Goal: Task Accomplishment & Management: Use online tool/utility

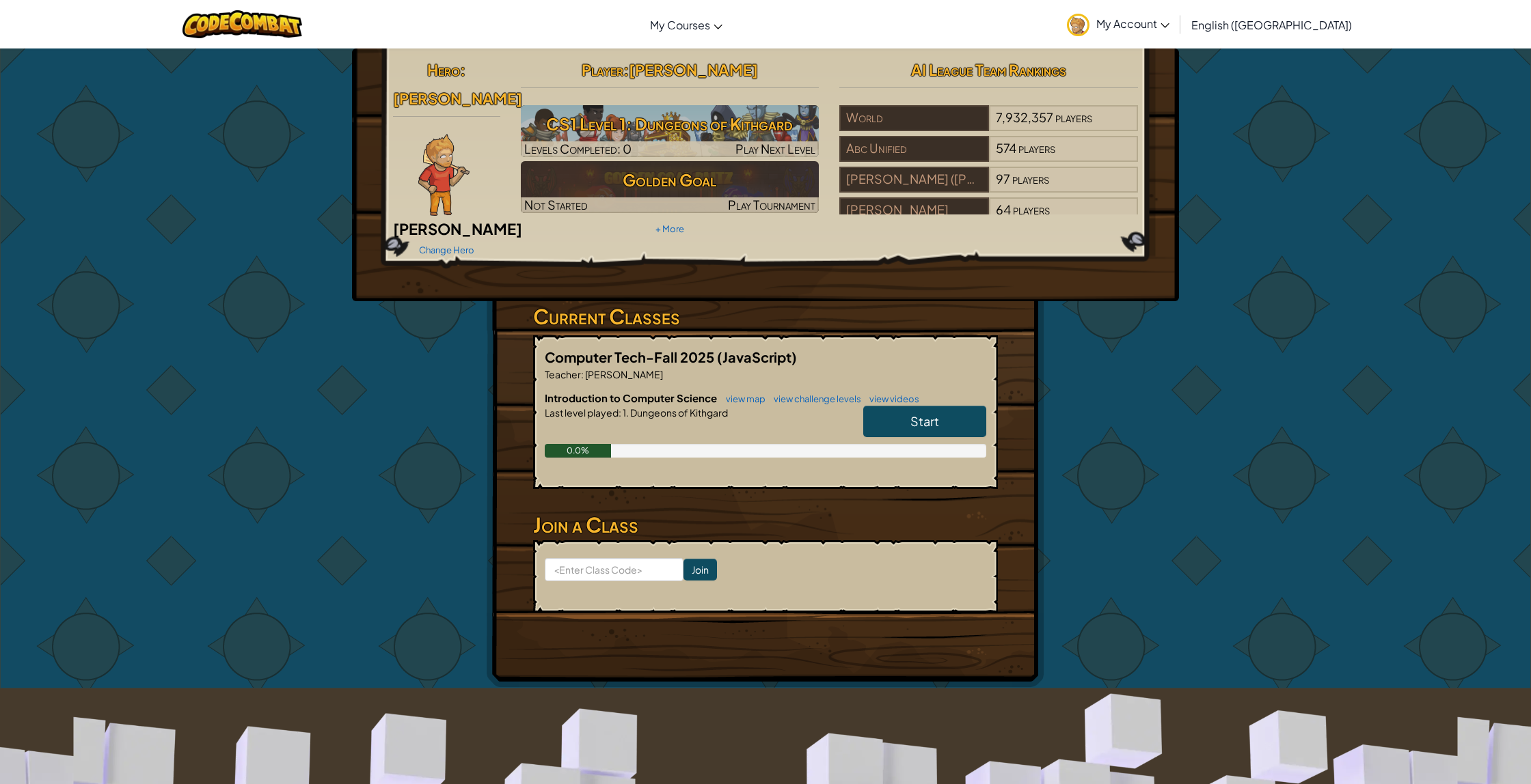
click at [1355, 310] on div "Hero : Ned Ned Fulmer Change Hero Player : Alexander Jeffers CS1 Level 1: Dunge…" at bounding box center [765, 368] width 1531 height 640
click at [1355, 313] on div "Hero : Ned Ned Fulmer Change Hero Player : Alexander Jeffers CS1 Level 1: Dunge…" at bounding box center [765, 368] width 1531 height 640
click at [1304, 23] on span "English ([GEOGRAPHIC_DATA])" at bounding box center [1272, 25] width 161 height 14
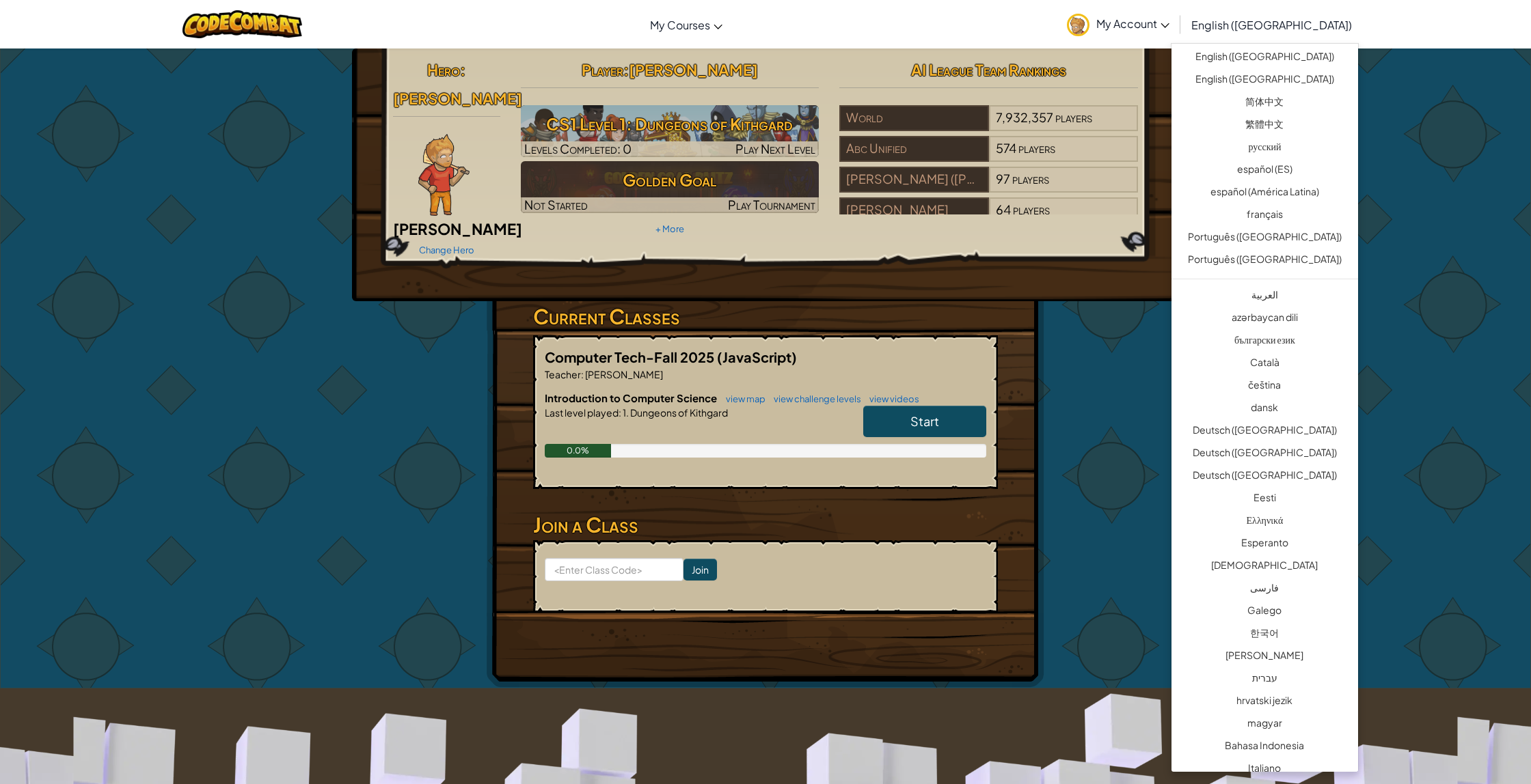
click at [1308, 22] on span "English ([GEOGRAPHIC_DATA])" at bounding box center [1272, 25] width 161 height 14
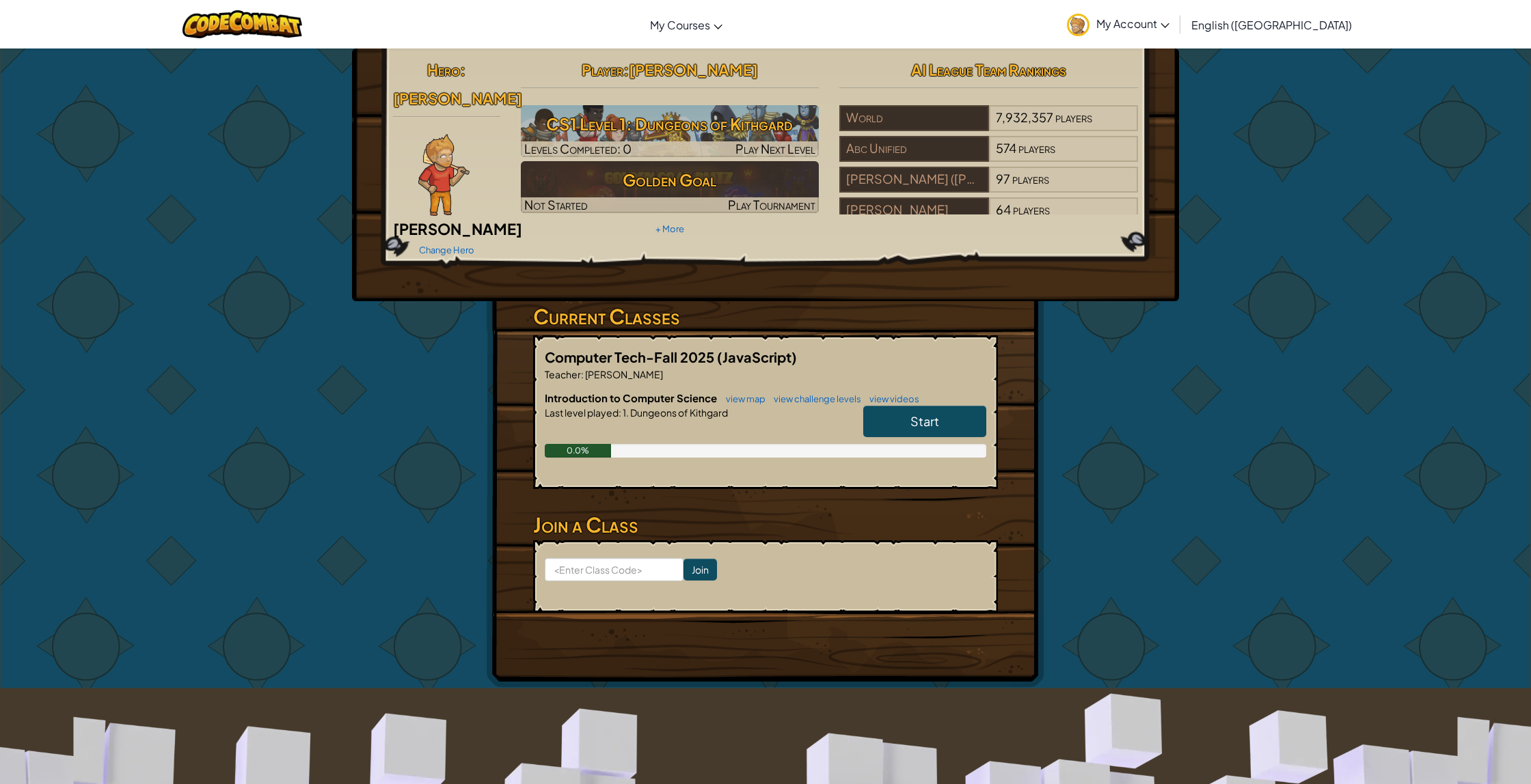
click at [1308, 23] on span "English ([GEOGRAPHIC_DATA])" at bounding box center [1272, 25] width 161 height 14
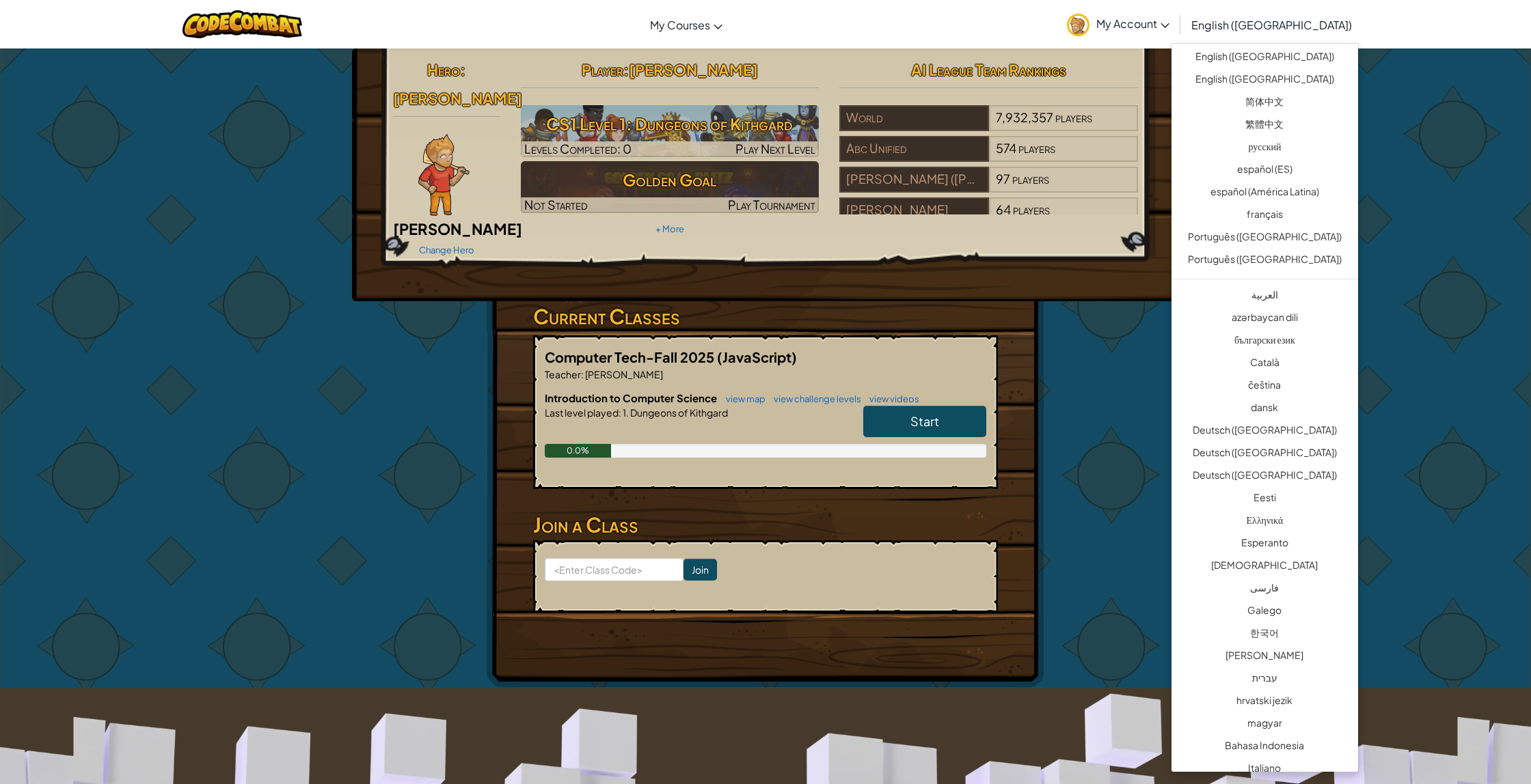
click at [1308, 23] on span "English ([GEOGRAPHIC_DATA])" at bounding box center [1272, 25] width 161 height 14
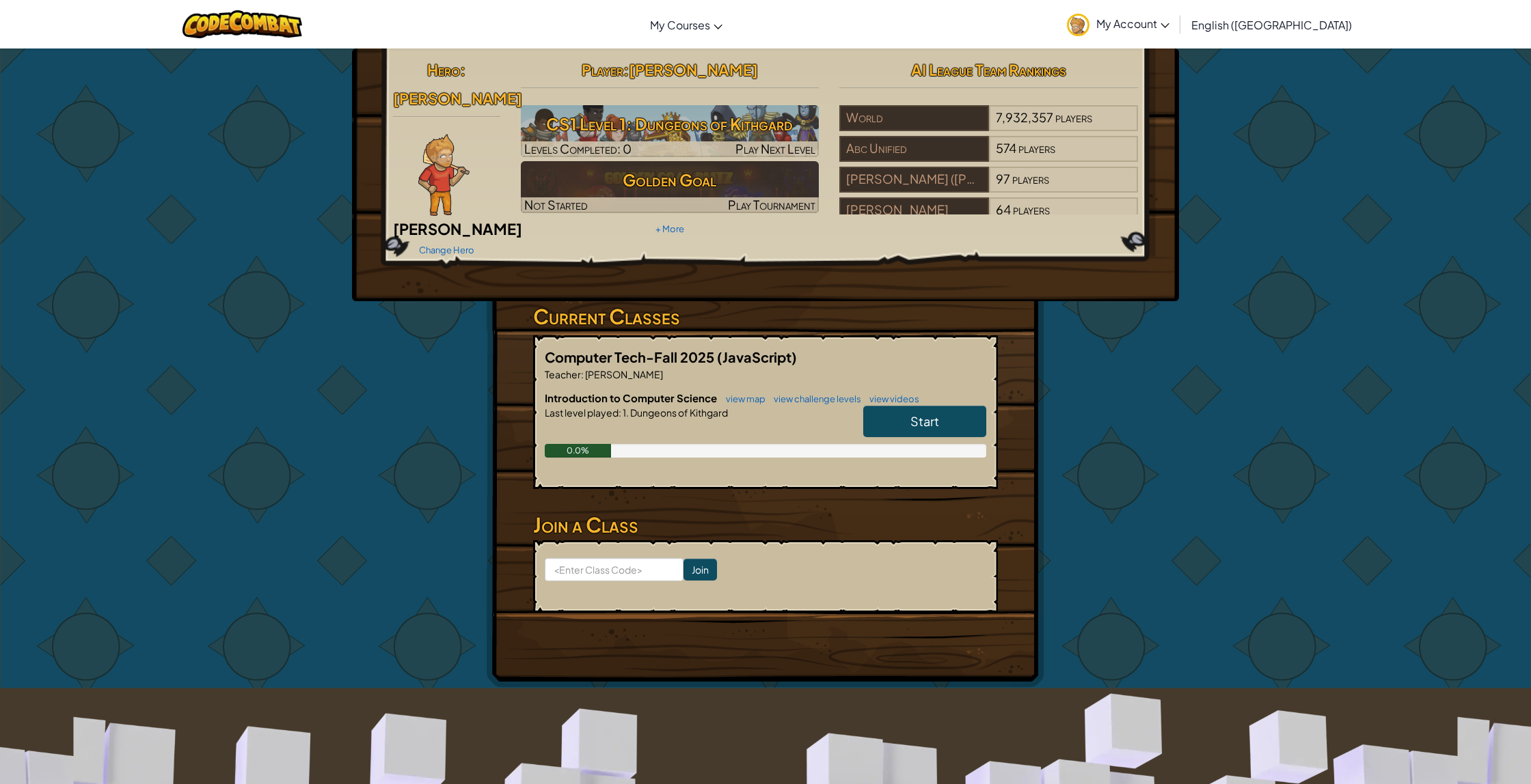
click at [1308, 23] on span "English ([GEOGRAPHIC_DATA])" at bounding box center [1272, 25] width 161 height 14
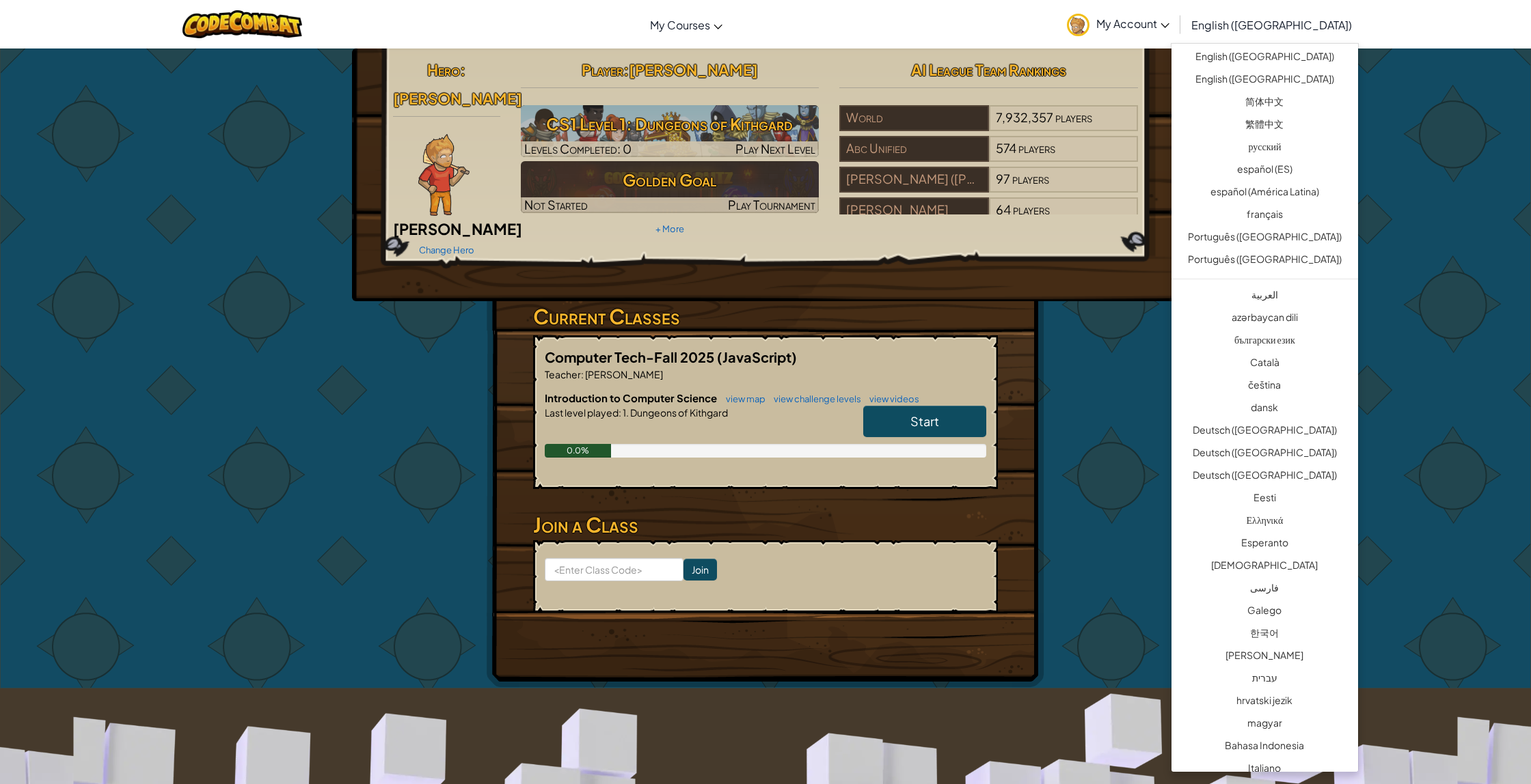
click at [1308, 23] on span "English ([GEOGRAPHIC_DATA])" at bounding box center [1272, 25] width 161 height 14
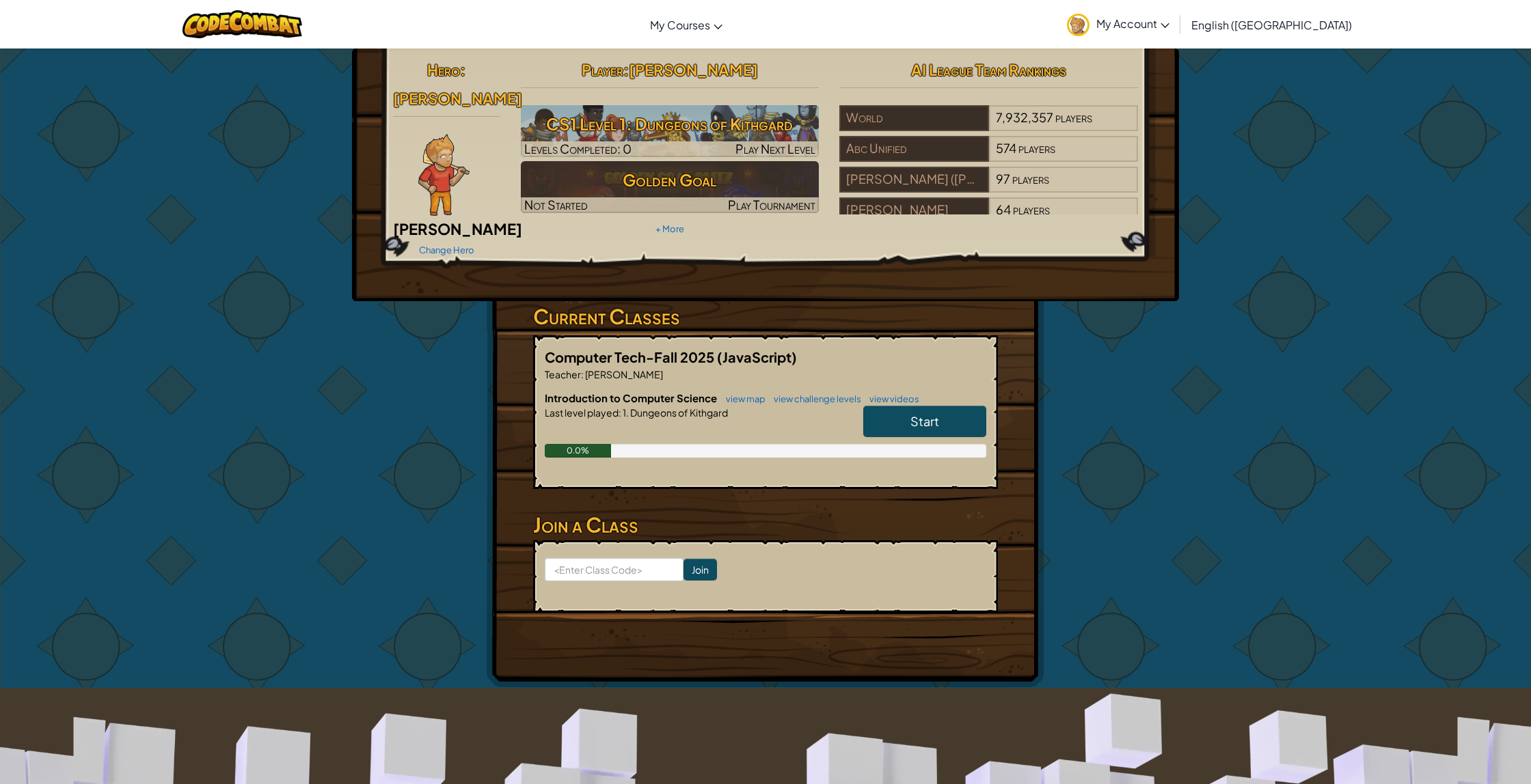
click at [1308, 23] on span "English ([GEOGRAPHIC_DATA])" at bounding box center [1272, 25] width 161 height 14
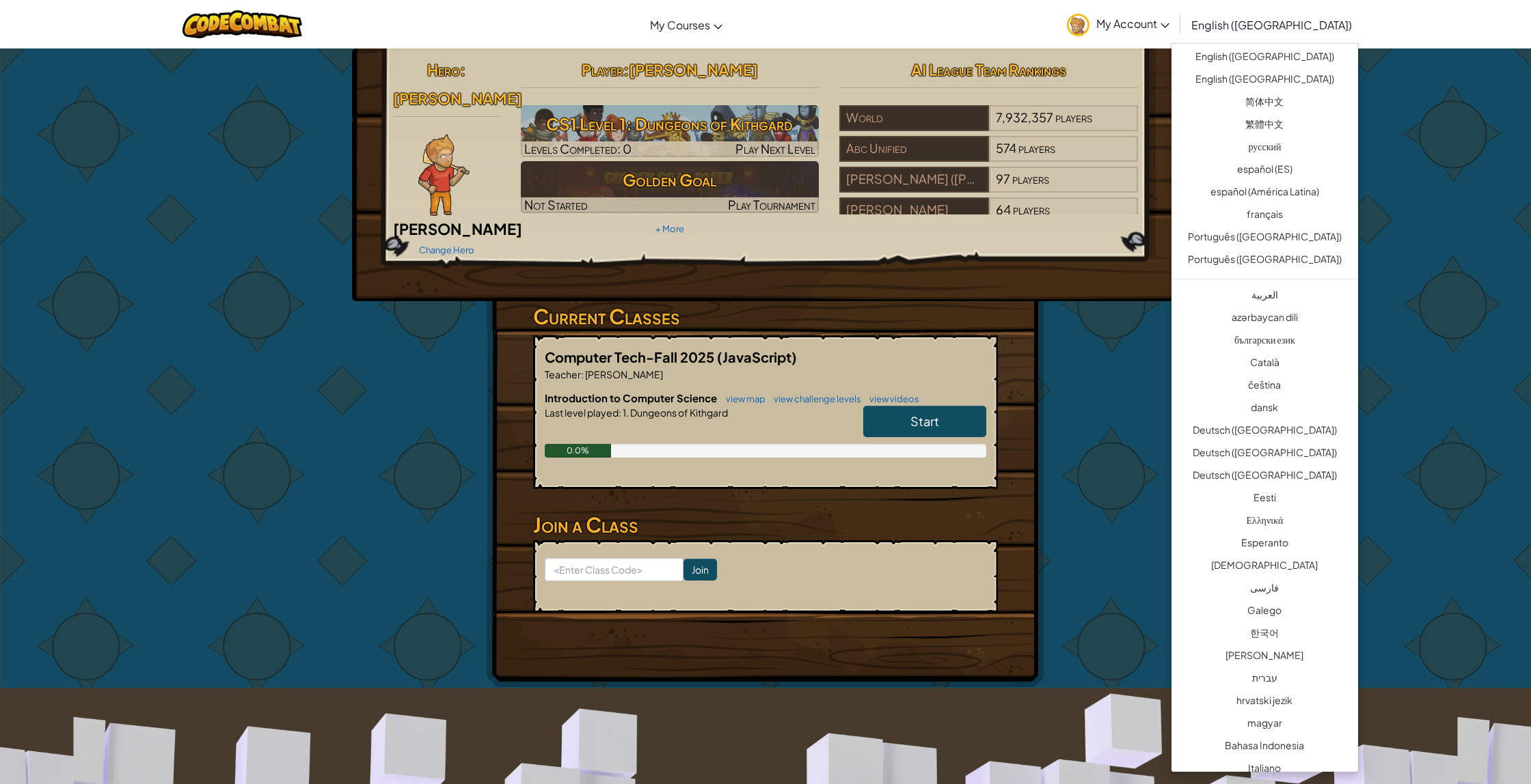
click at [1308, 23] on span "English ([GEOGRAPHIC_DATA])" at bounding box center [1272, 25] width 161 height 14
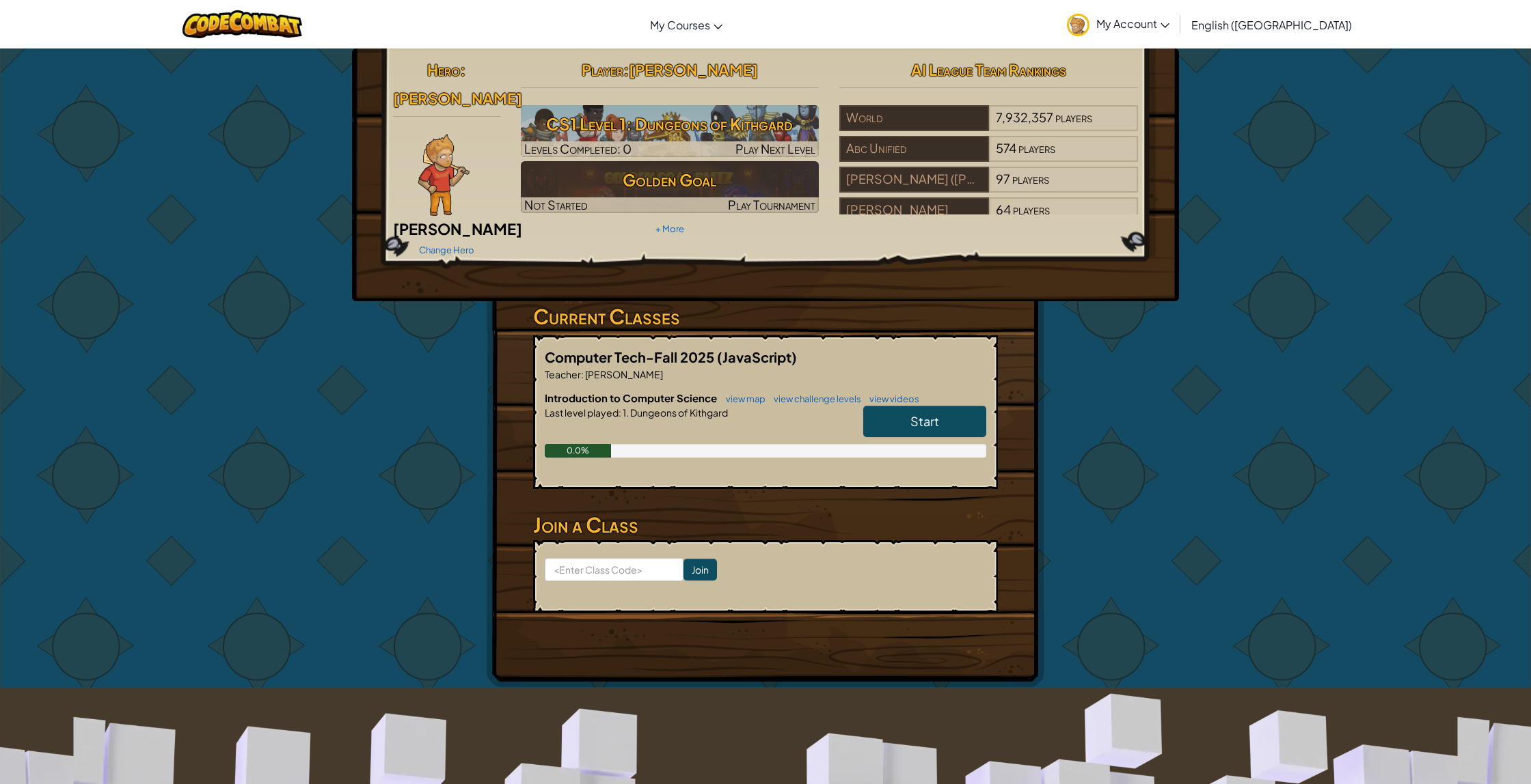
click at [1308, 23] on span "English ([GEOGRAPHIC_DATA])" at bounding box center [1272, 25] width 161 height 14
click at [1297, 17] on link "English ([GEOGRAPHIC_DATA])" at bounding box center [1271, 25] width 174 height 37
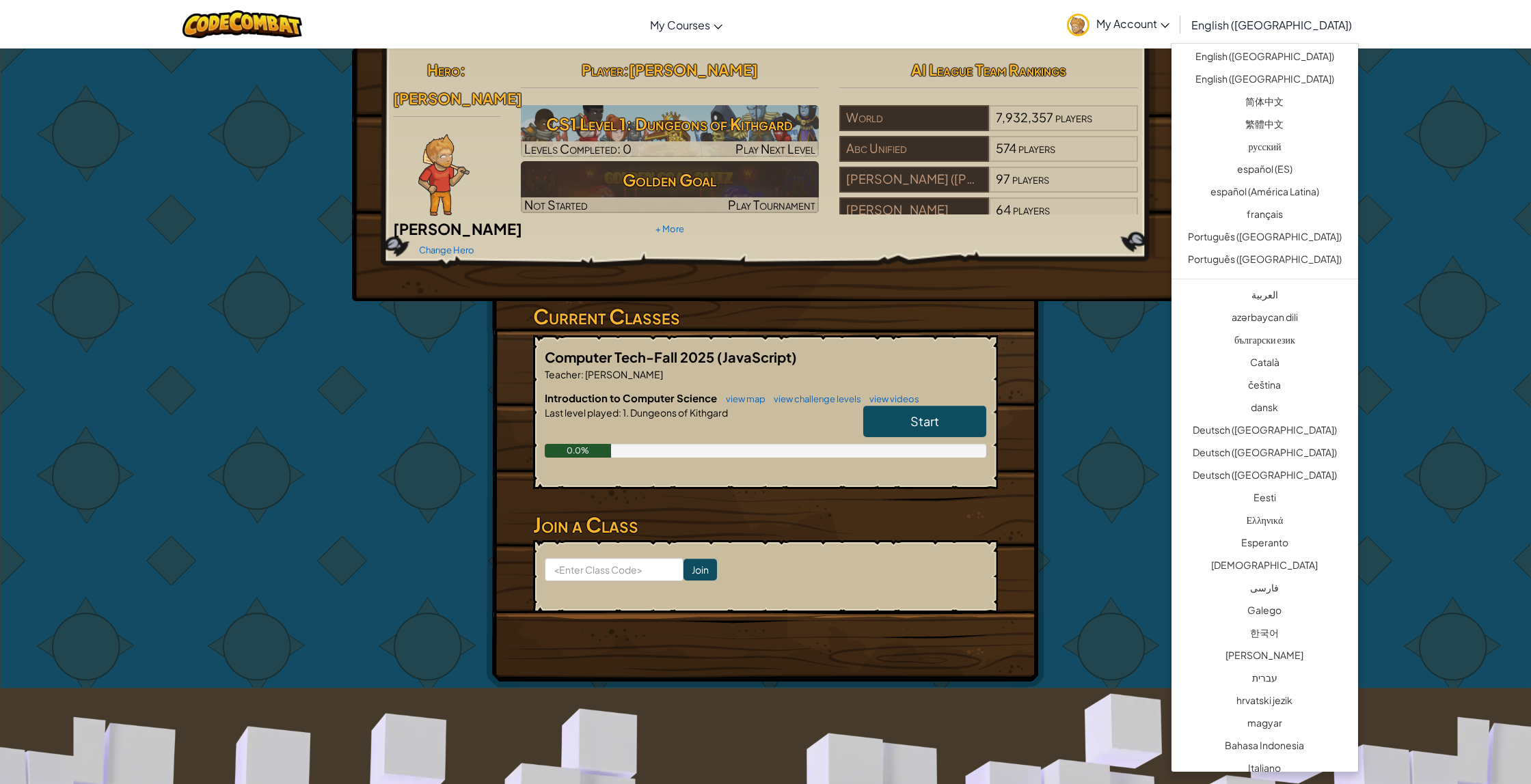
click at [1295, 18] on link "English ([GEOGRAPHIC_DATA])" at bounding box center [1271, 25] width 174 height 37
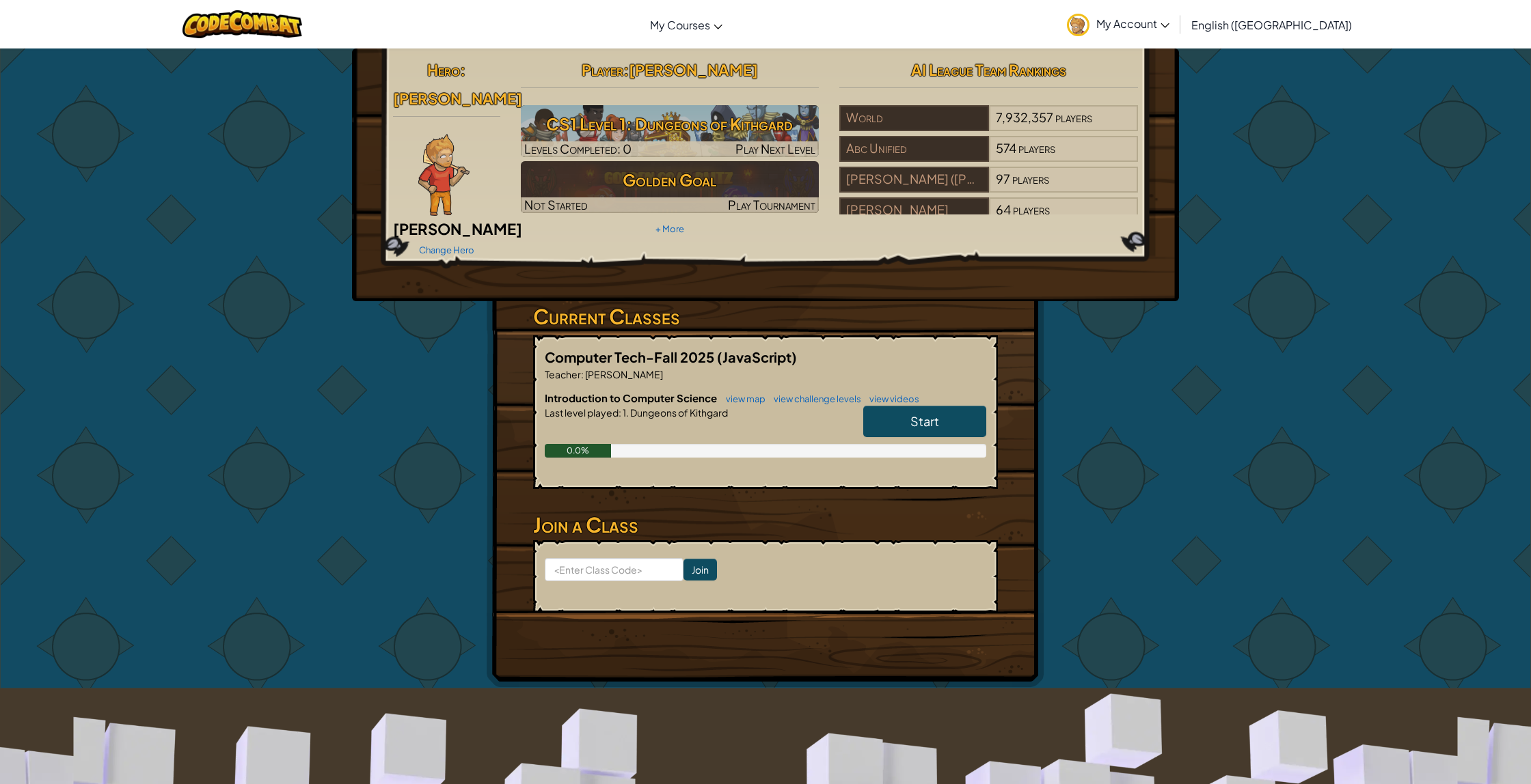
click at [1295, 18] on span "English ([GEOGRAPHIC_DATA])" at bounding box center [1272, 25] width 161 height 14
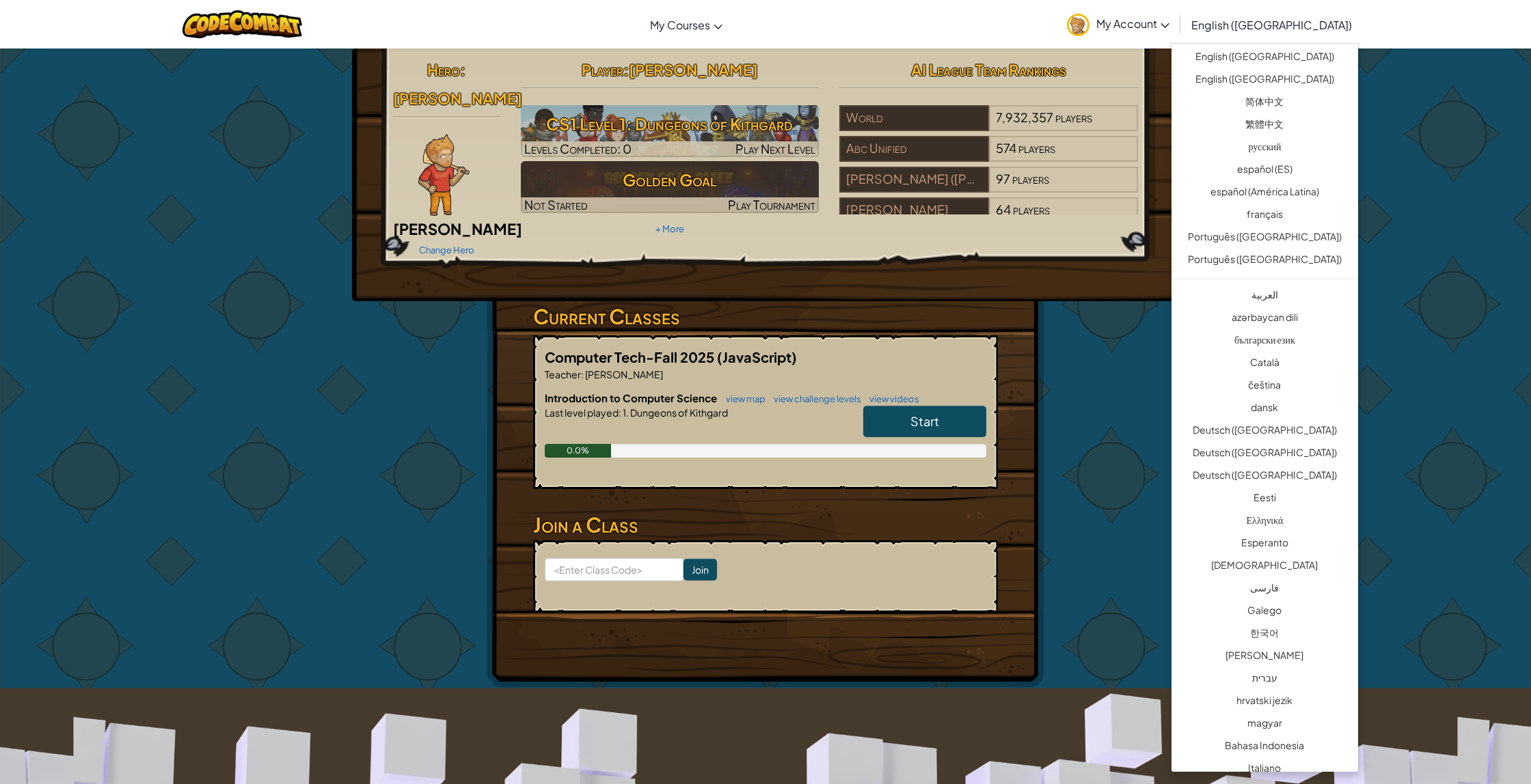
click at [1295, 18] on span "English ([GEOGRAPHIC_DATA])" at bounding box center [1272, 25] width 161 height 14
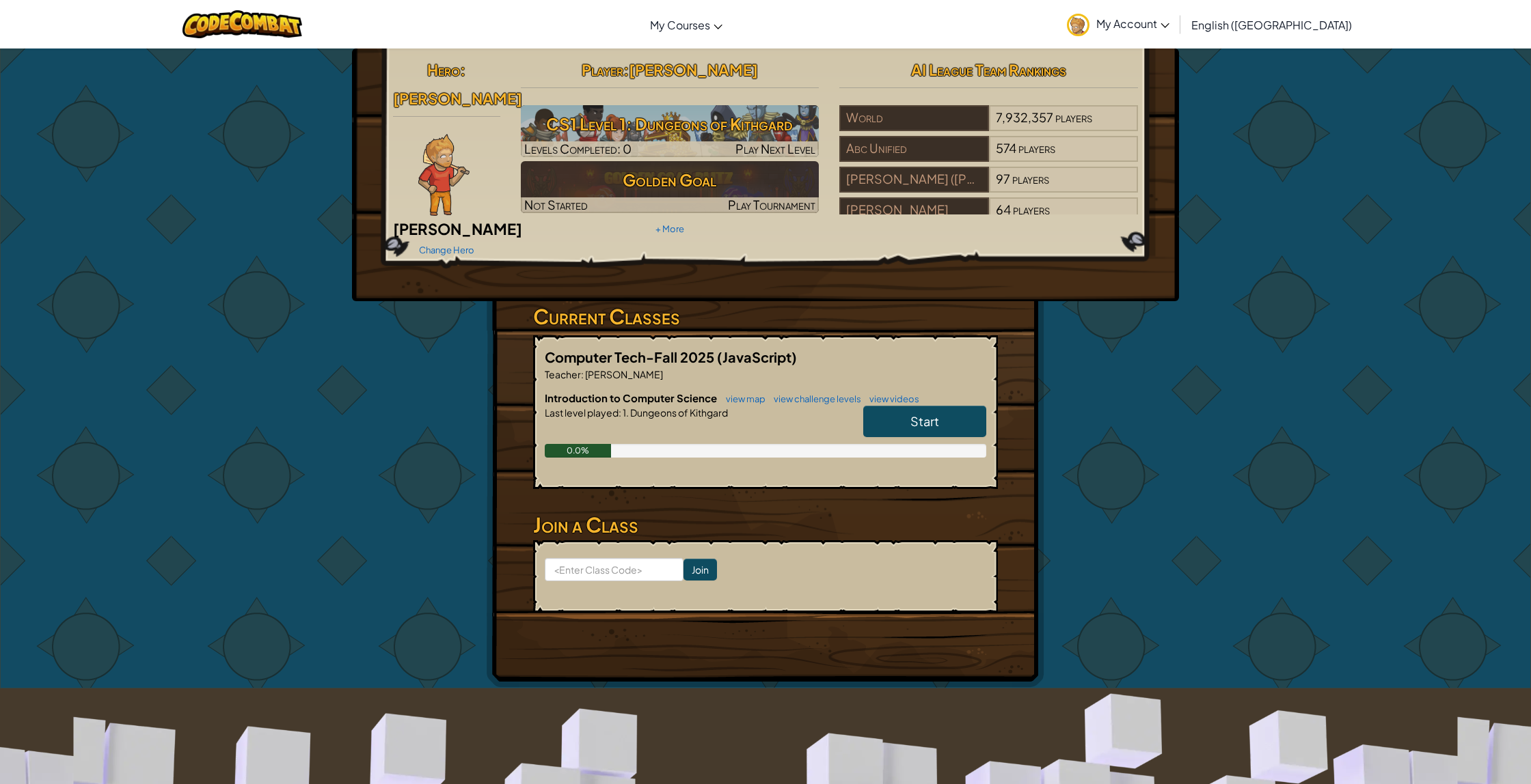
click at [1295, 18] on span "English ([GEOGRAPHIC_DATA])" at bounding box center [1272, 25] width 161 height 14
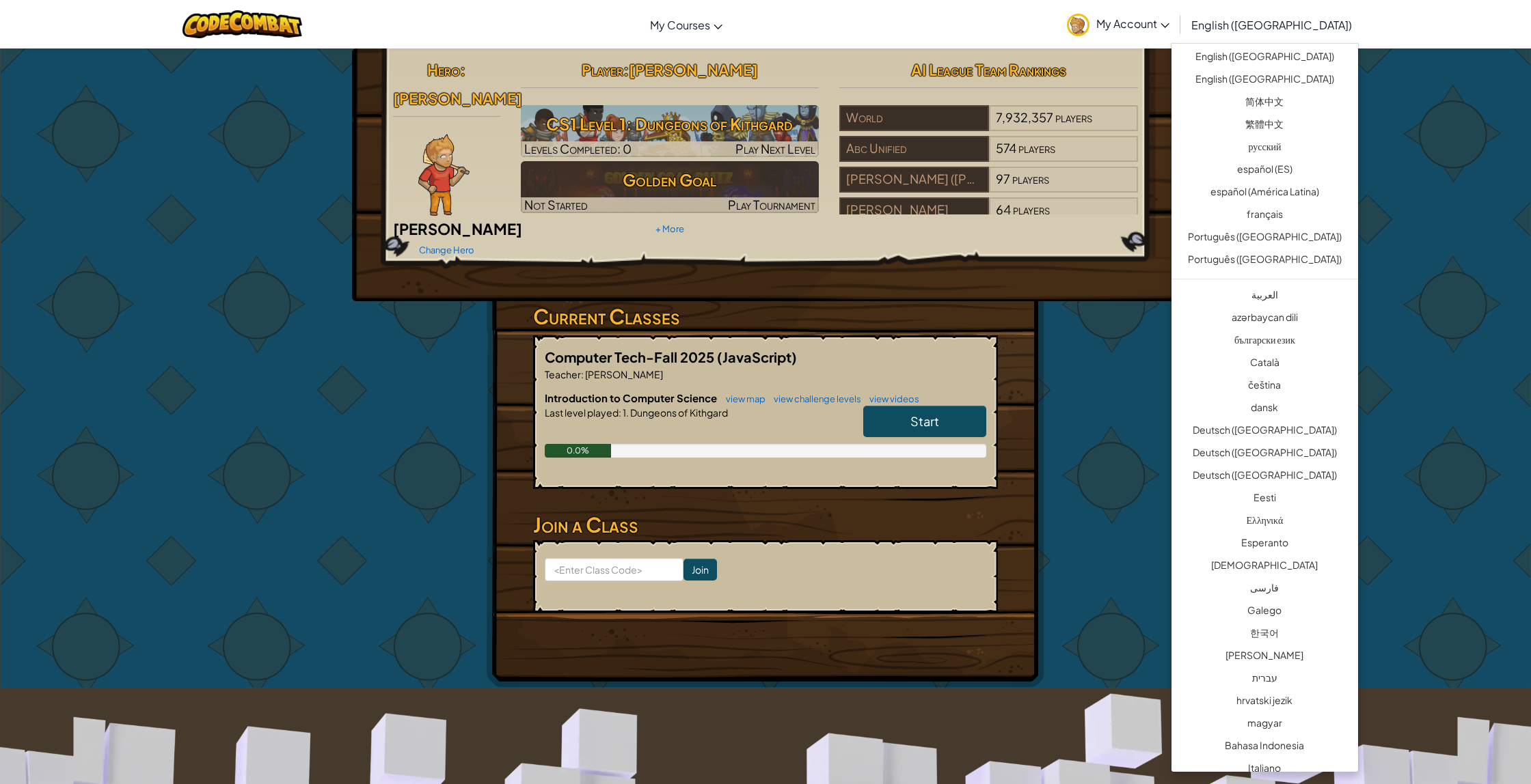
click at [1295, 18] on span "English ([GEOGRAPHIC_DATA])" at bounding box center [1272, 25] width 161 height 14
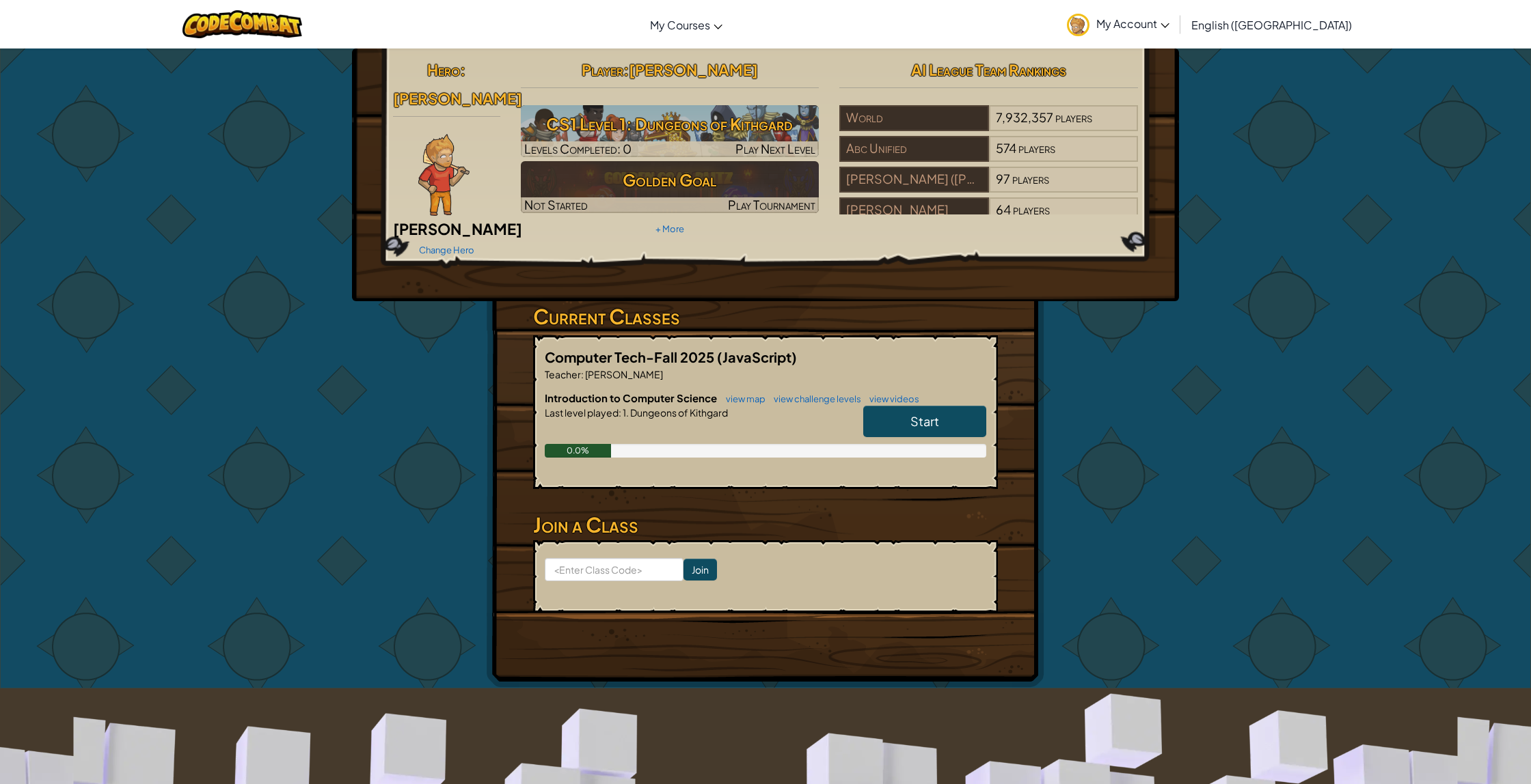
click at [1295, 18] on span "English ([GEOGRAPHIC_DATA])" at bounding box center [1272, 25] width 161 height 14
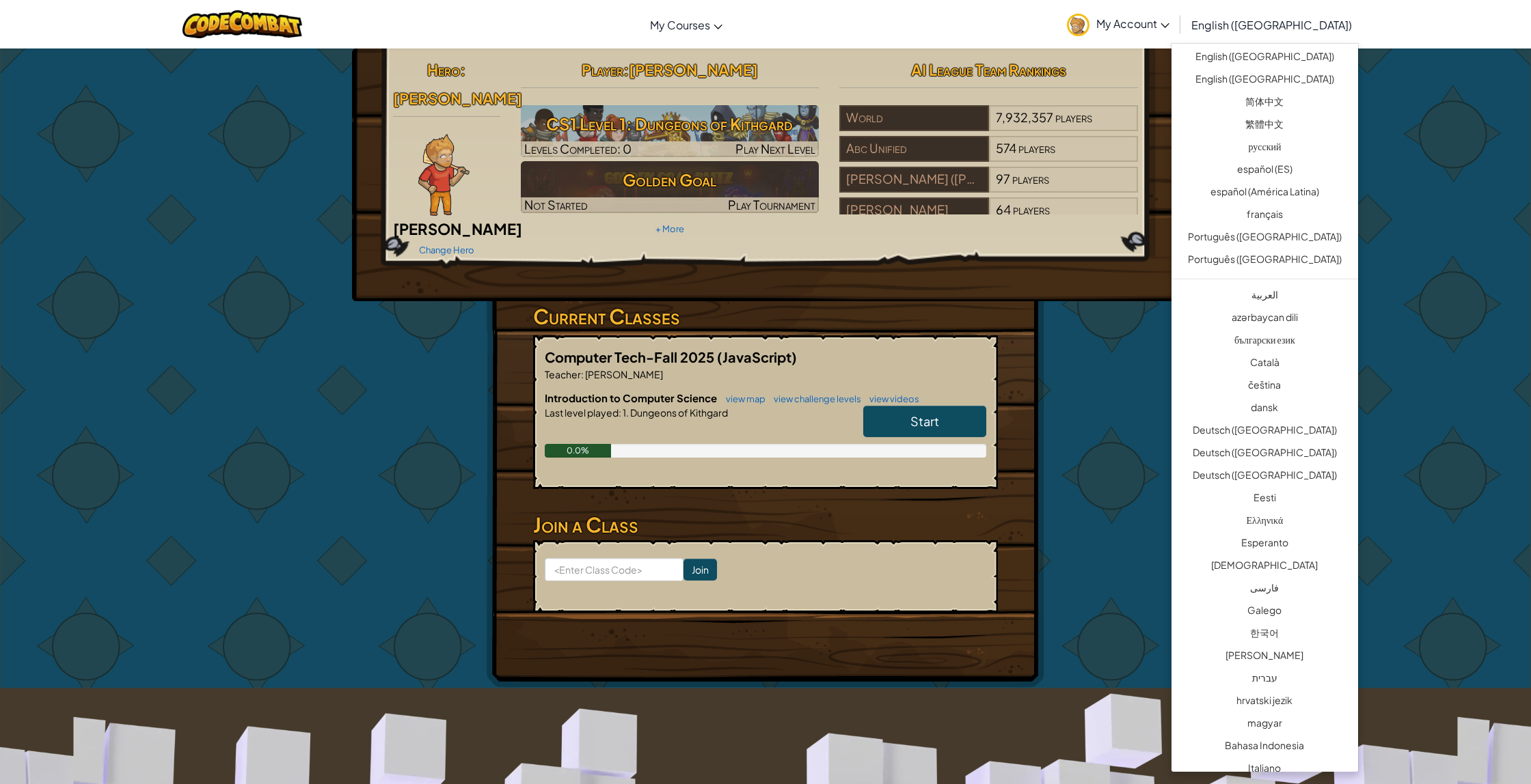
click at [1295, 18] on span "English ([GEOGRAPHIC_DATA])" at bounding box center [1272, 25] width 161 height 14
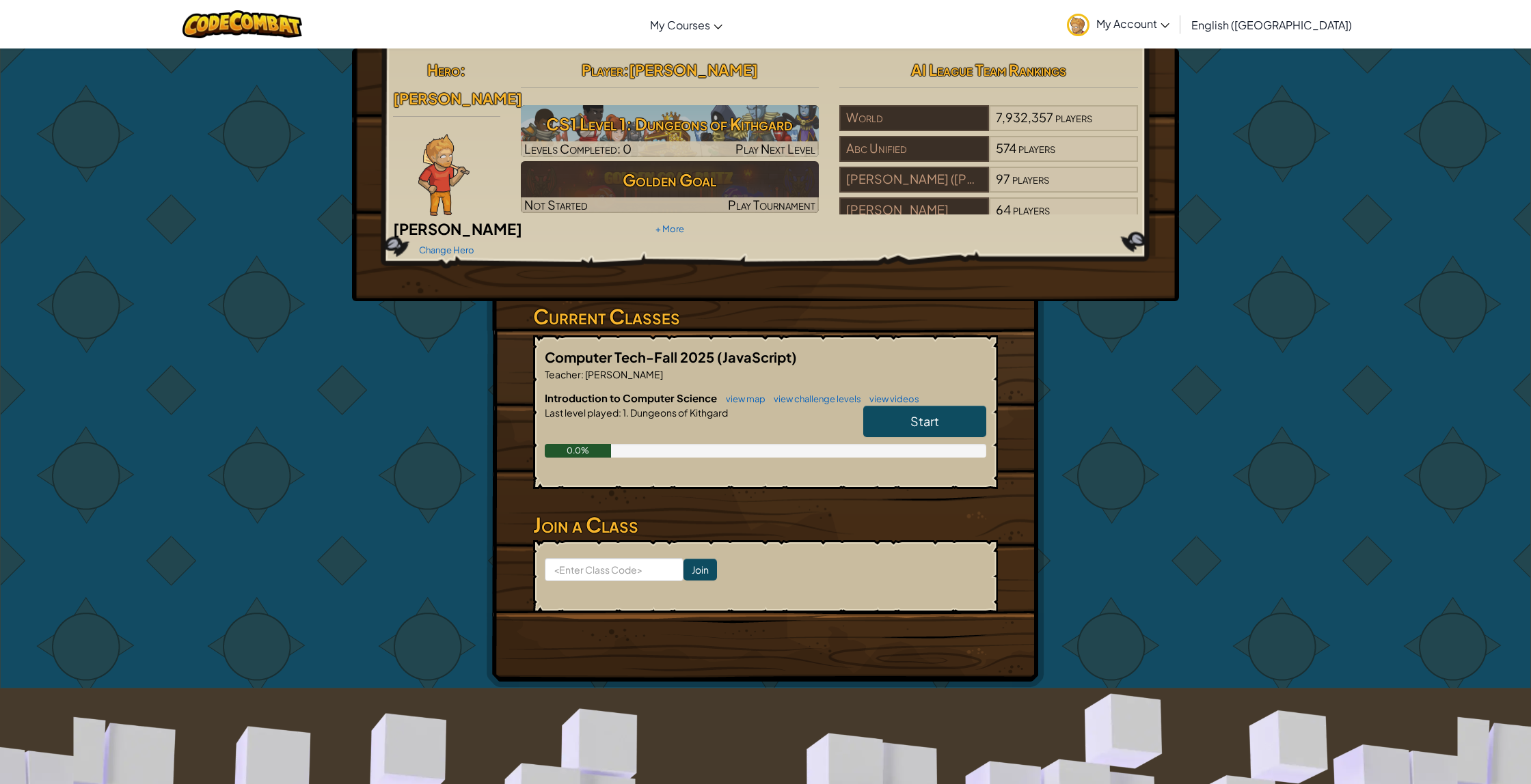
click at [1295, 18] on span "English ([GEOGRAPHIC_DATA])" at bounding box center [1272, 25] width 161 height 14
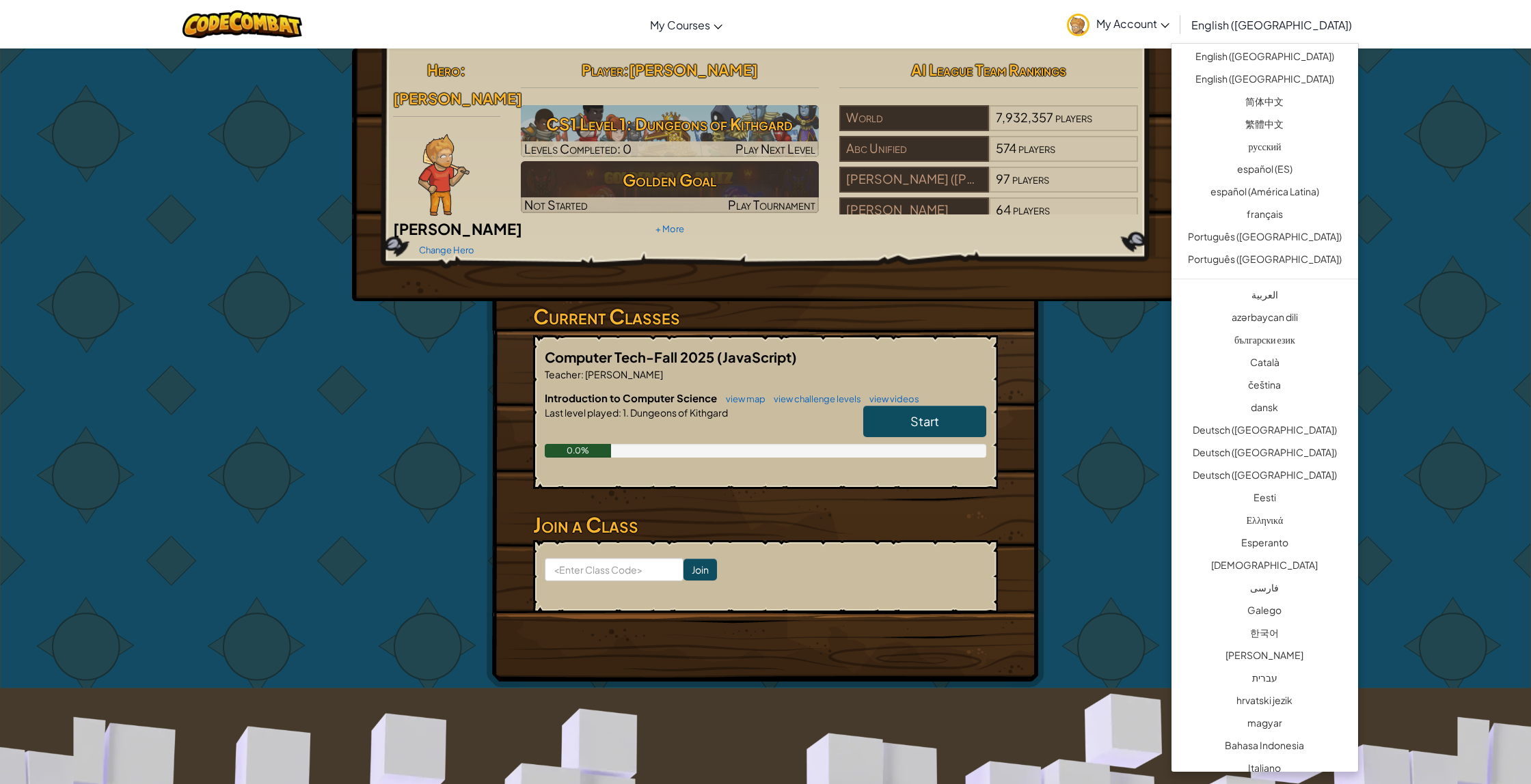
click at [1295, 18] on span "English ([GEOGRAPHIC_DATA])" at bounding box center [1272, 25] width 161 height 14
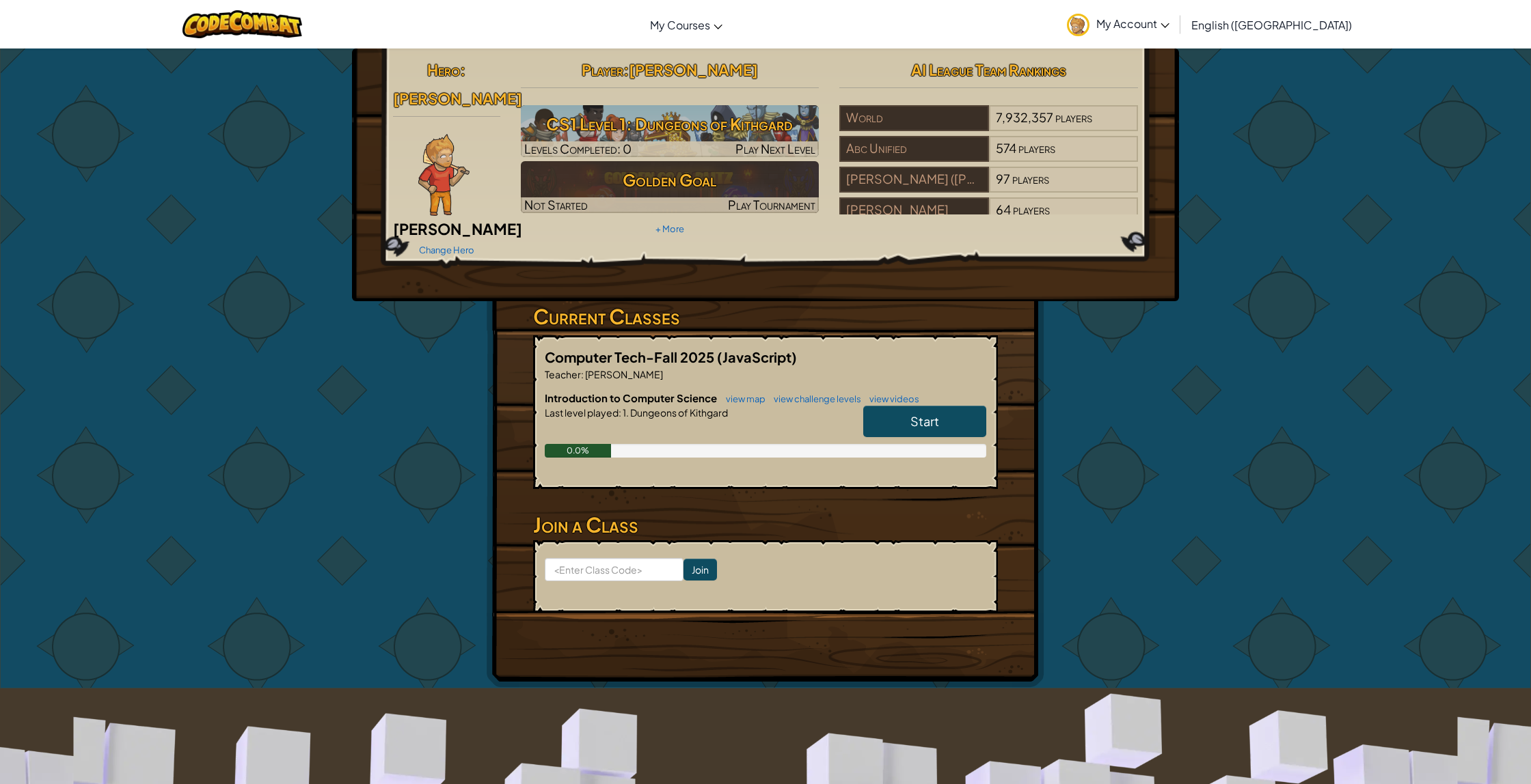
click at [1295, 18] on span "English ([GEOGRAPHIC_DATA])" at bounding box center [1272, 25] width 161 height 14
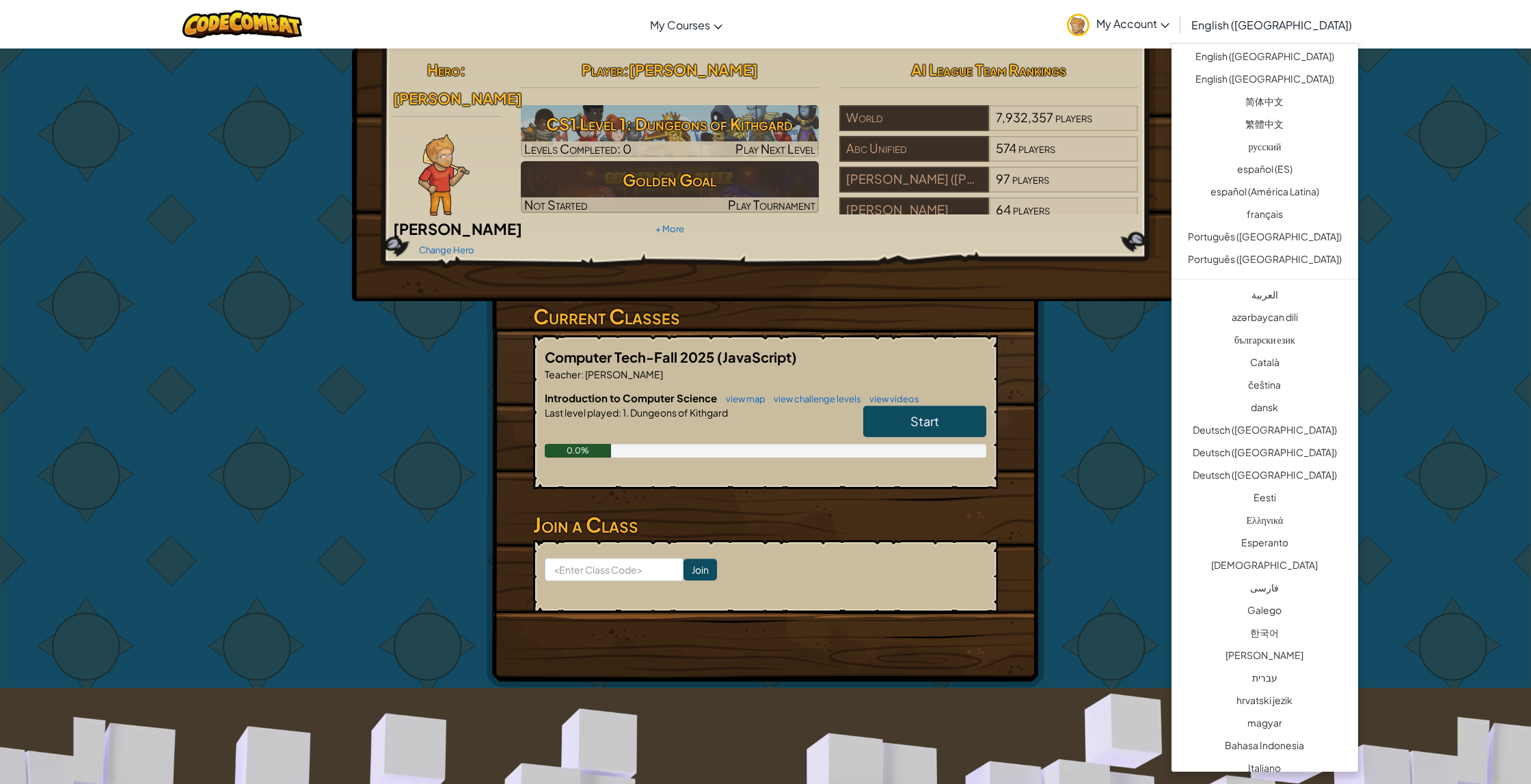
click at [1295, 18] on span "English ([GEOGRAPHIC_DATA])" at bounding box center [1272, 25] width 161 height 14
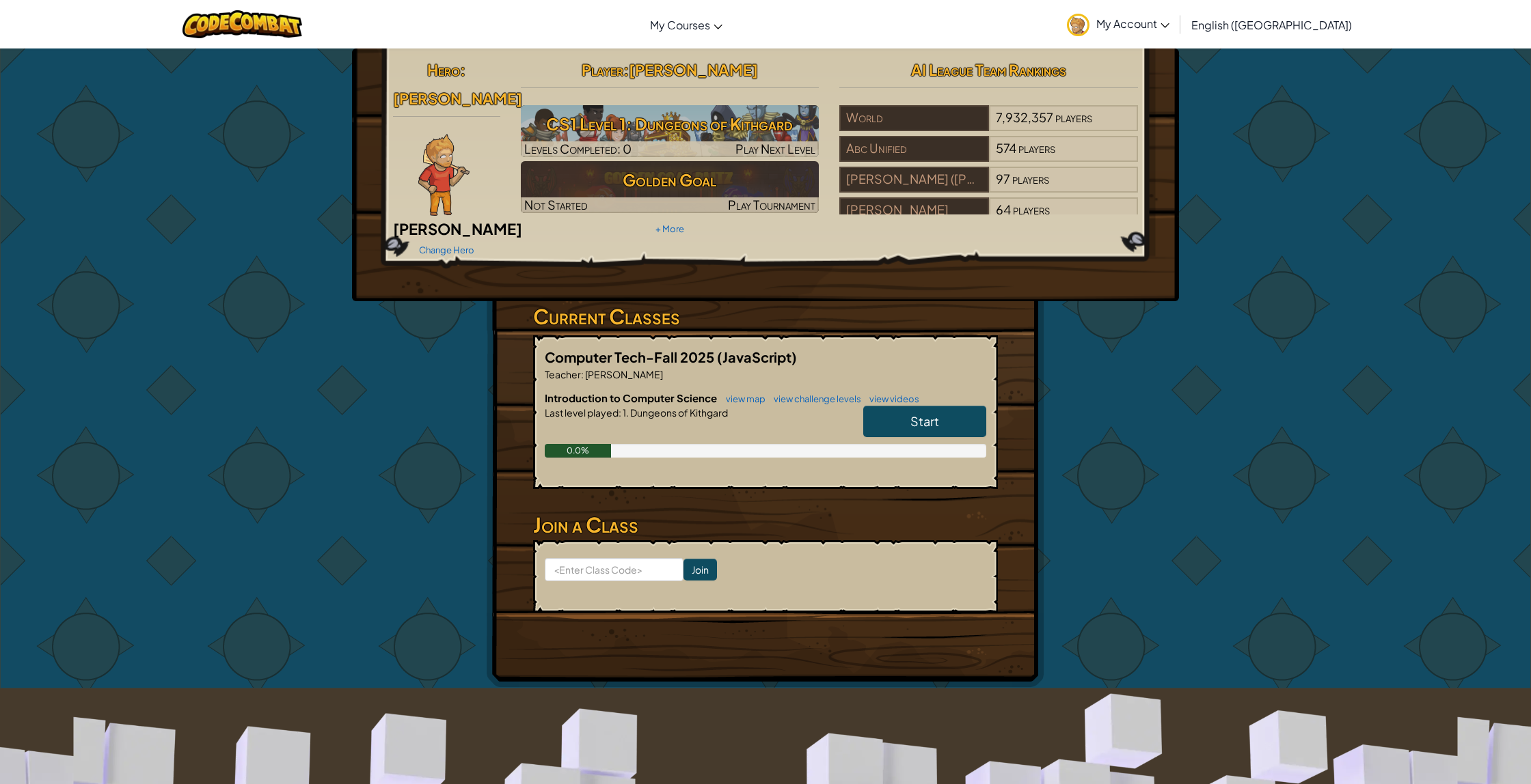
click at [1295, 18] on span "English ([GEOGRAPHIC_DATA])" at bounding box center [1272, 25] width 161 height 14
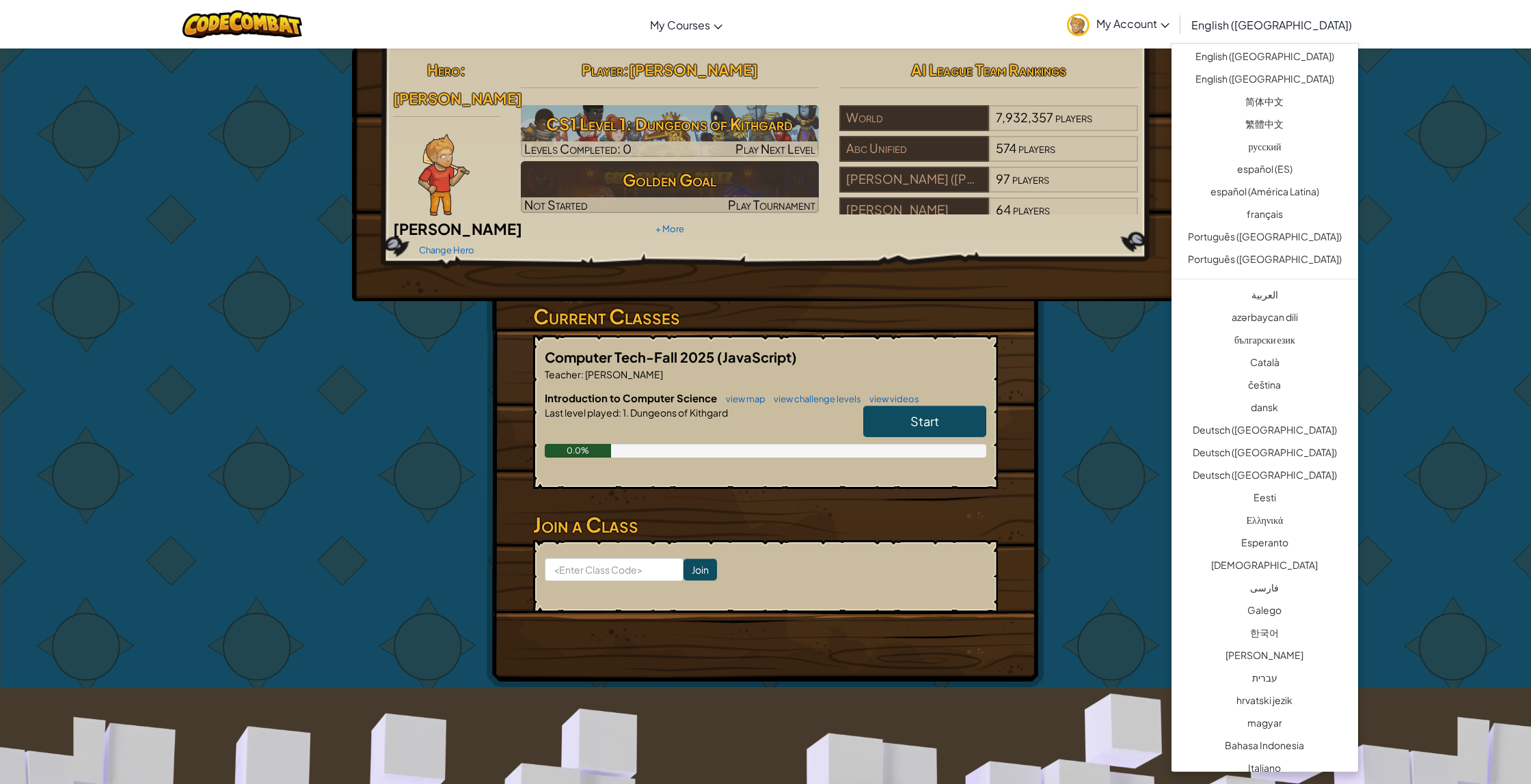
click at [1295, 18] on span "English ([GEOGRAPHIC_DATA])" at bounding box center [1272, 25] width 161 height 14
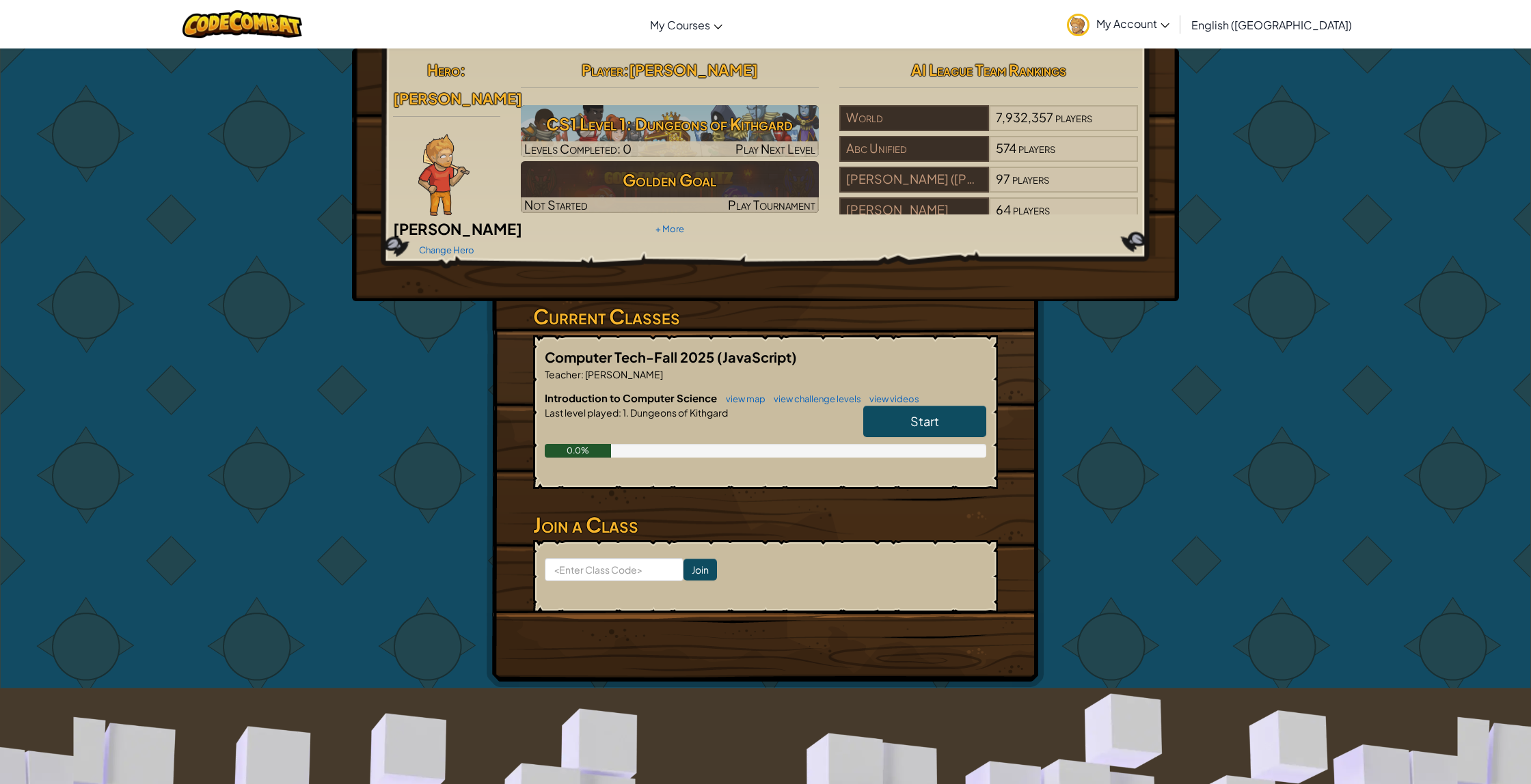
click at [1295, 18] on span "English ([GEOGRAPHIC_DATA])" at bounding box center [1272, 25] width 161 height 14
click at [435, 244] on link "Change Hero" at bounding box center [447, 250] width 56 height 11
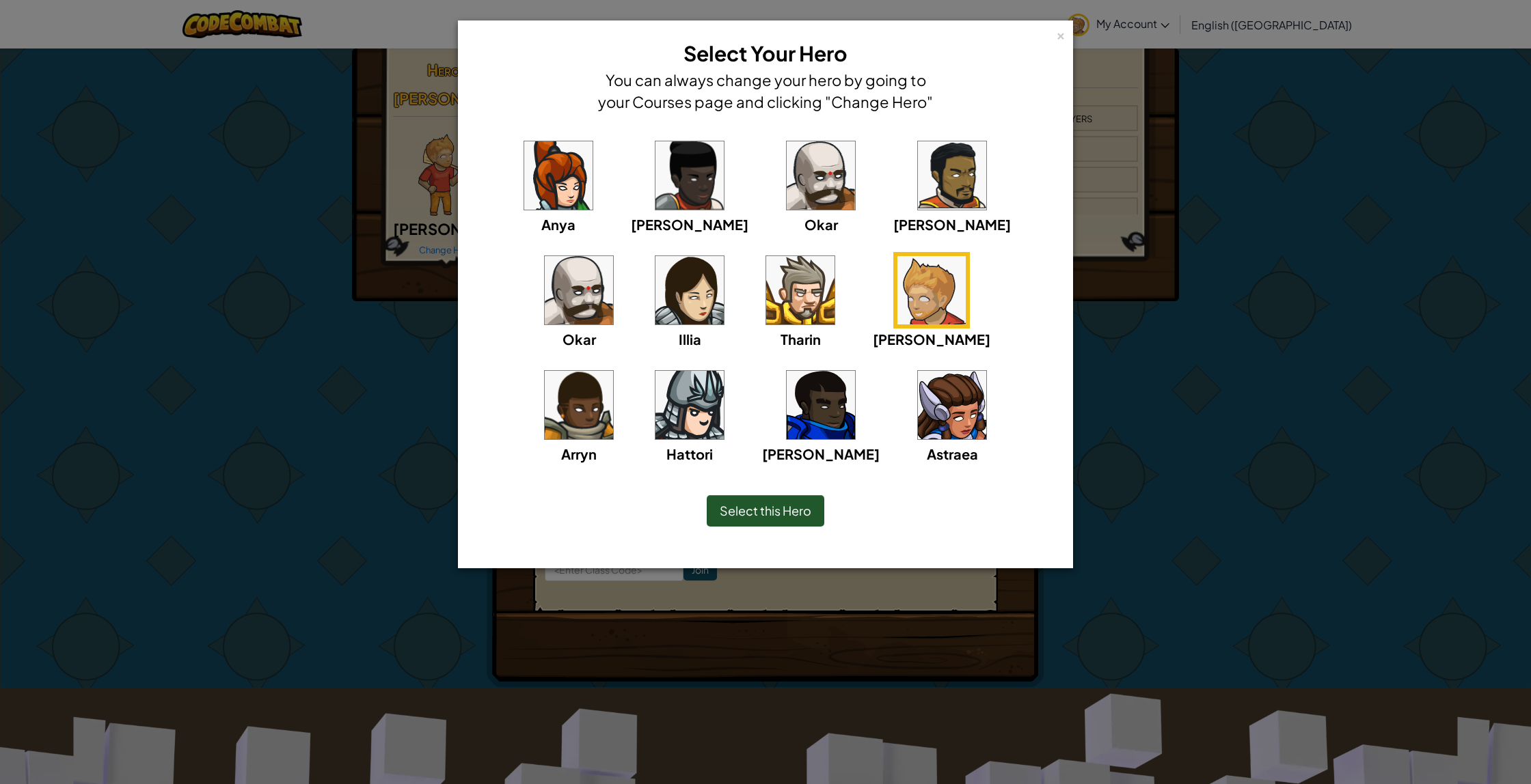
click at [786, 394] on img at bounding box center [820, 404] width 68 height 68
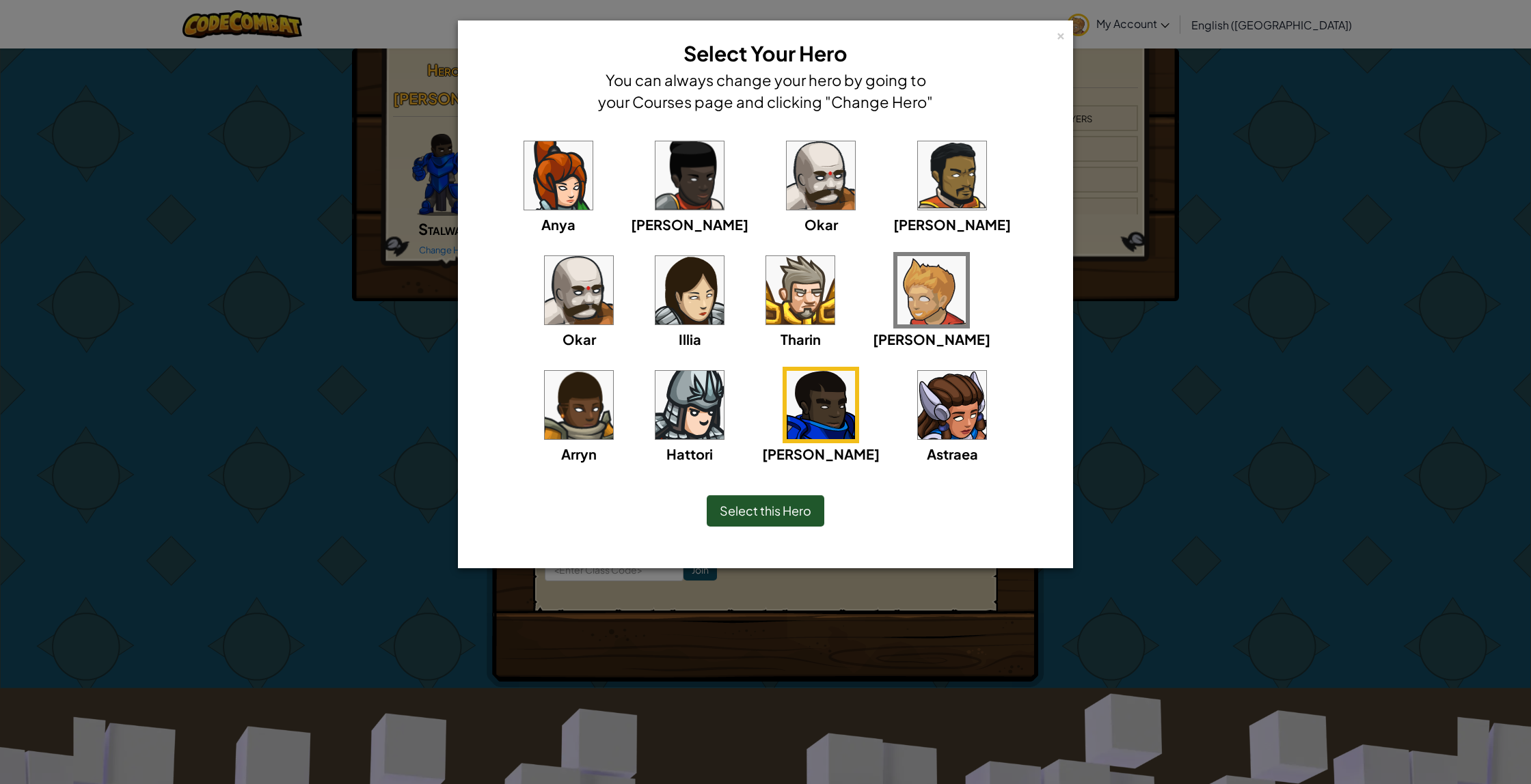
click at [918, 415] on img at bounding box center [951, 404] width 68 height 68
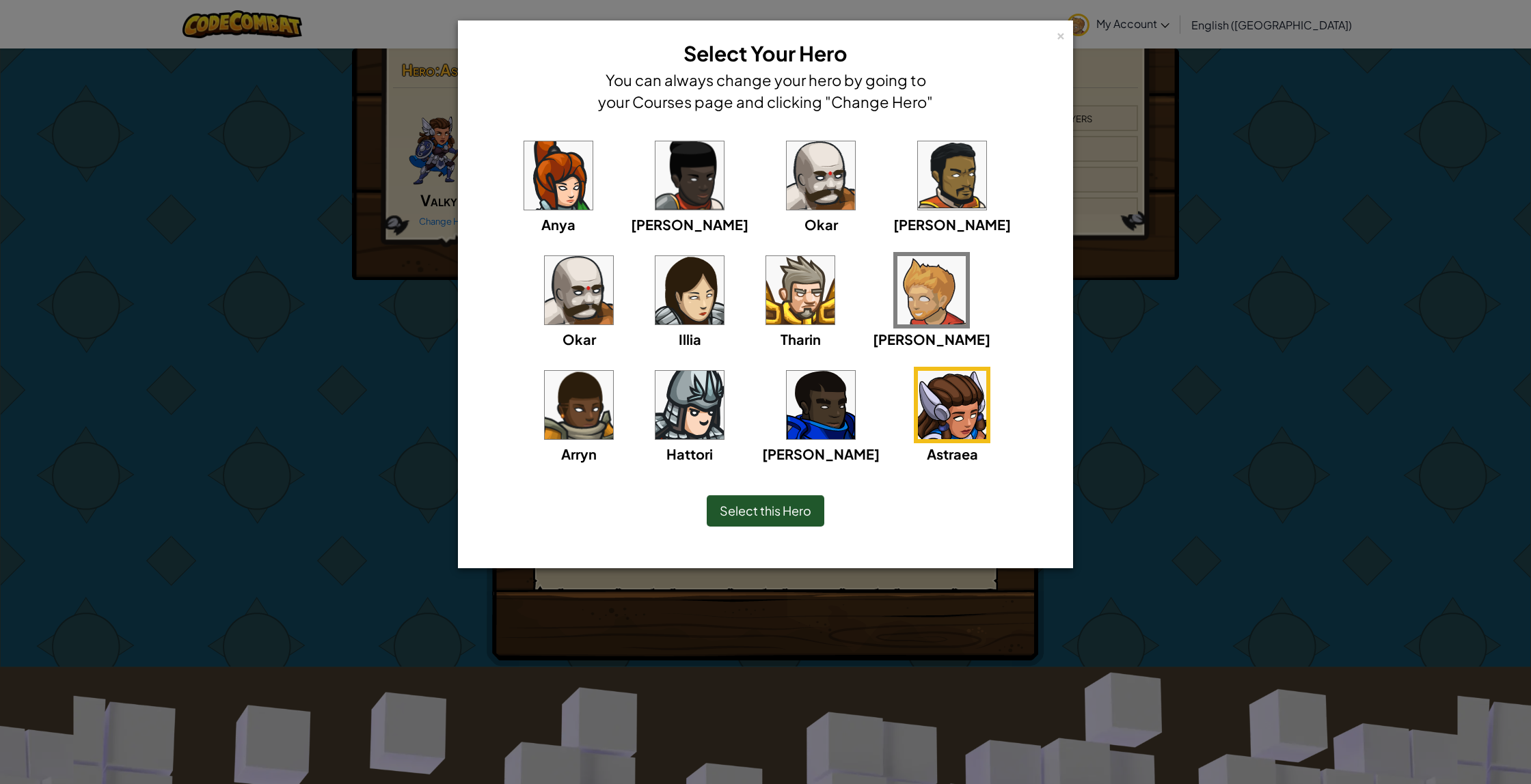
click at [724, 370] on img at bounding box center [689, 404] width 68 height 68
click at [724, 511] on span "Select this Hero" at bounding box center [765, 511] width 92 height 16
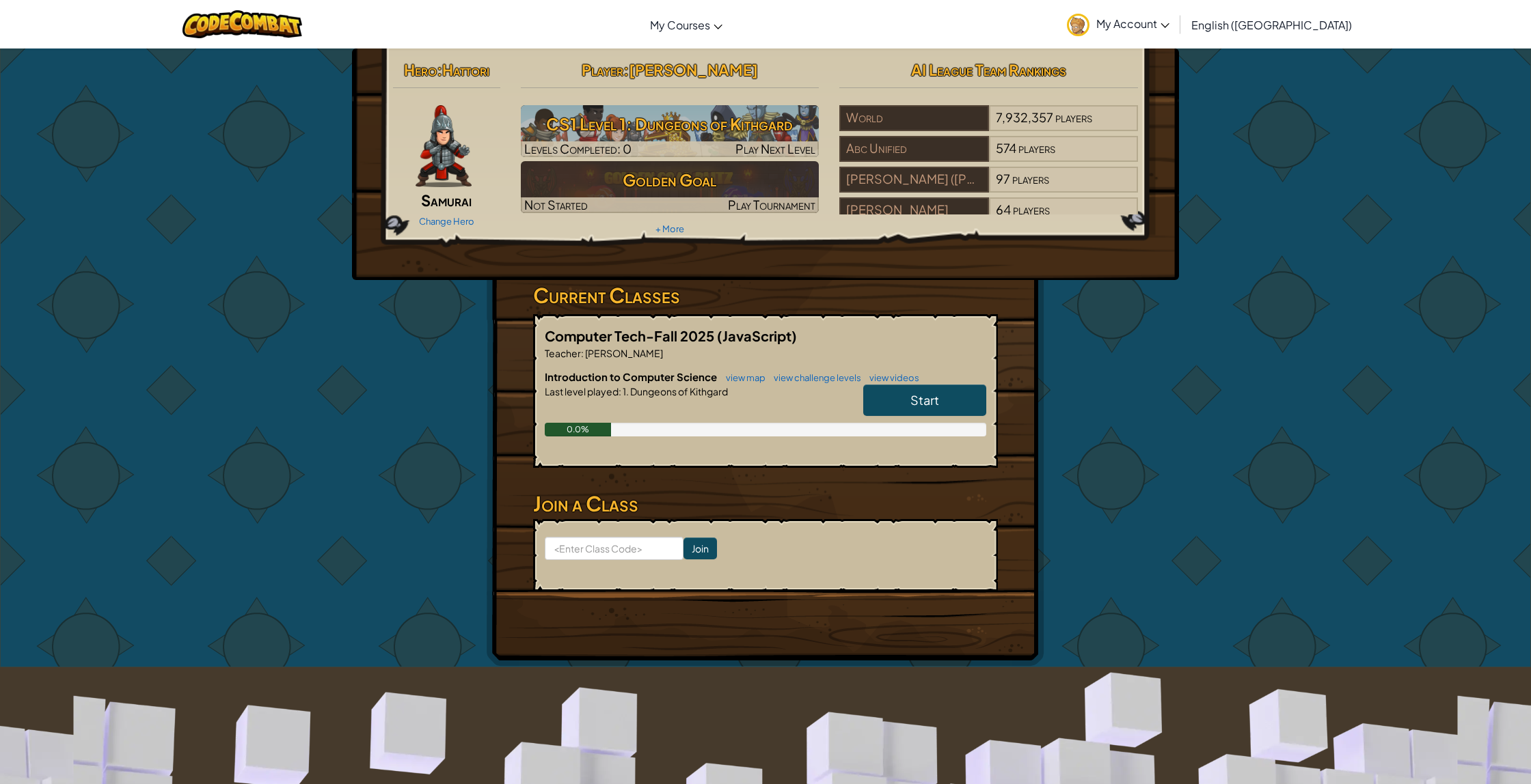
click at [950, 396] on link "Start" at bounding box center [924, 400] width 123 height 32
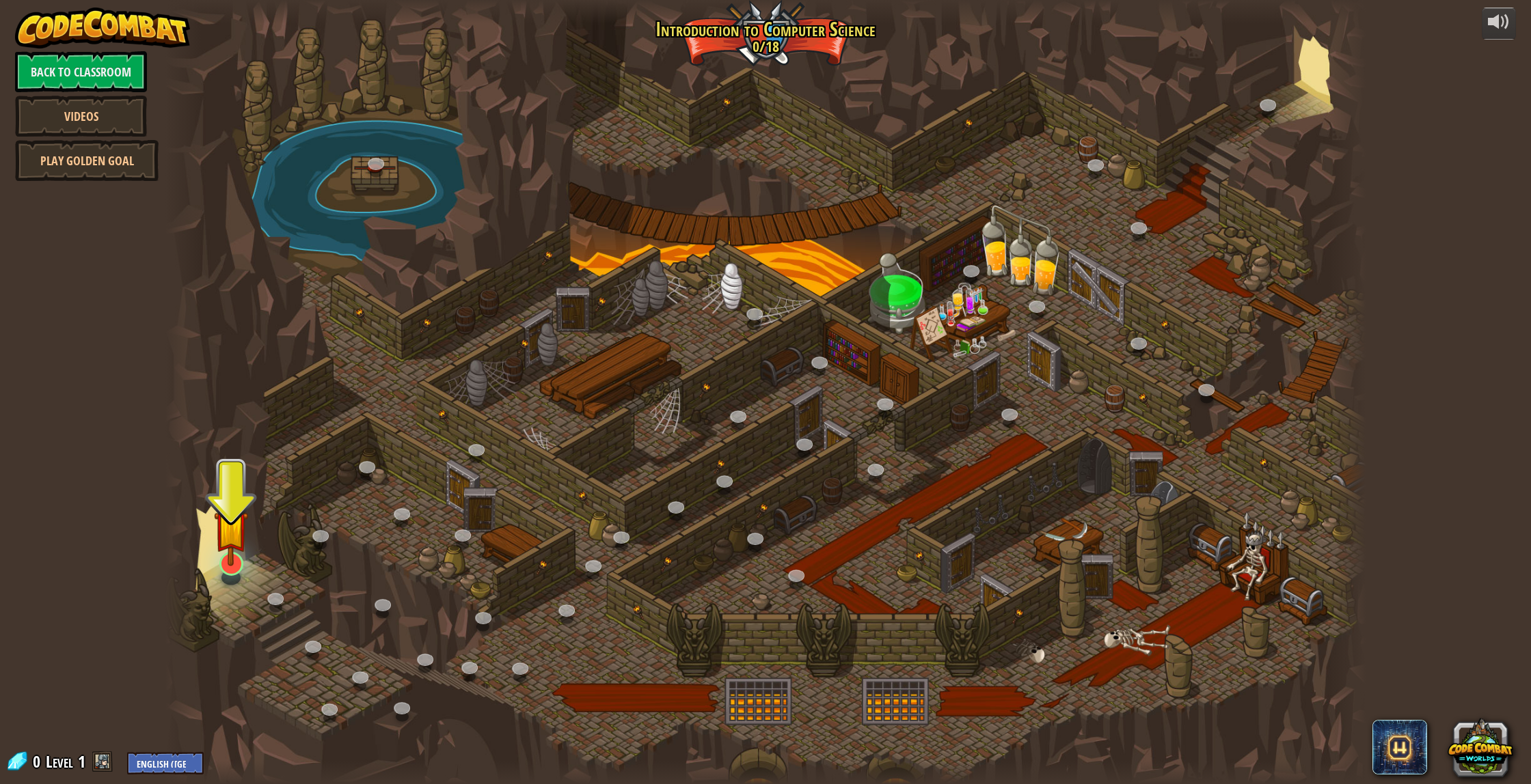
click at [214, 558] on img at bounding box center [230, 527] width 34 height 78
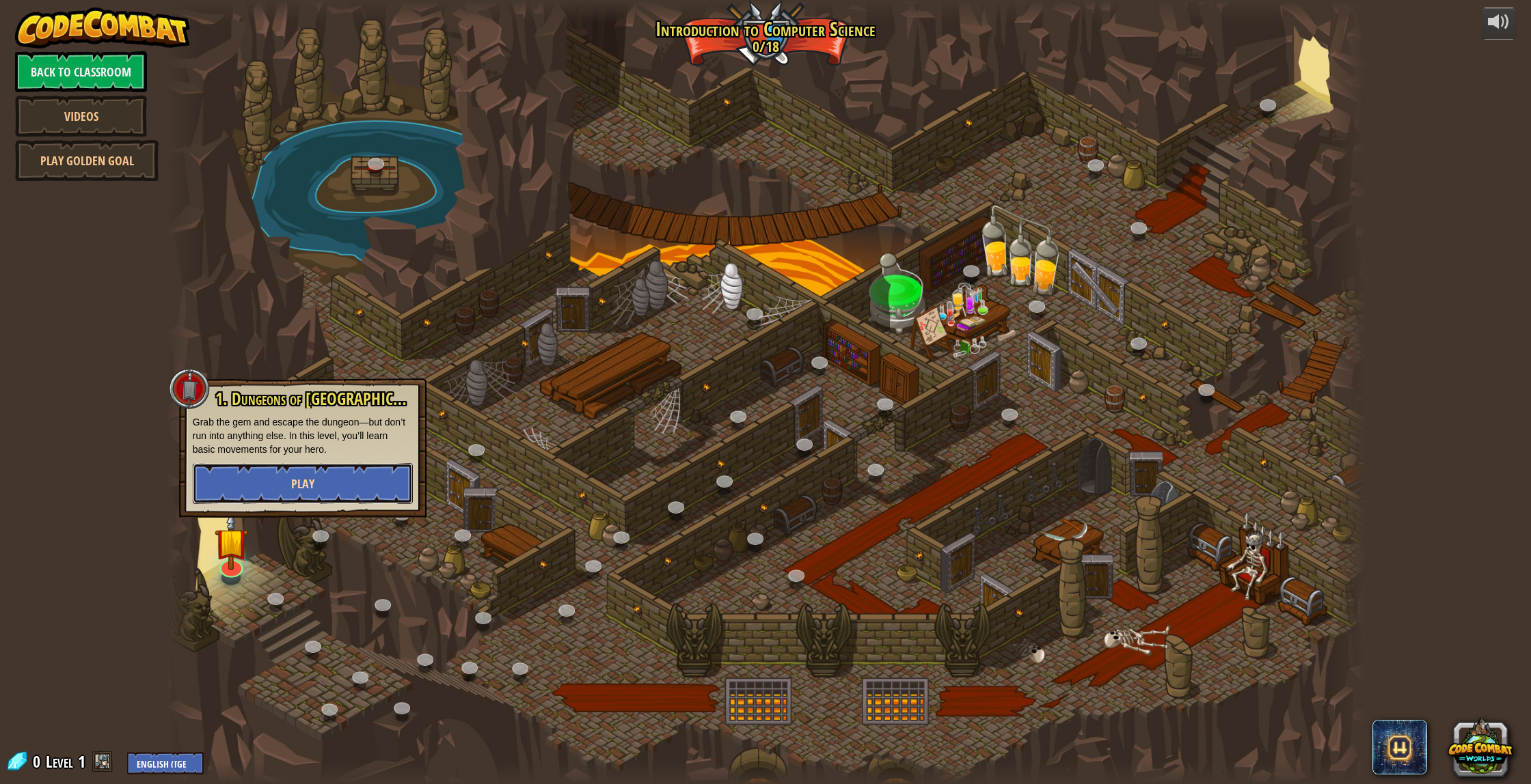
click at [336, 487] on button "Play" at bounding box center [302, 483] width 220 height 41
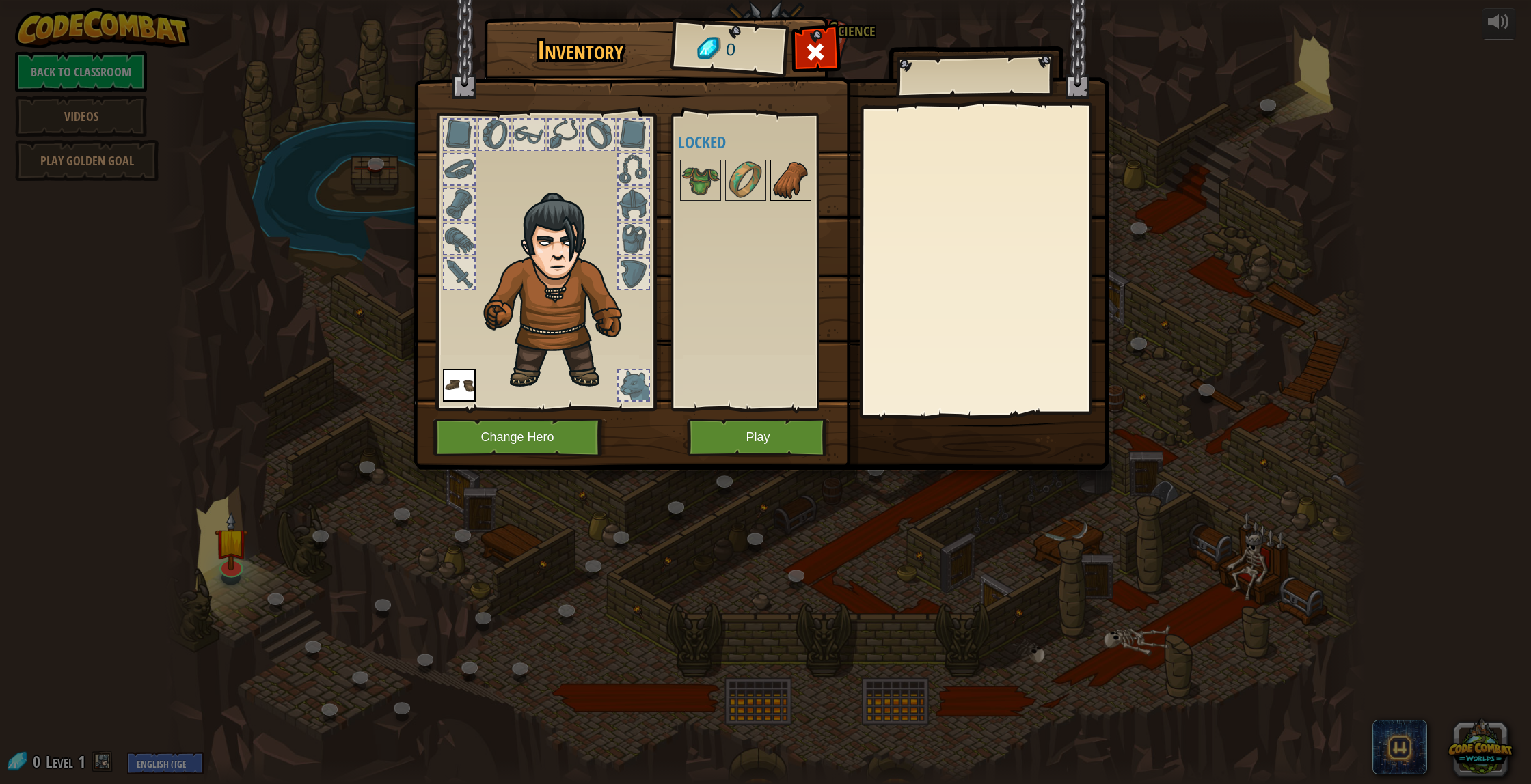
click at [784, 191] on img at bounding box center [790, 180] width 38 height 38
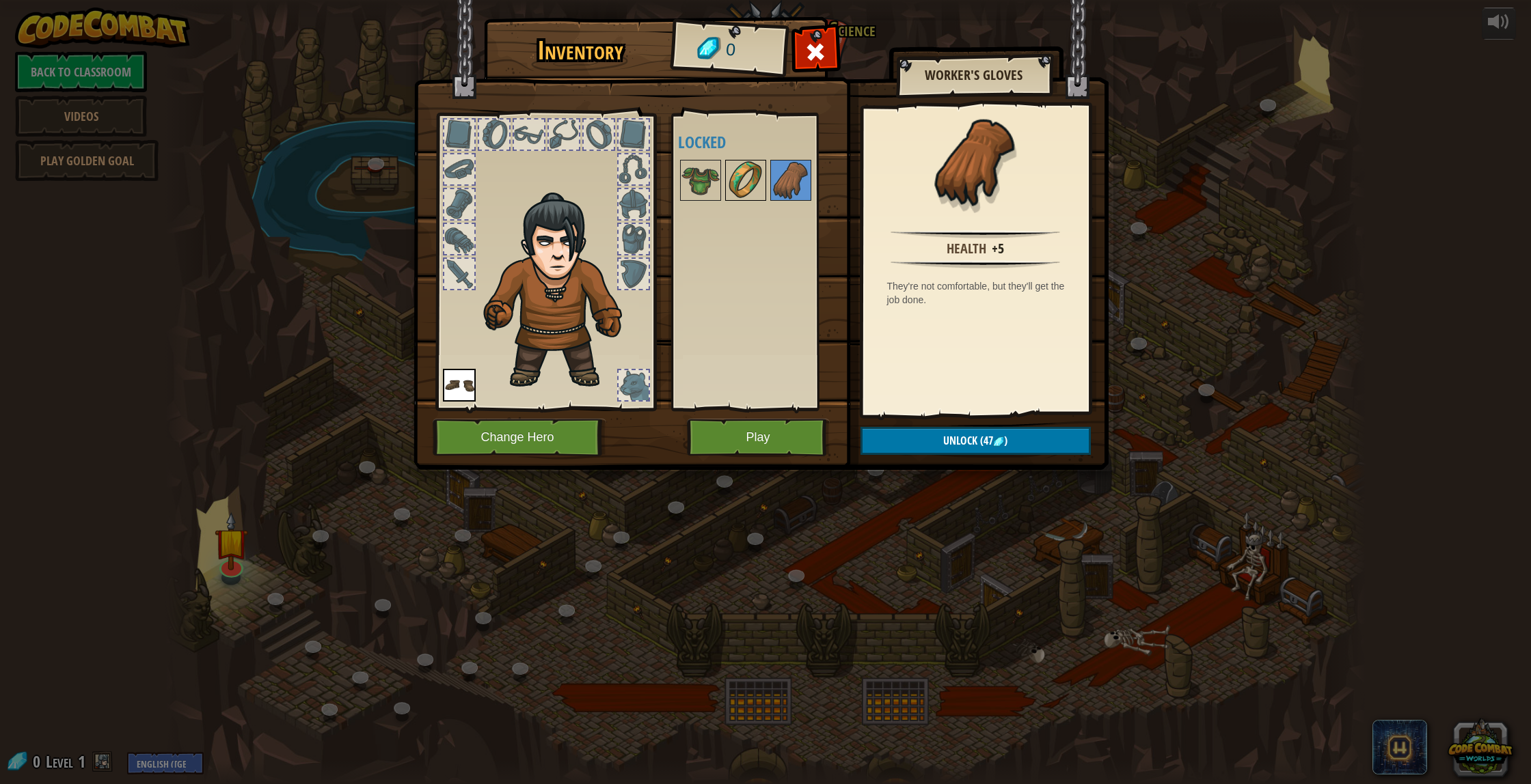
click at [739, 193] on img at bounding box center [745, 180] width 38 height 38
click at [691, 198] on img at bounding box center [700, 180] width 38 height 38
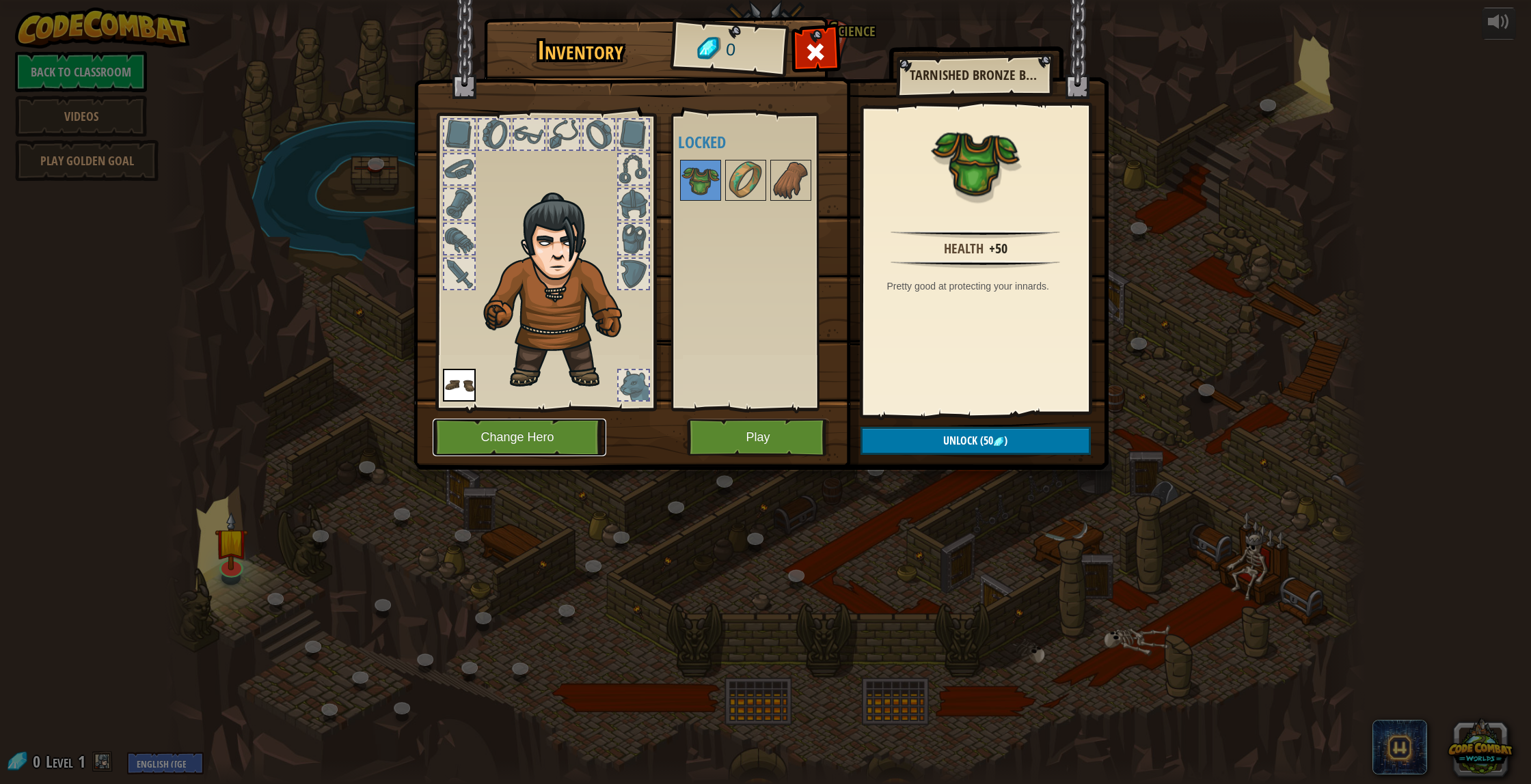
drag, startPoint x: 575, startPoint y: 442, endPoint x: 583, endPoint y: 429, distance: 15.3
click at [583, 429] on button "Change Hero" at bounding box center [519, 437] width 174 height 38
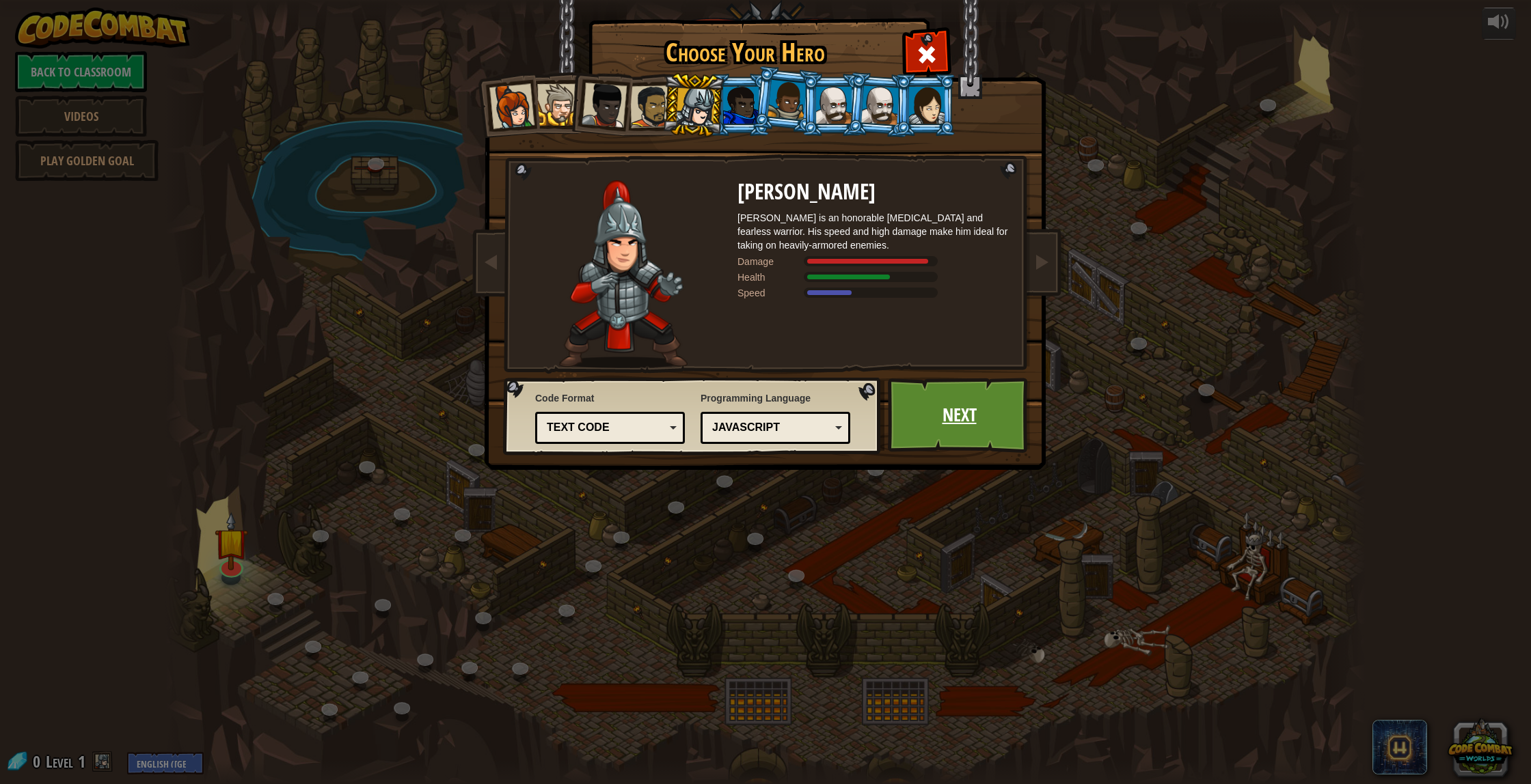
click at [937, 438] on link "Next" at bounding box center [959, 414] width 143 height 75
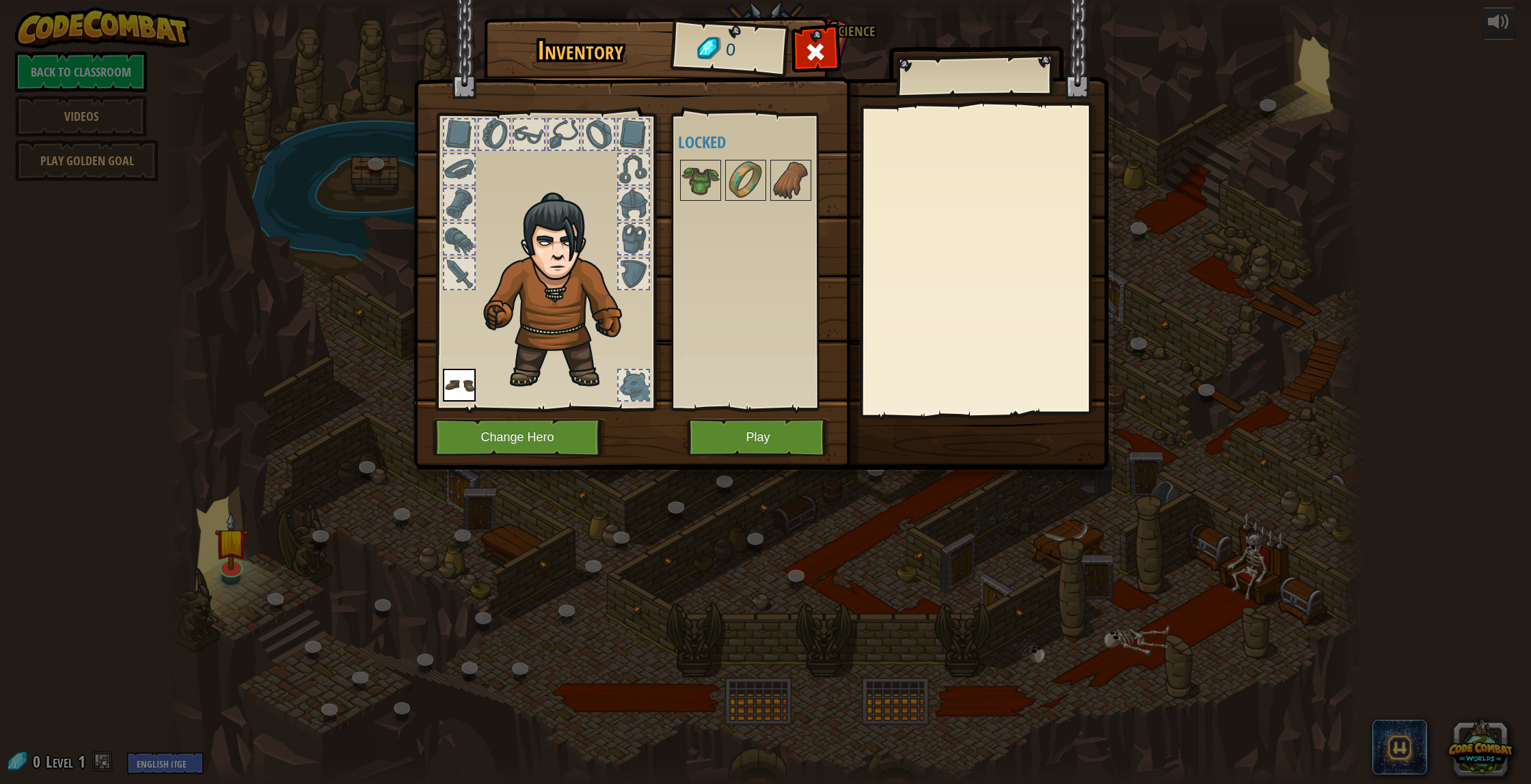
drag, startPoint x: 769, startPoint y: 531, endPoint x: 762, endPoint y: 442, distance: 89.3
click at [762, 442] on div "Inventory 0 Available Equip (double-click to equip) Locked Equip Unequip Subscr…" at bounding box center [765, 392] width 1531 height 784
click at [762, 442] on button "Play" at bounding box center [758, 437] width 143 height 38
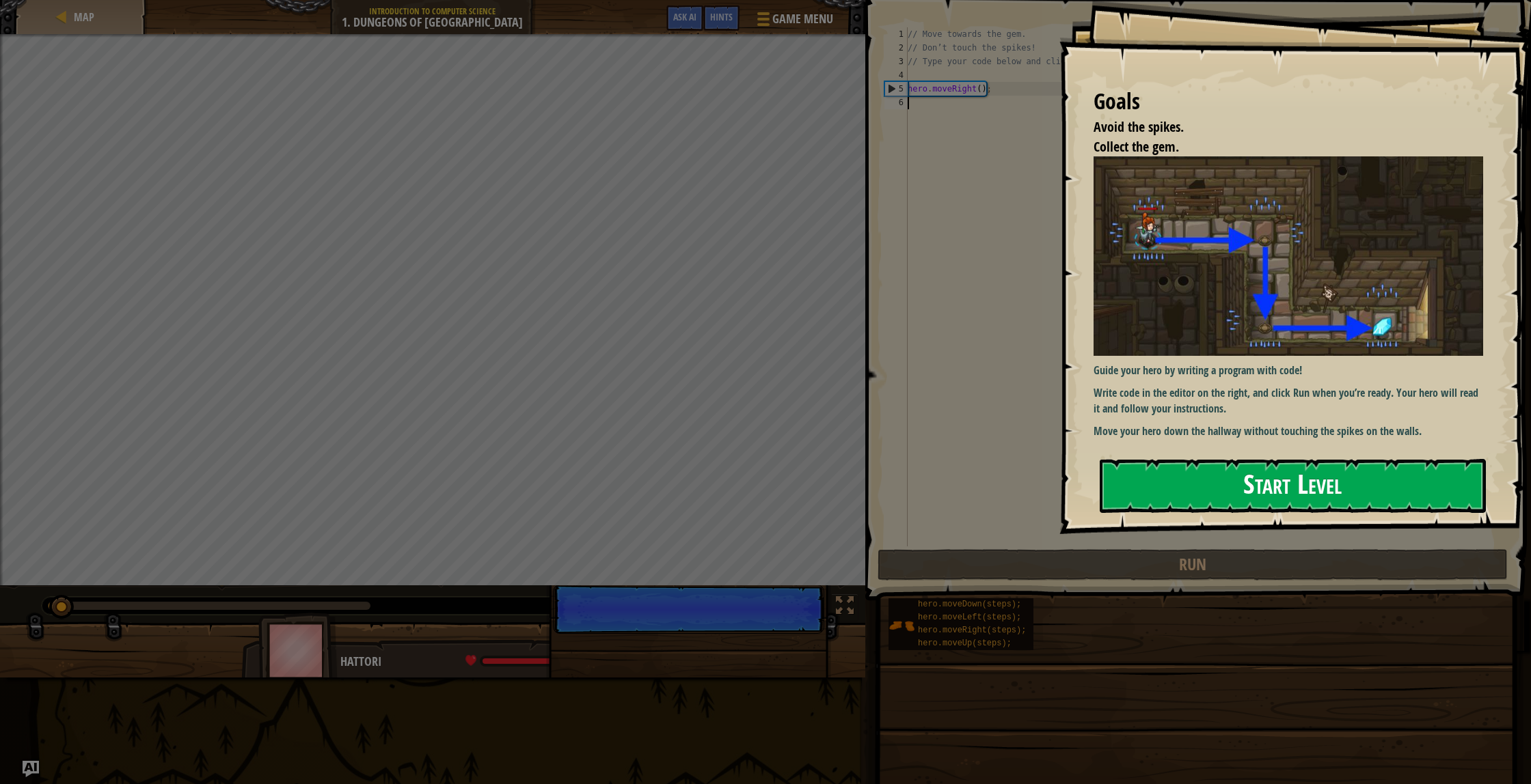
click at [1316, 498] on button "Start Level" at bounding box center [1293, 485] width 387 height 54
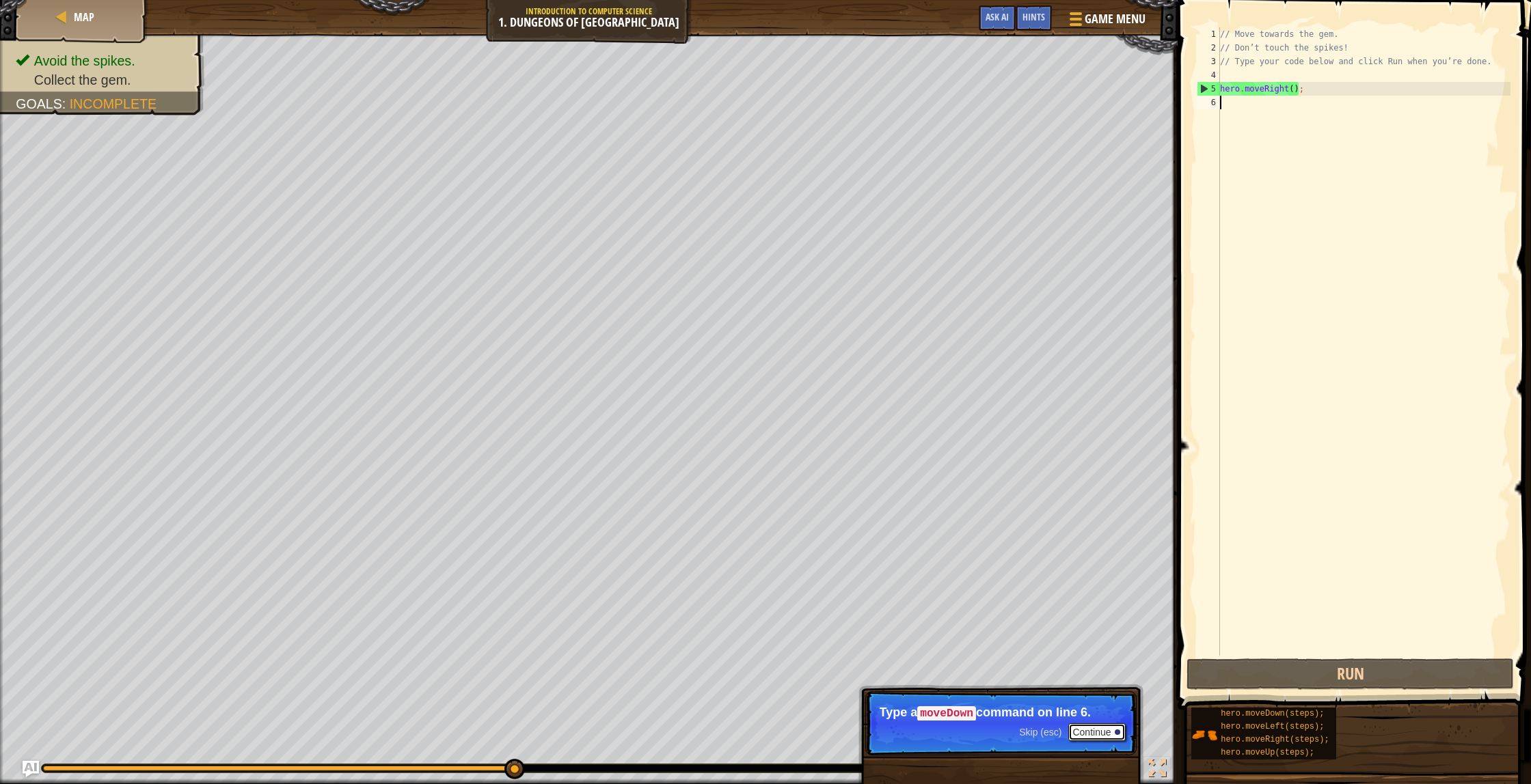
click at [1118, 728] on button "Continue" at bounding box center [1096, 732] width 56 height 18
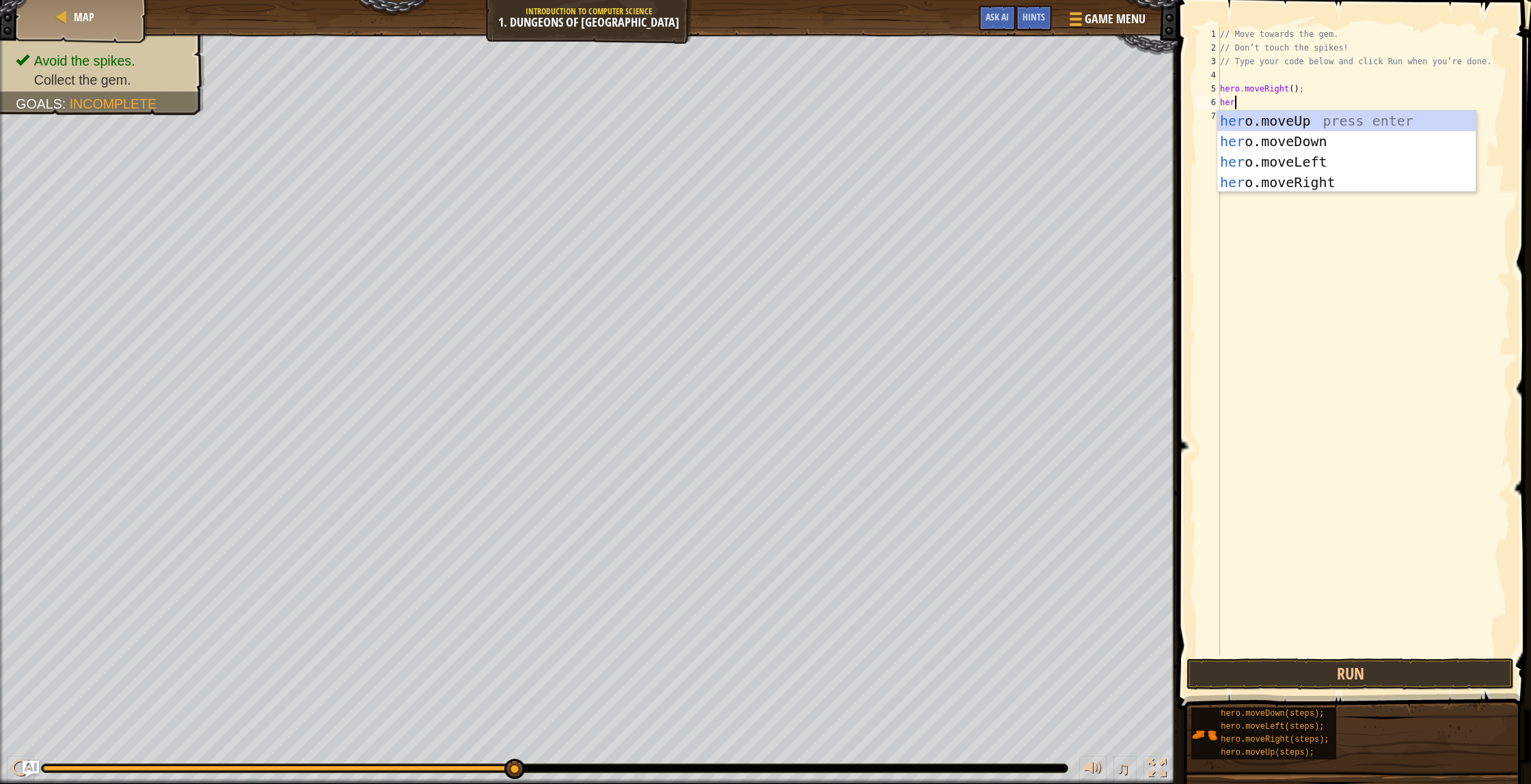
scroll to position [6, 1]
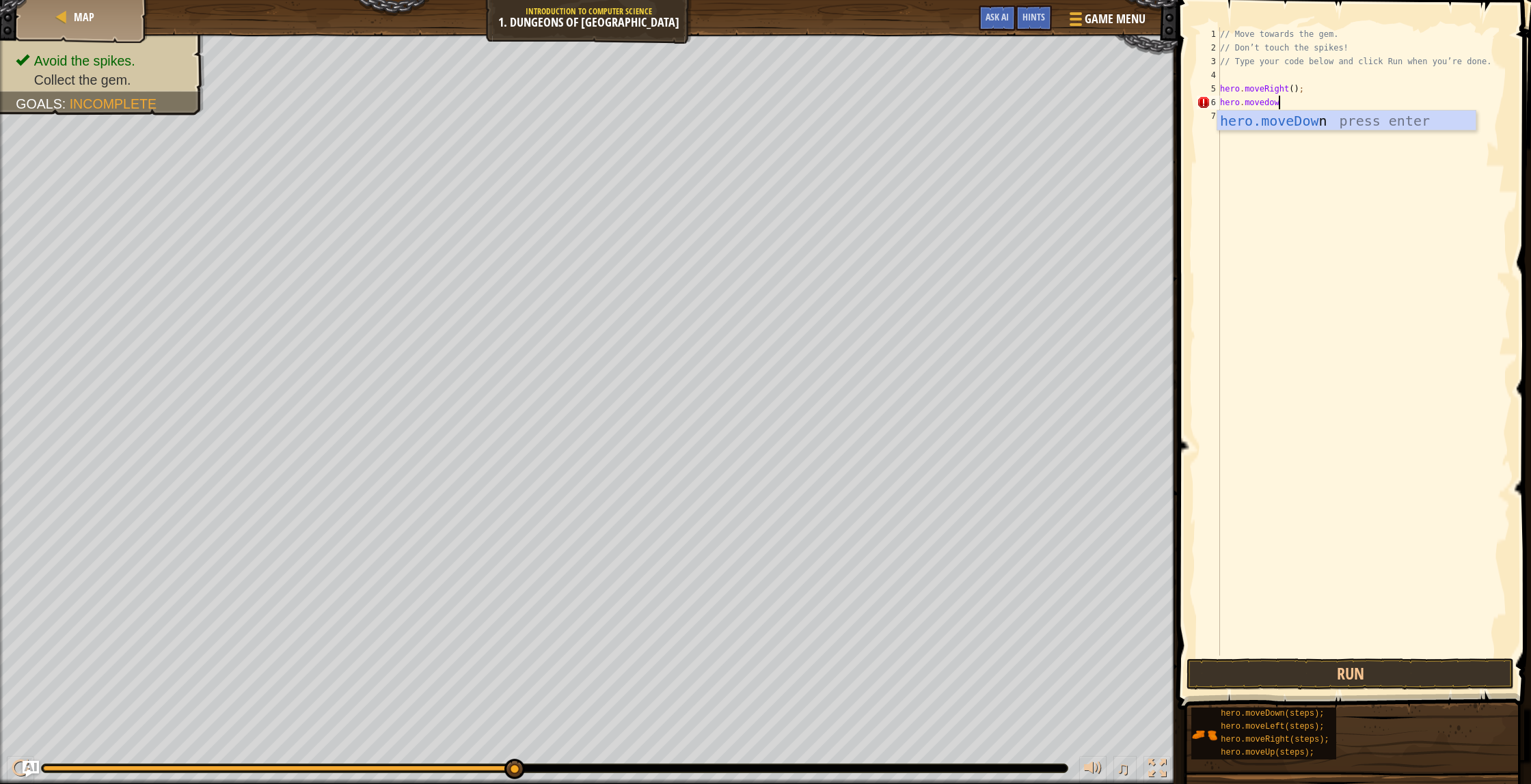
type textarea "hero.movedown"
click at [1362, 680] on button "Run" at bounding box center [1349, 674] width 327 height 32
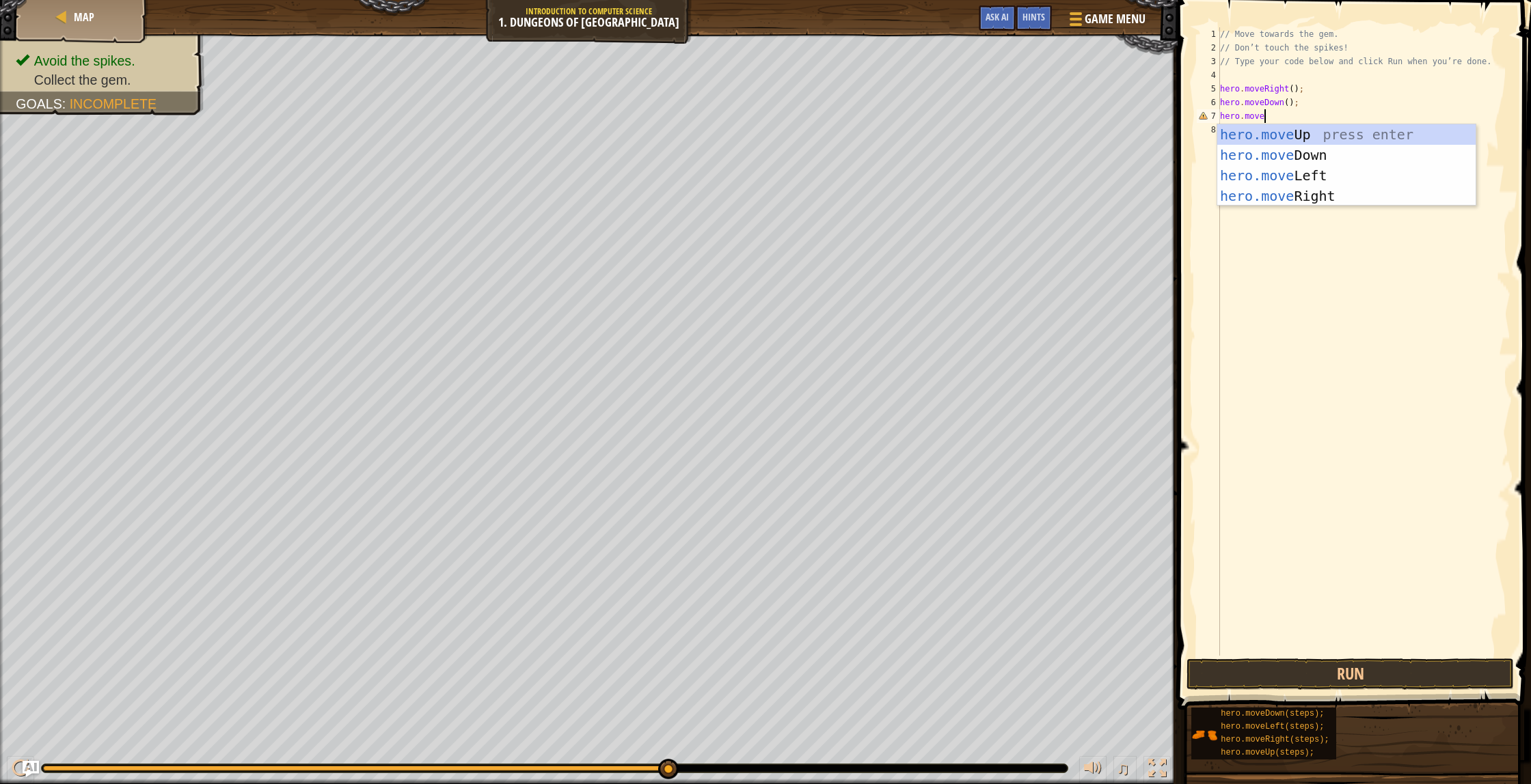
scroll to position [6, 4]
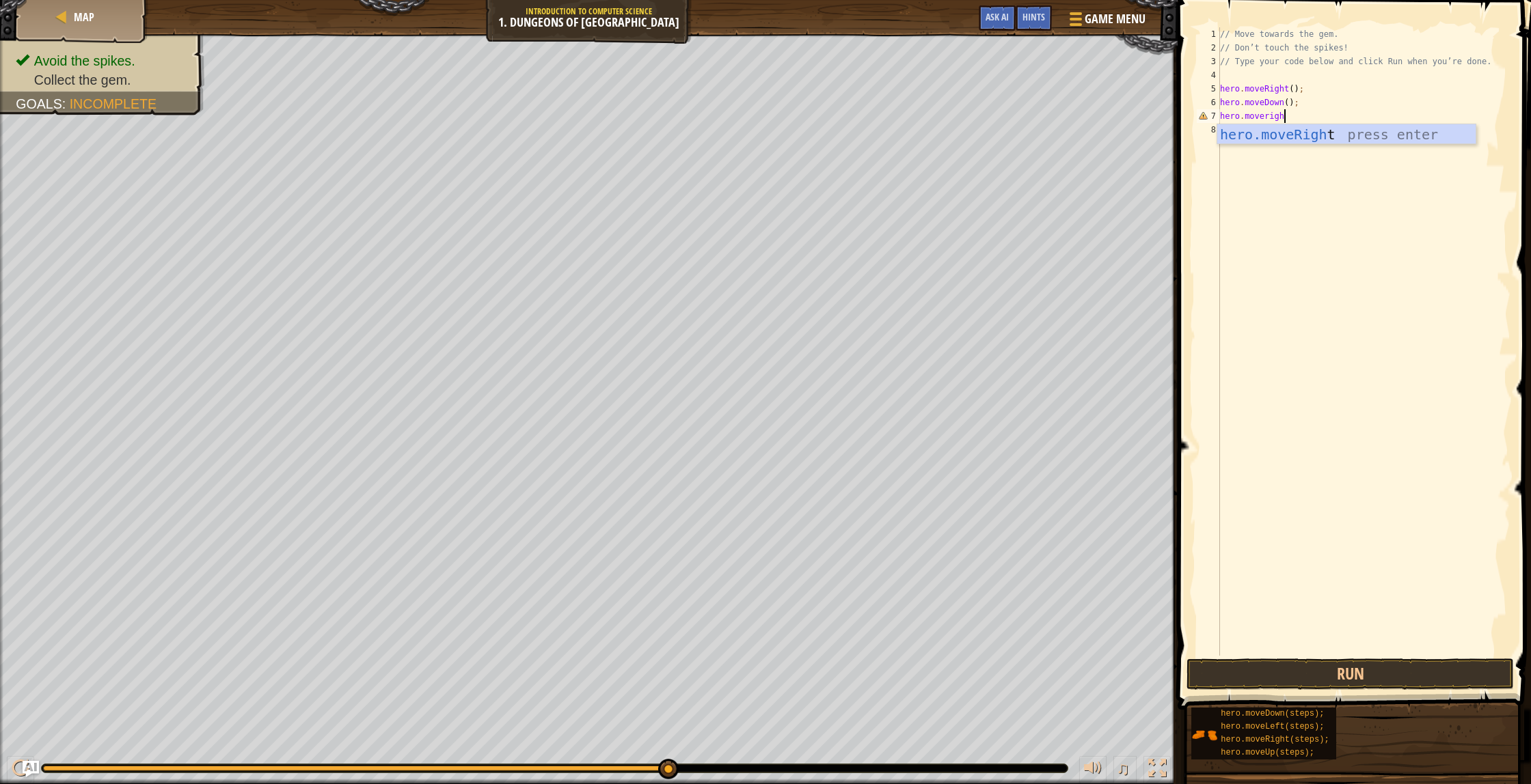
type textarea "hero.moveright"
click at [1280, 672] on button "Run" at bounding box center [1349, 674] width 327 height 32
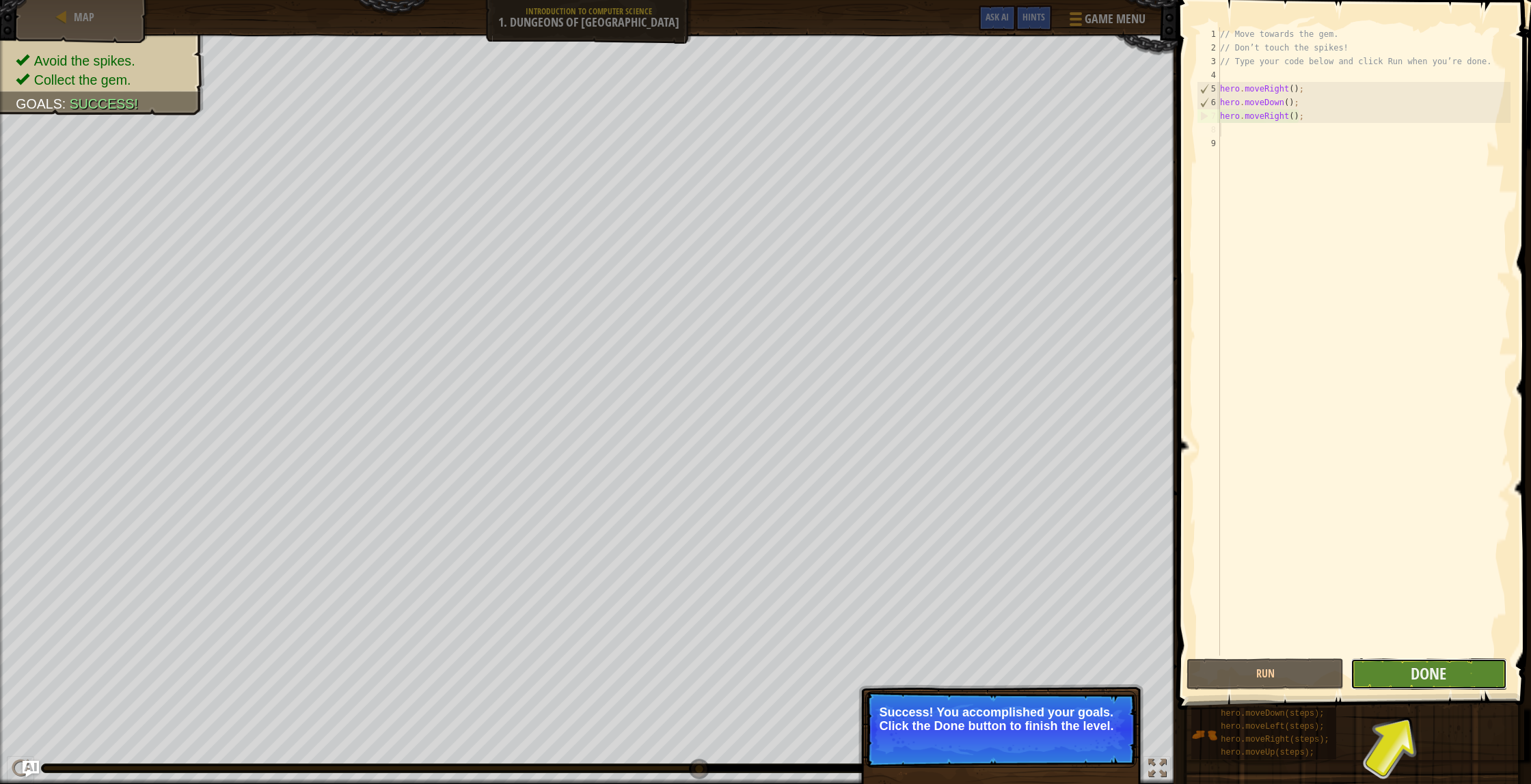
click at [1483, 674] on button "Done" at bounding box center [1428, 674] width 156 height 32
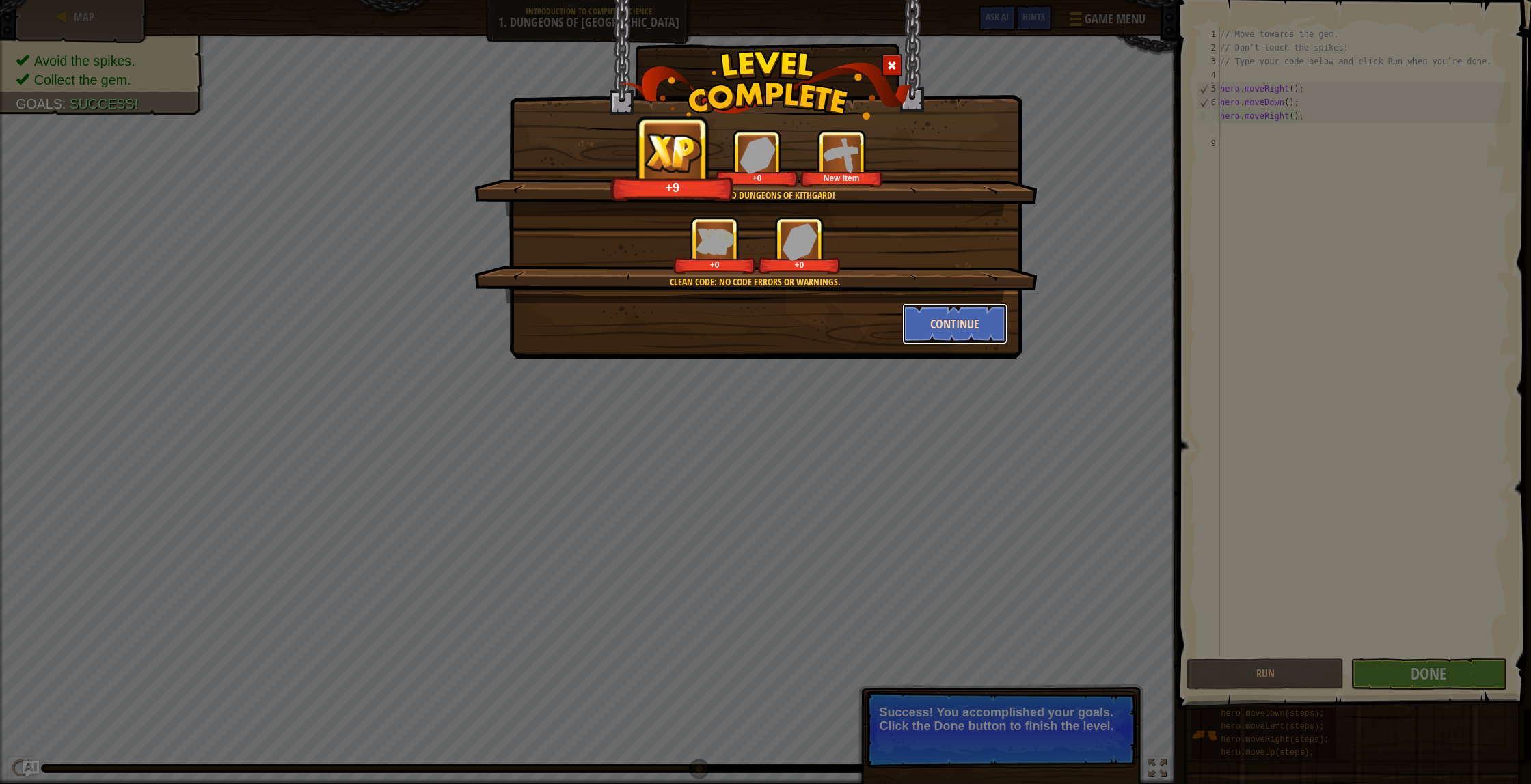
click at [952, 325] on button "Continue" at bounding box center [955, 324] width 106 height 41
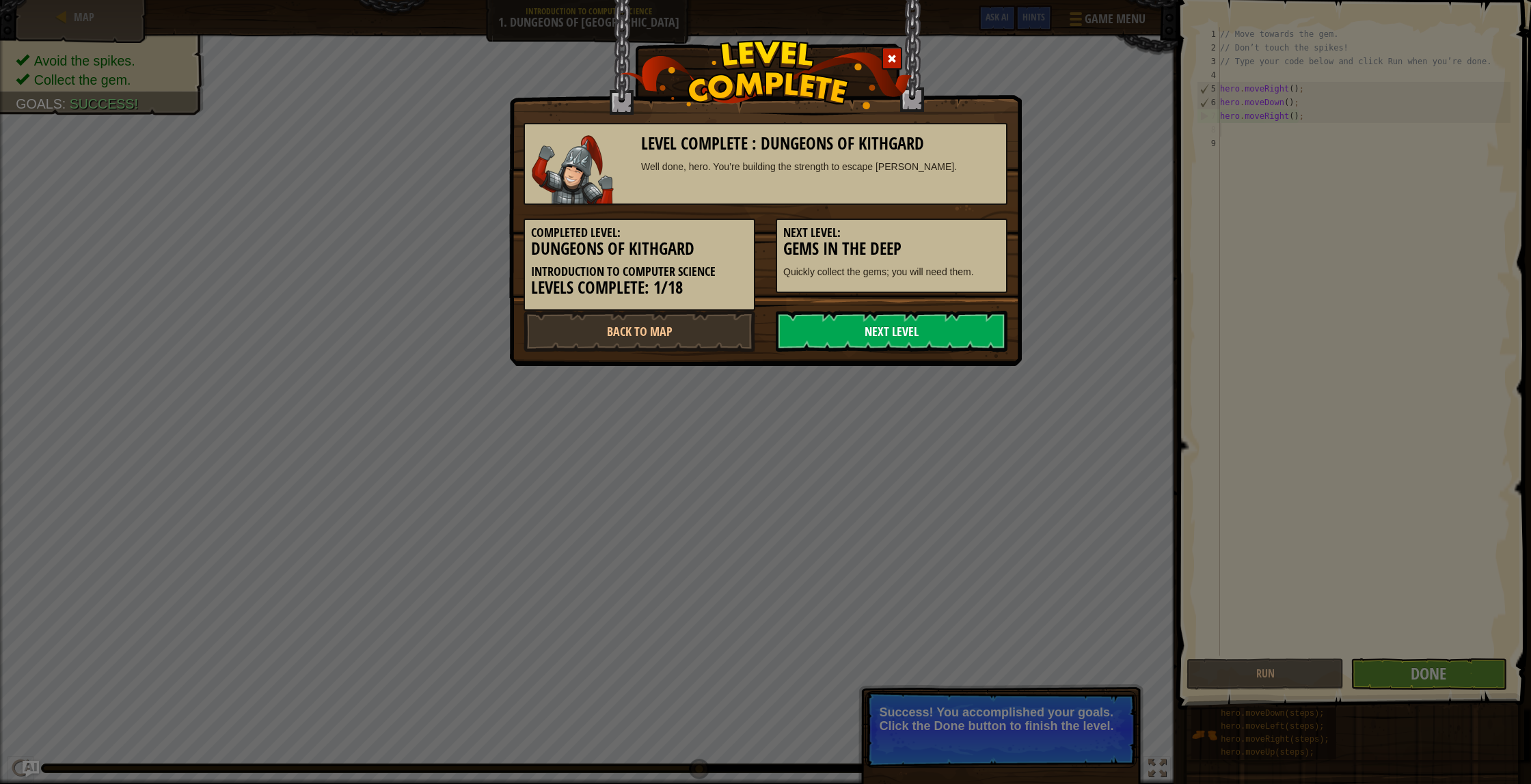
click at [948, 323] on link "Next Level" at bounding box center [891, 331] width 232 height 41
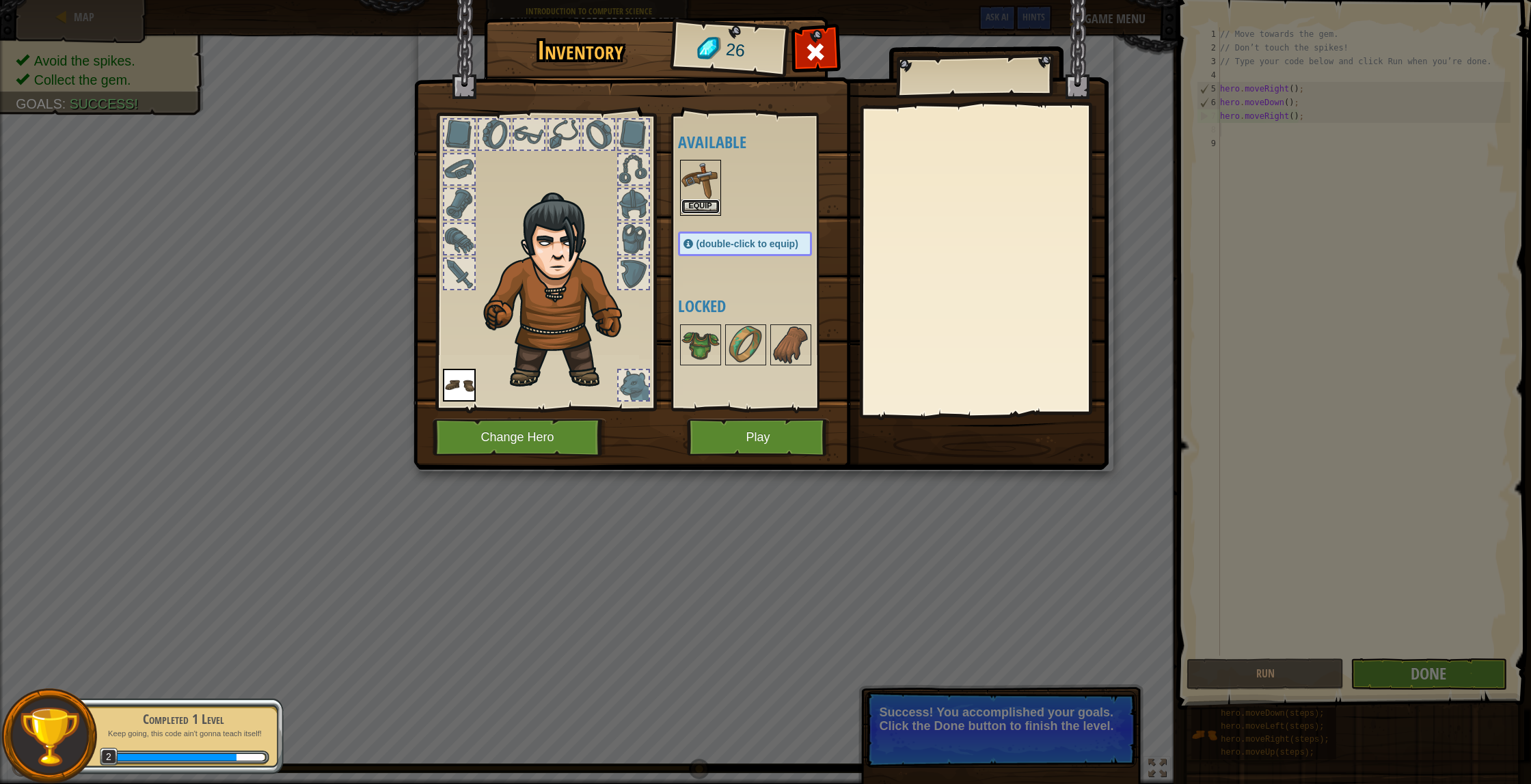
click at [700, 201] on button "Equip" at bounding box center [700, 206] width 38 height 14
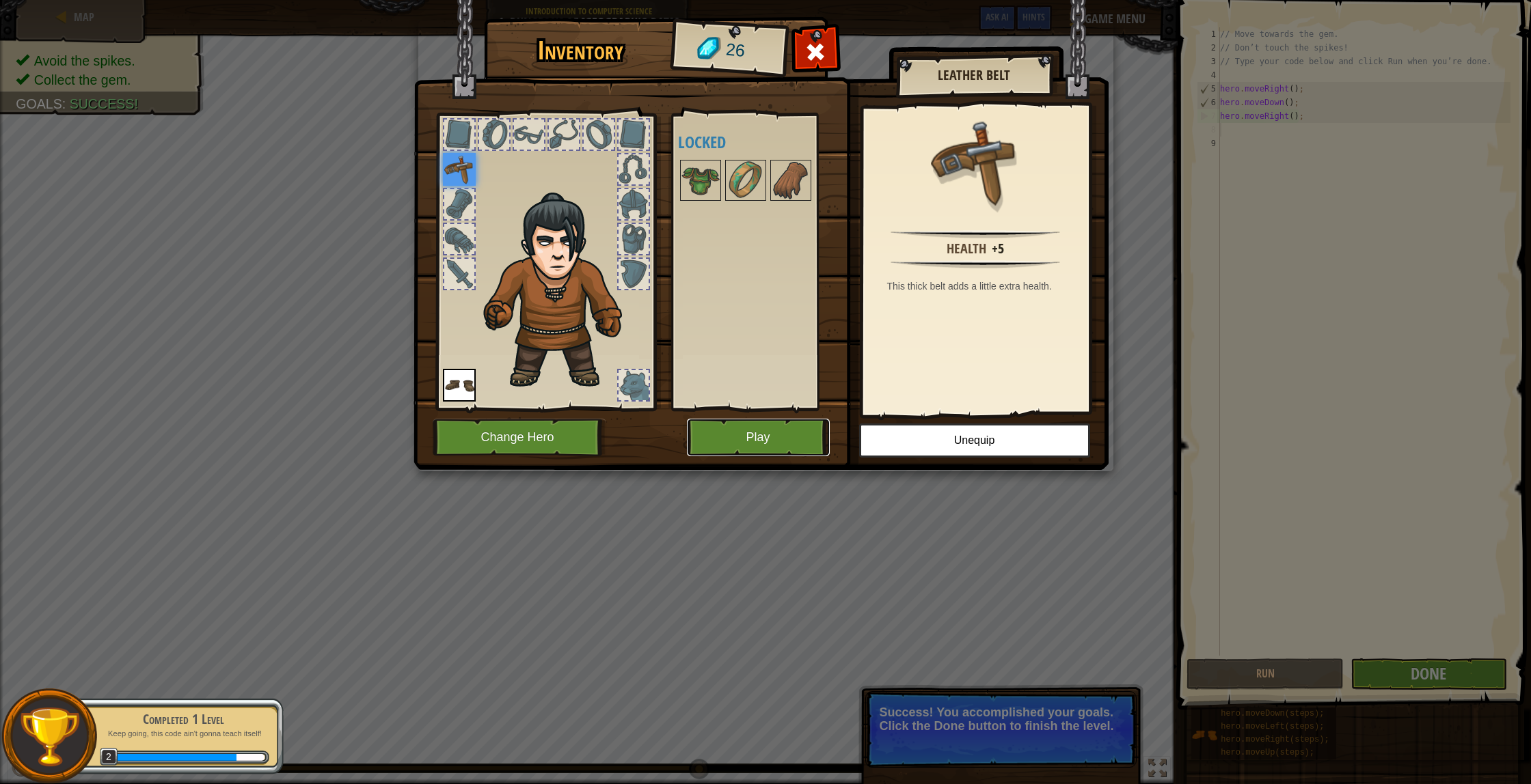
click at [792, 441] on button "Play" at bounding box center [758, 437] width 143 height 38
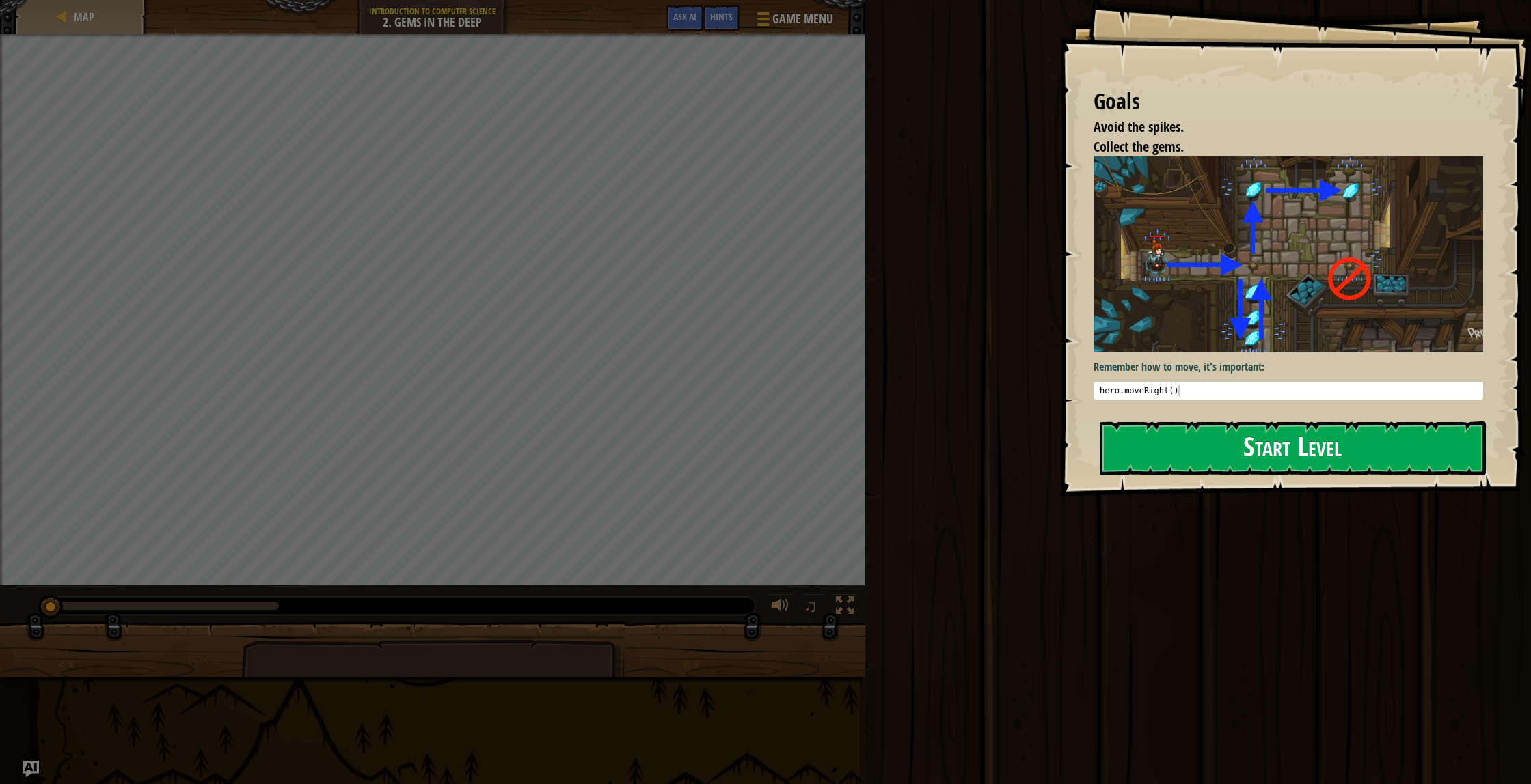
click at [1298, 452] on button "Start Level" at bounding box center [1293, 448] width 387 height 54
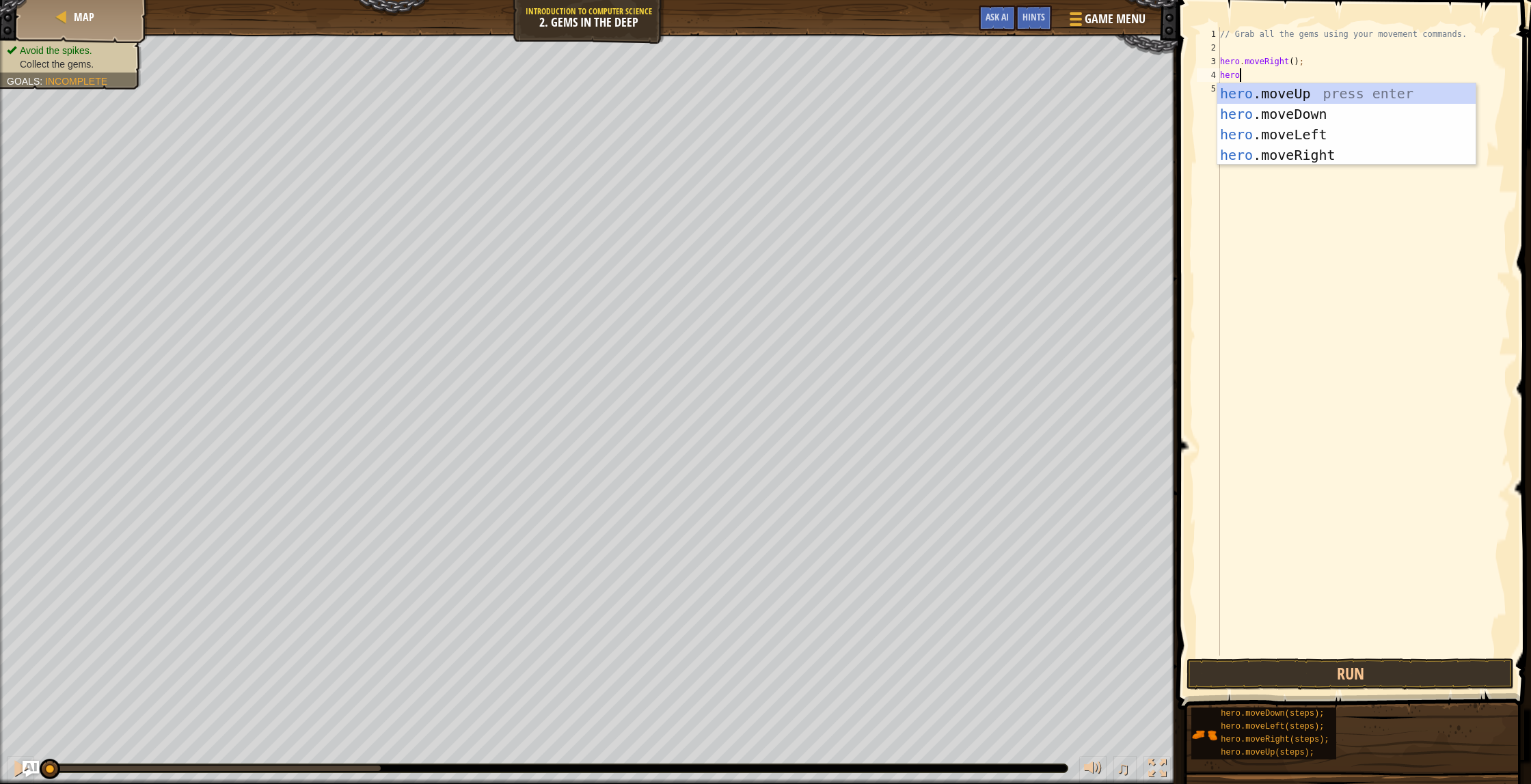
scroll to position [6, 2]
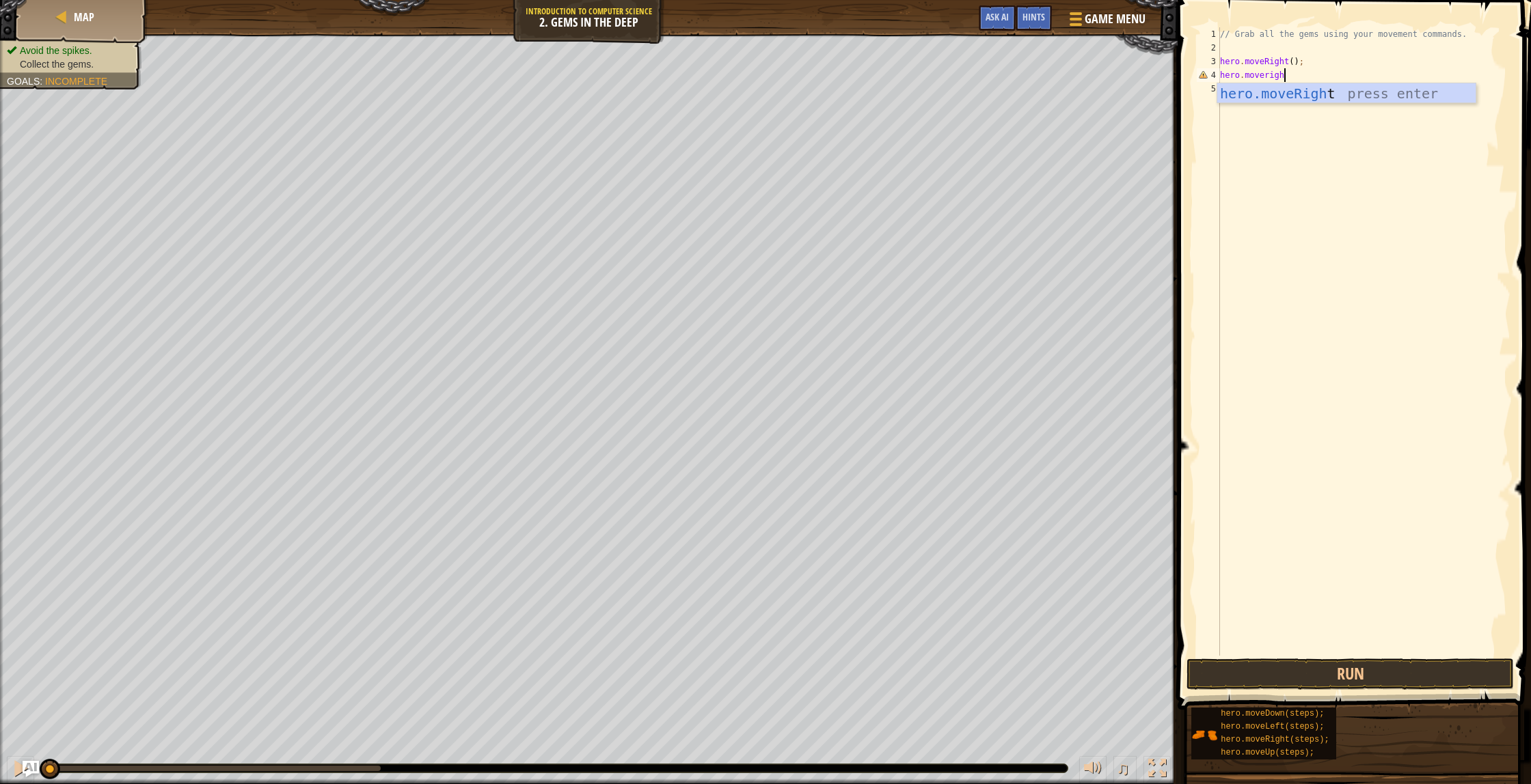
type textarea "hero.moveright"
click at [1250, 677] on button "Run" at bounding box center [1349, 674] width 327 height 32
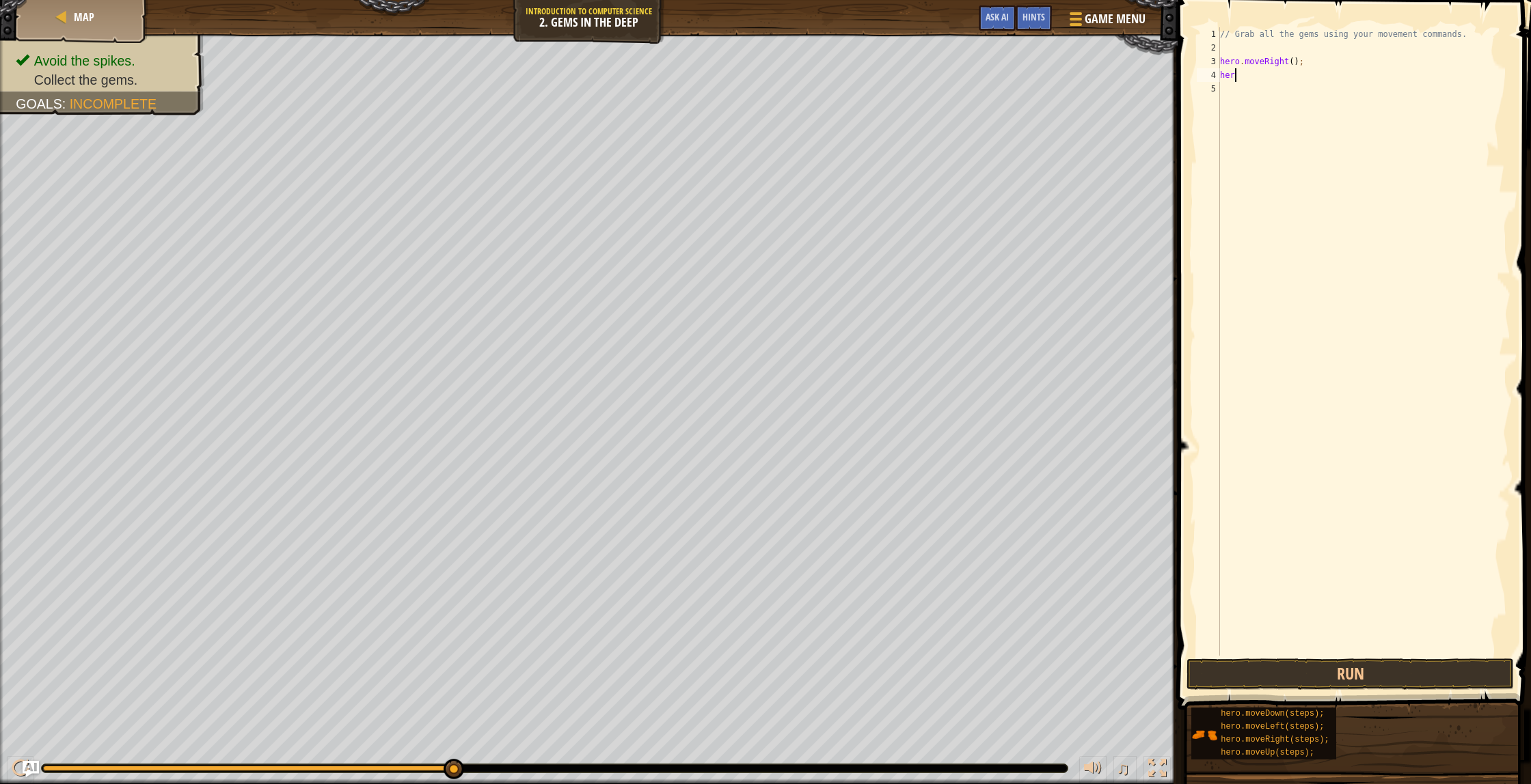
type textarea "h"
type textarea "hero.moveRight();"
click at [1399, 222] on div "// Grab all the gems using your movement commands. hero . moveRight ( ) ;" at bounding box center [1363, 355] width 294 height 655
click at [1235, 668] on button "Run" at bounding box center [1349, 674] width 327 height 32
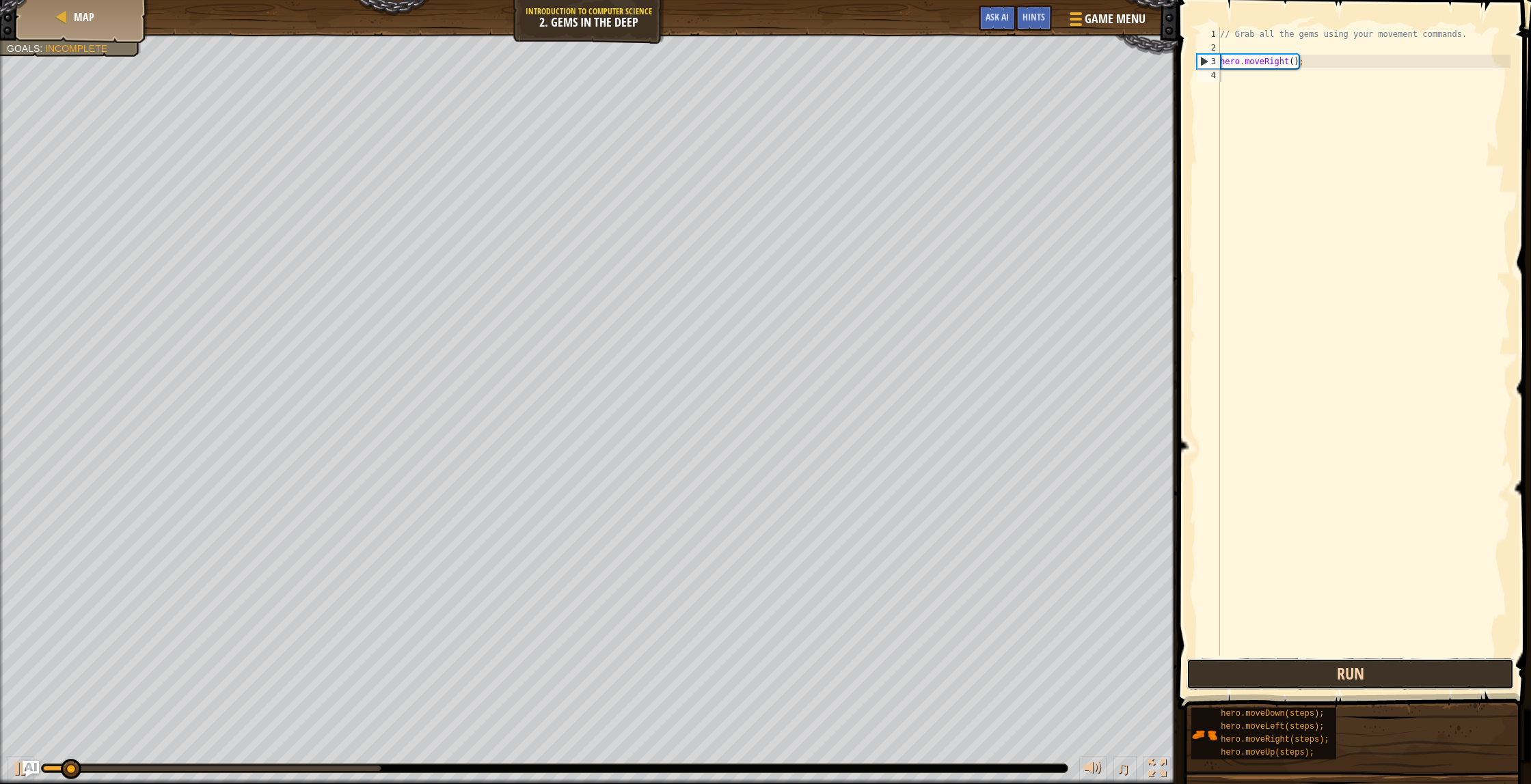
click at [1235, 668] on button "Run" at bounding box center [1349, 674] width 327 height 32
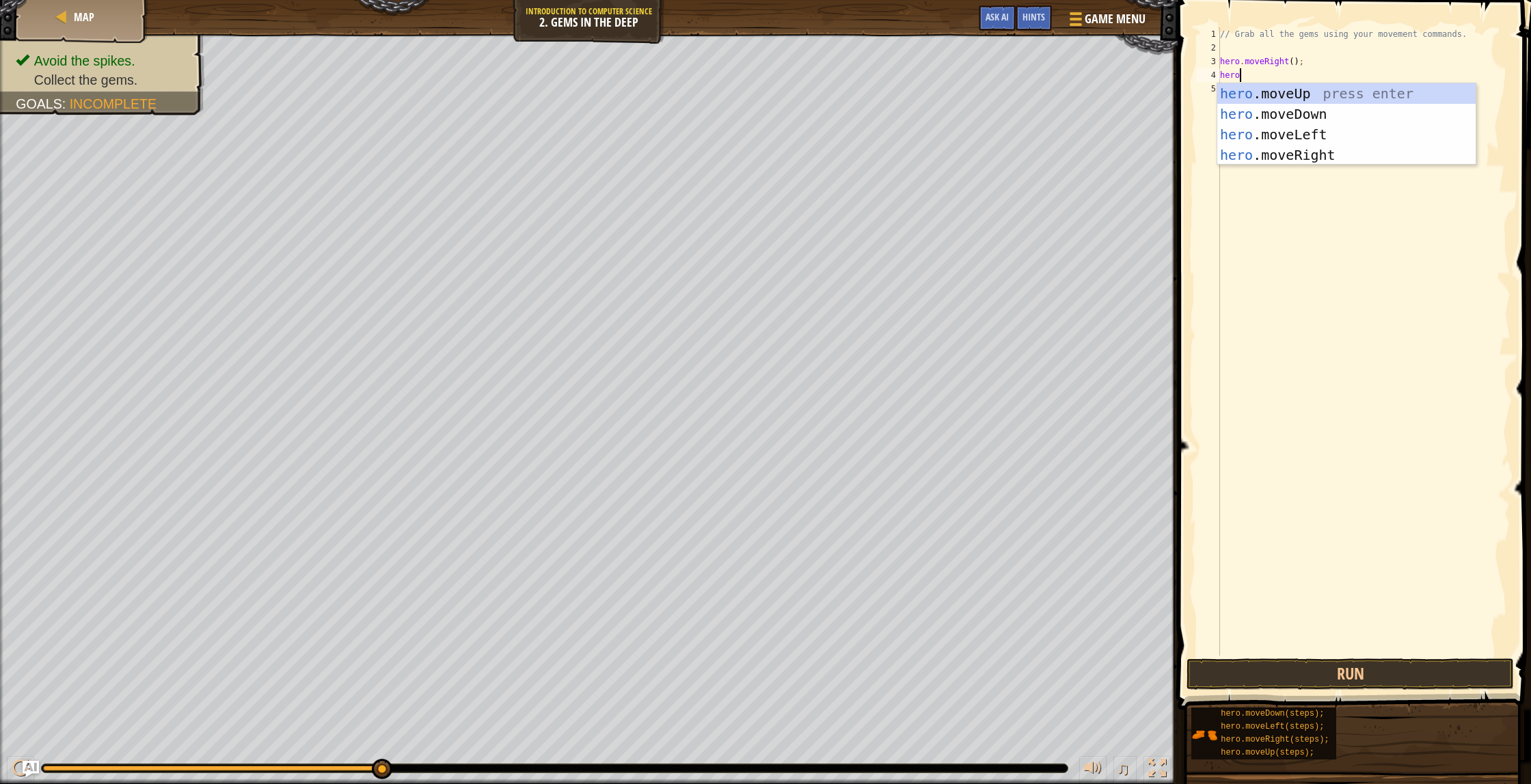
scroll to position [6, 1]
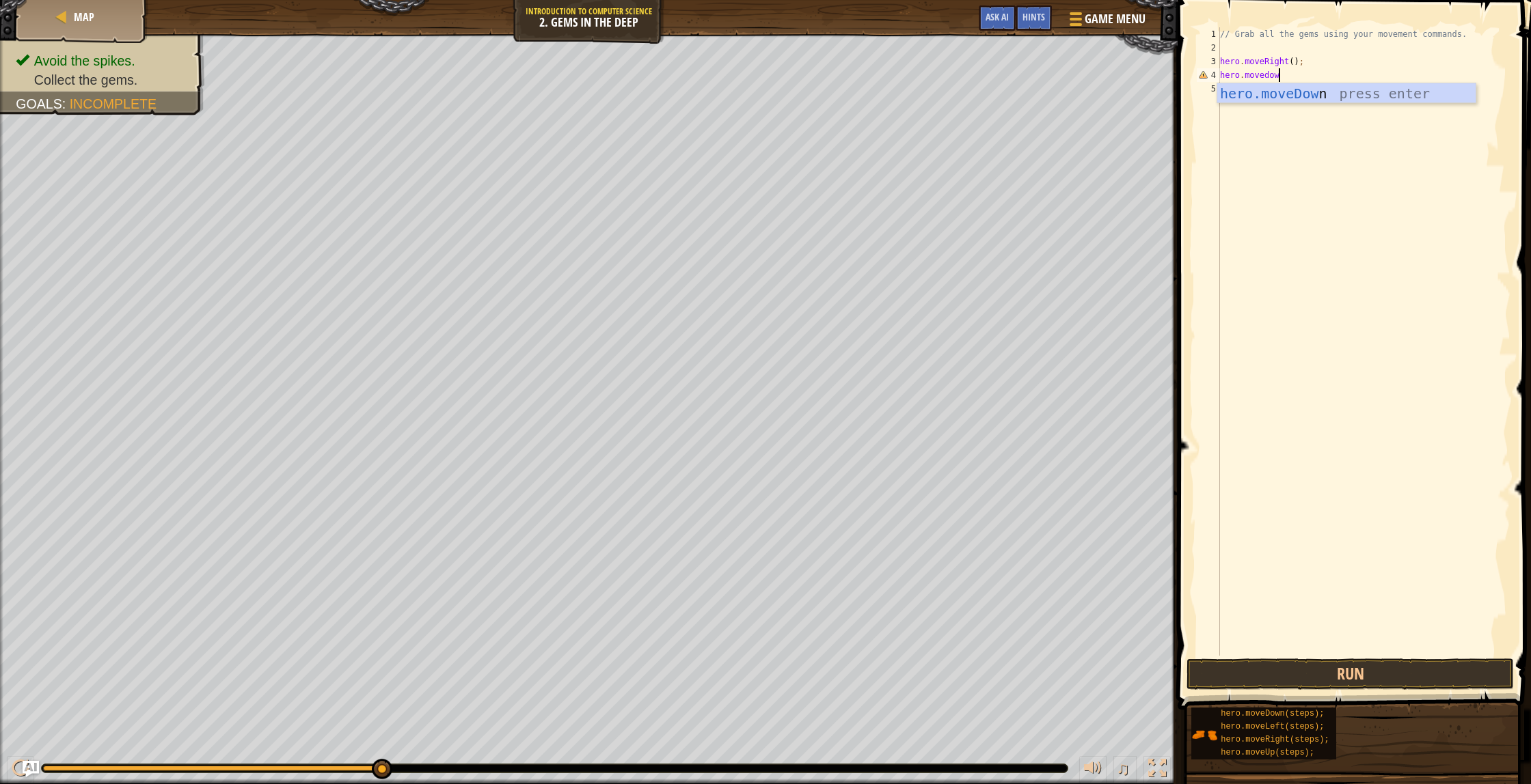
type textarea "hero.movedown"
click at [1278, 672] on button "Run" at bounding box center [1349, 674] width 327 height 32
type textarea "hero.moveup"
click at [1231, 676] on button "Run" at bounding box center [1349, 674] width 327 height 32
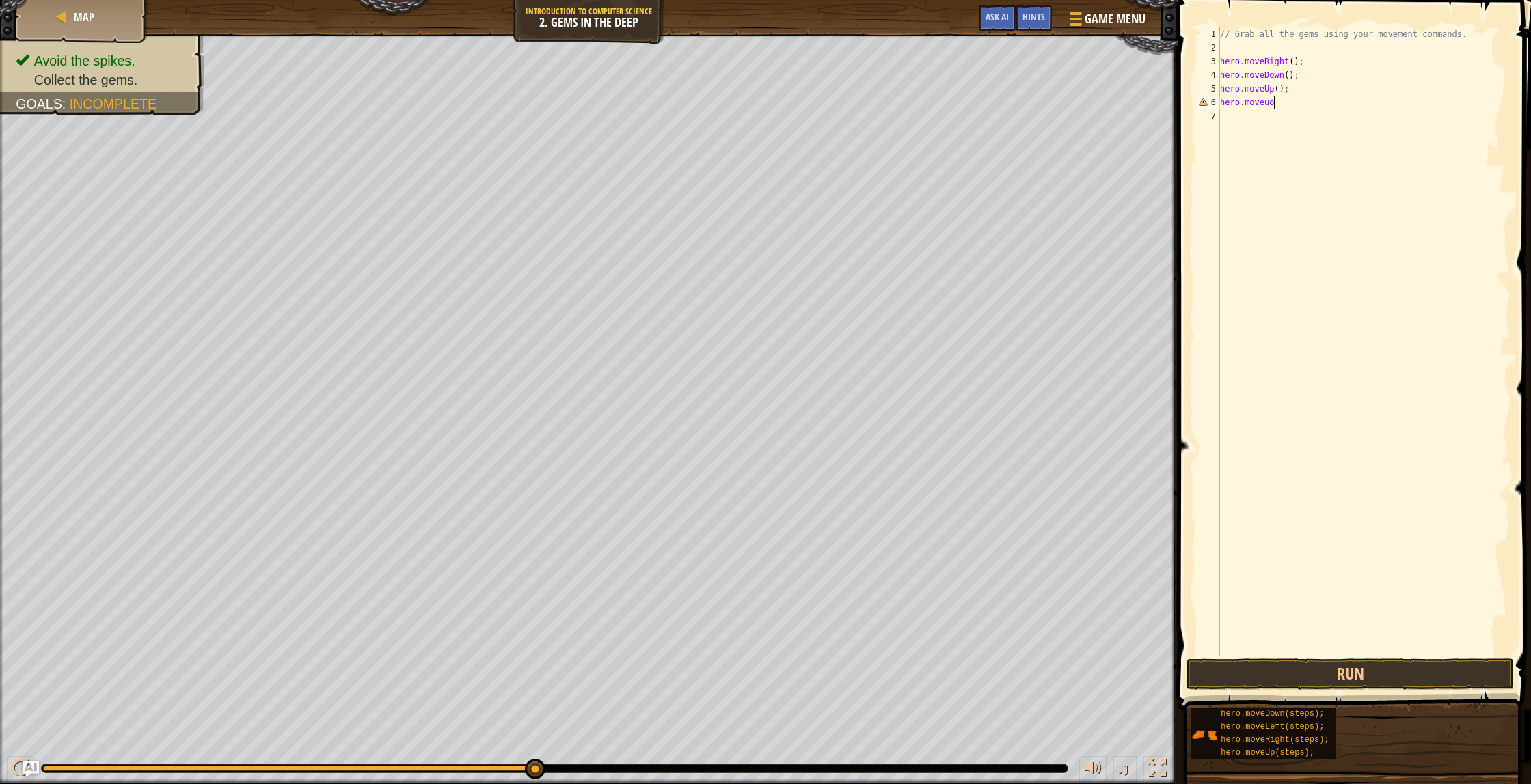
scroll to position [6, 4]
type textarea "hero.moveup"
click at [1325, 664] on button "Run" at bounding box center [1349, 674] width 327 height 32
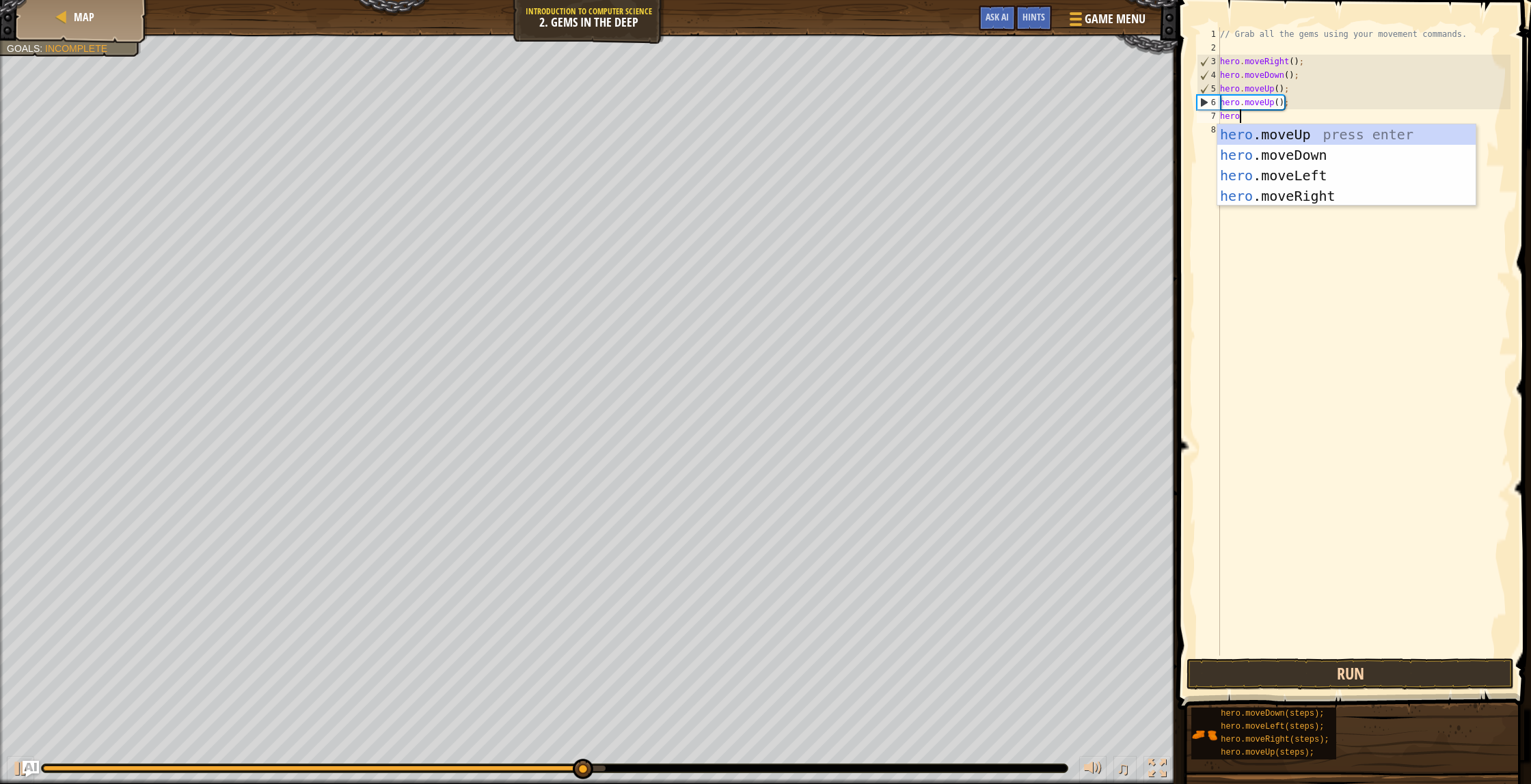
scroll to position [6, 1]
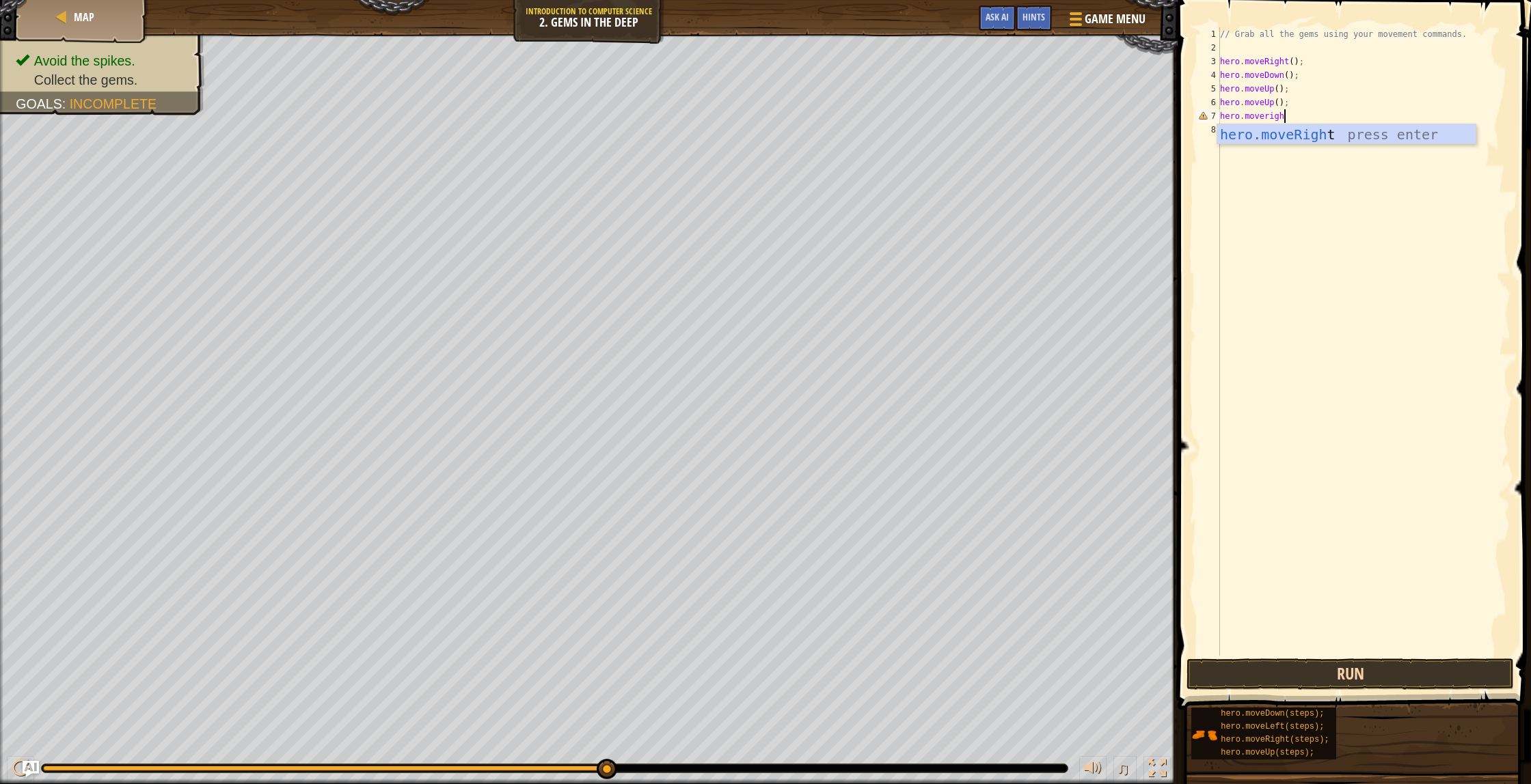
type textarea "hero.moveright"
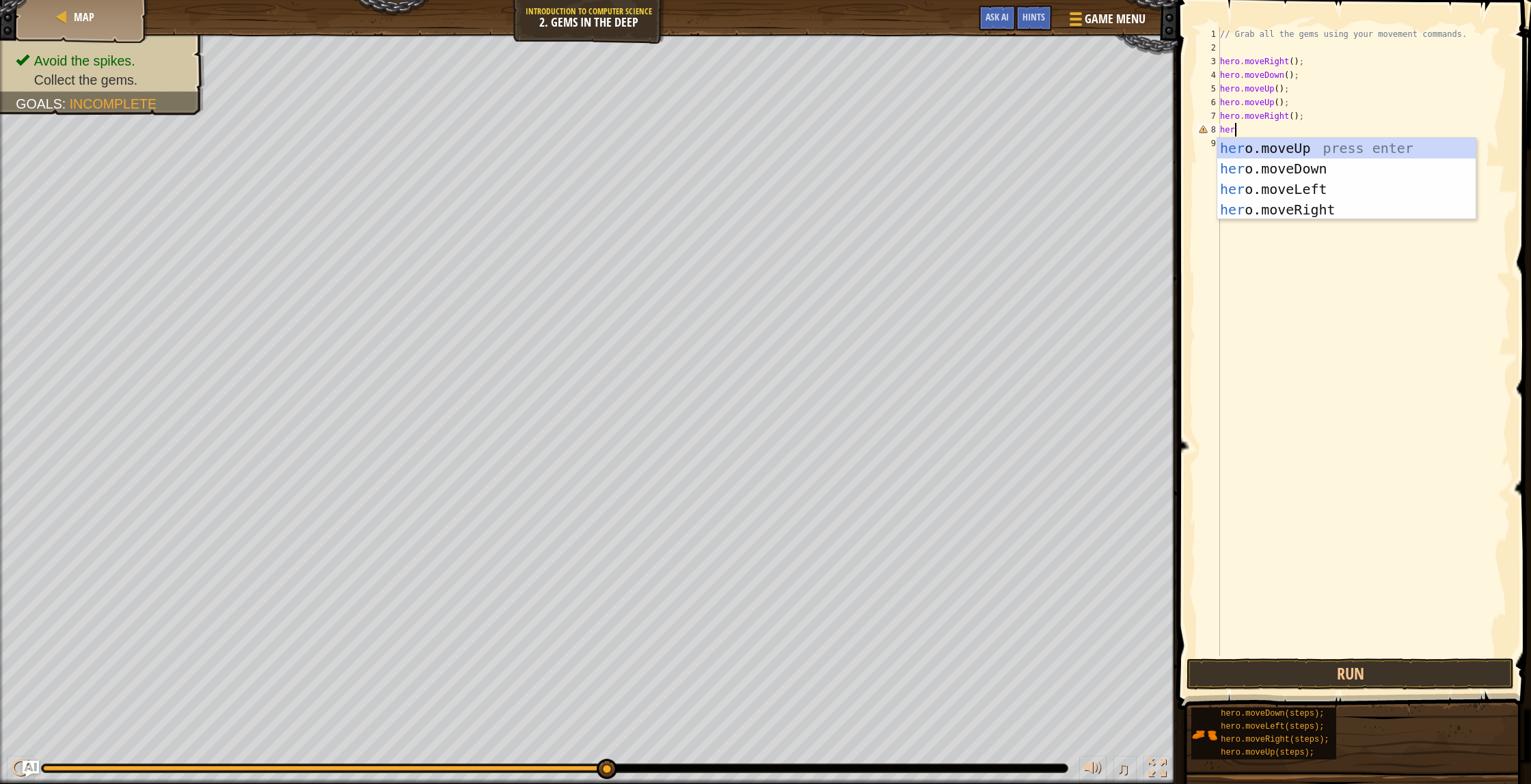
scroll to position [6, 0]
type textarea "h"
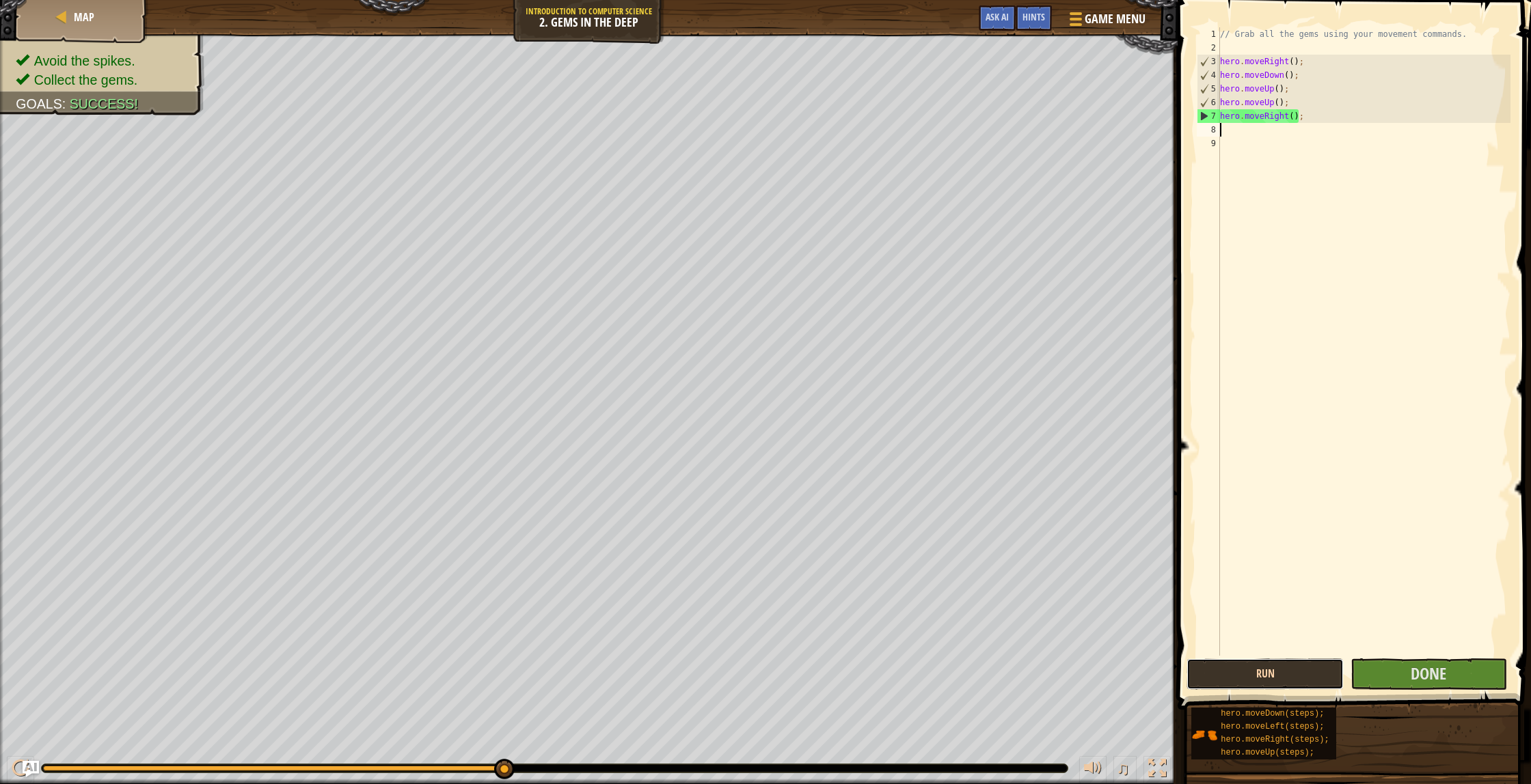
click at [1289, 680] on button "Run" at bounding box center [1264, 674] width 156 height 32
click at [1432, 685] on button "Done" at bounding box center [1428, 674] width 156 height 32
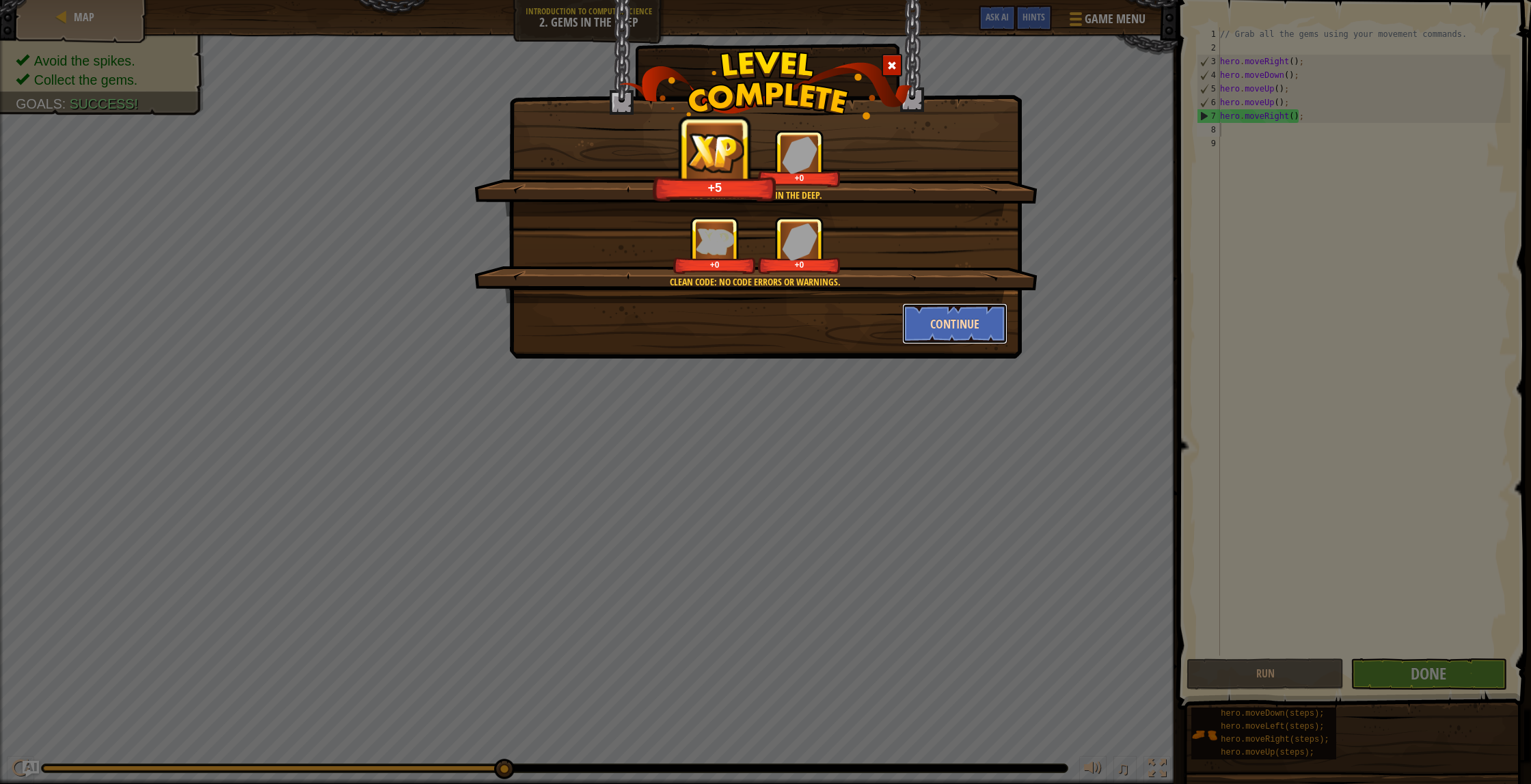
click at [944, 326] on button "Continue" at bounding box center [955, 324] width 106 height 41
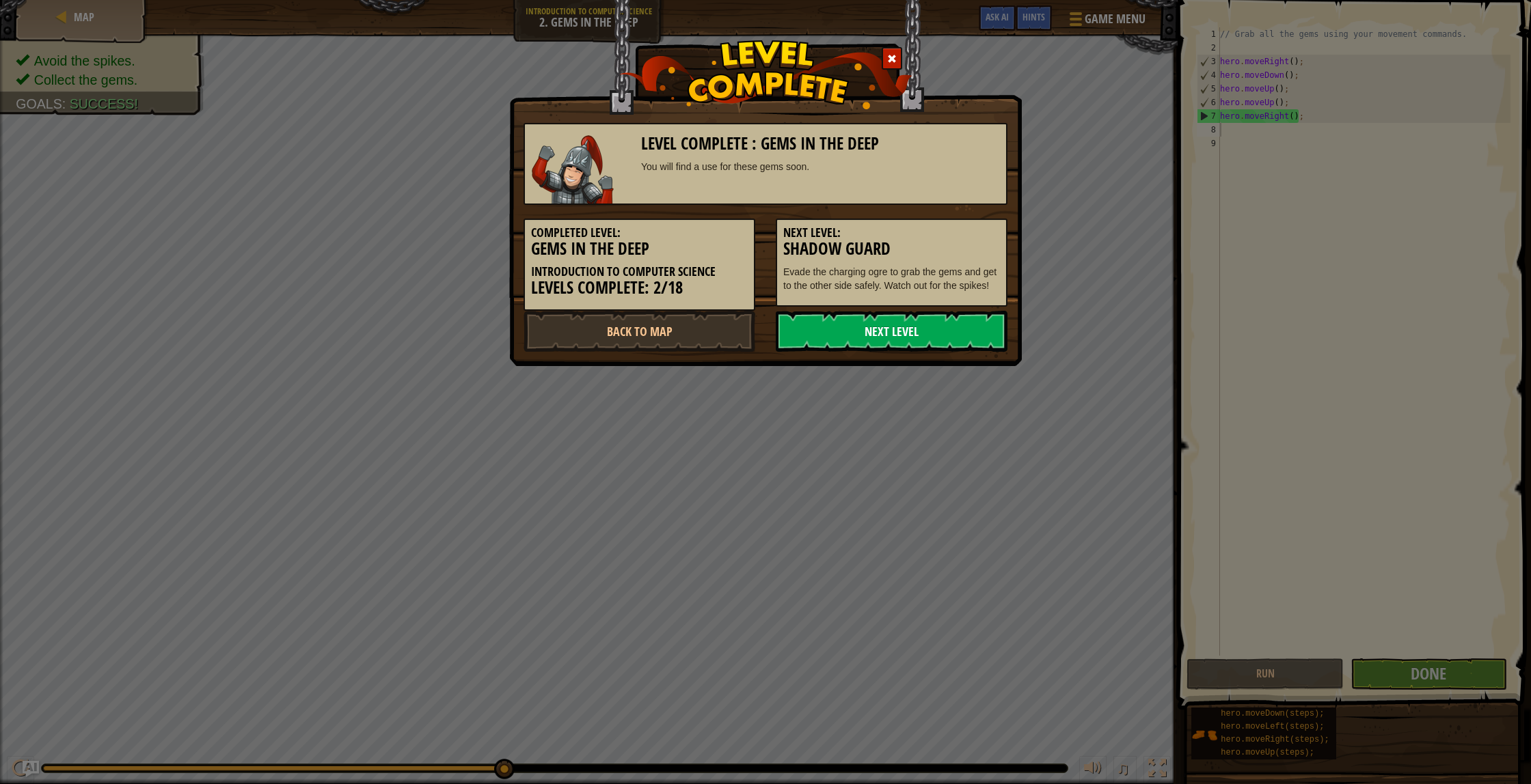
click at [945, 326] on link "Next Level" at bounding box center [891, 331] width 232 height 41
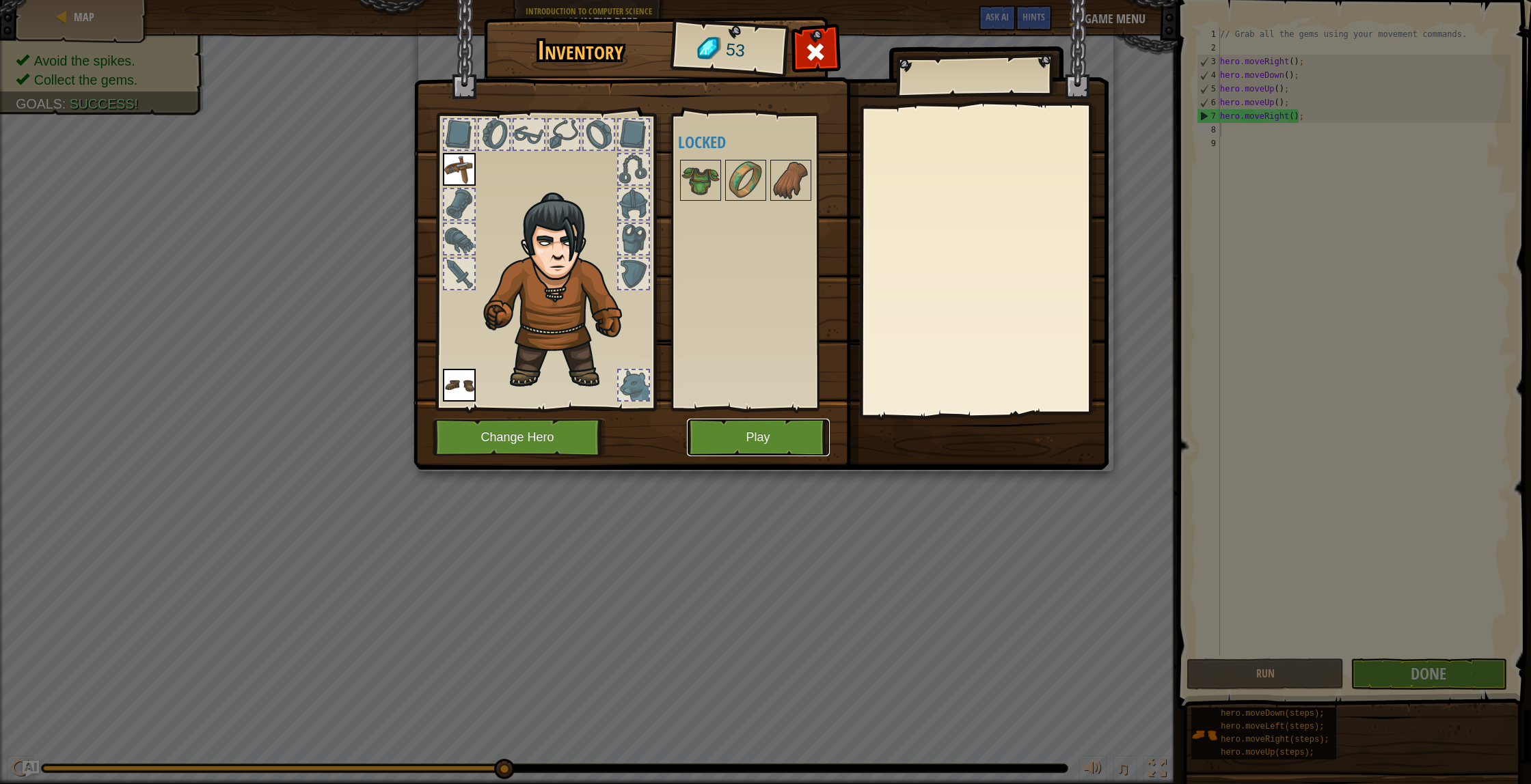
click at [779, 423] on button "Play" at bounding box center [758, 437] width 143 height 38
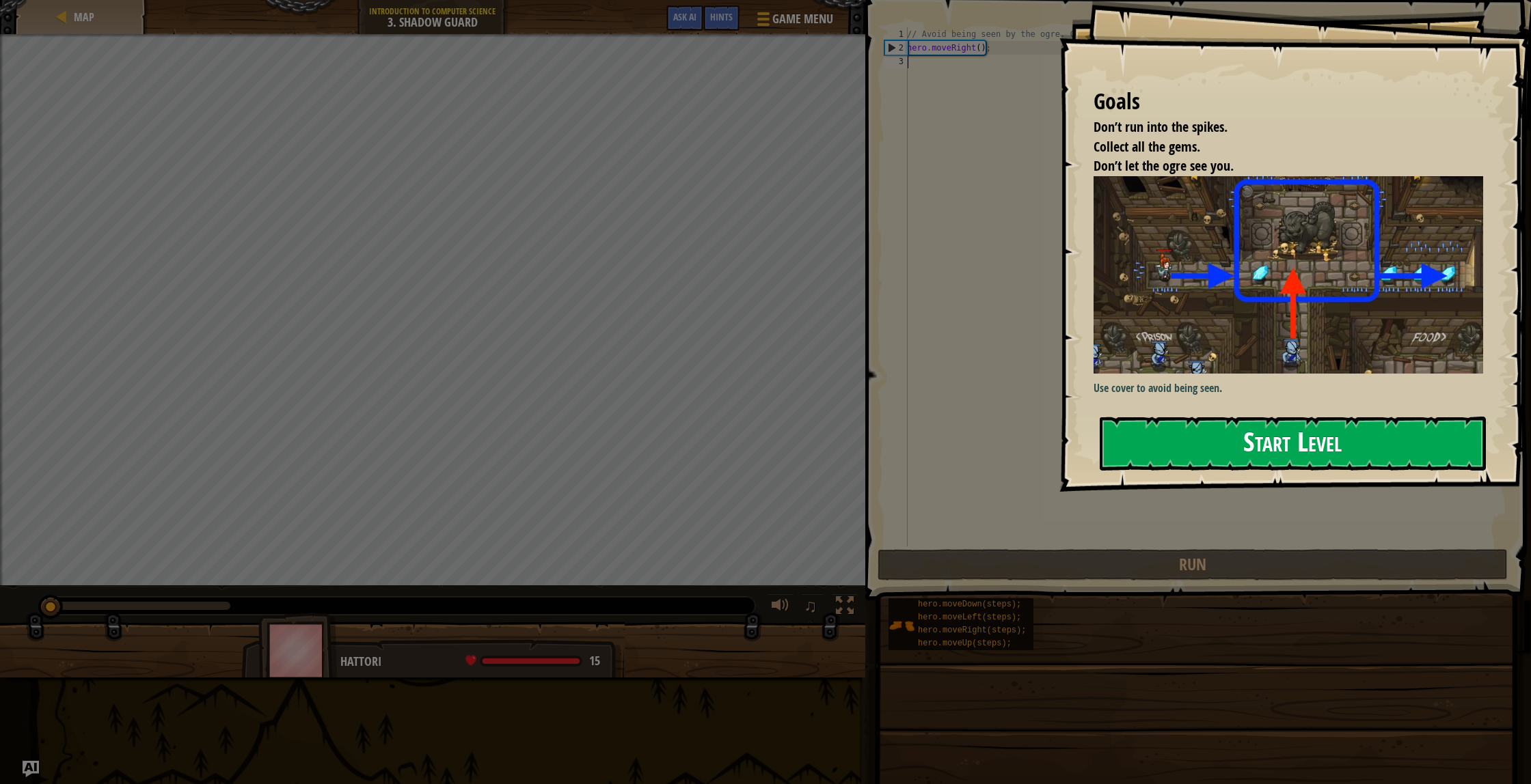
click at [1231, 429] on button "Start Level" at bounding box center [1293, 443] width 387 height 54
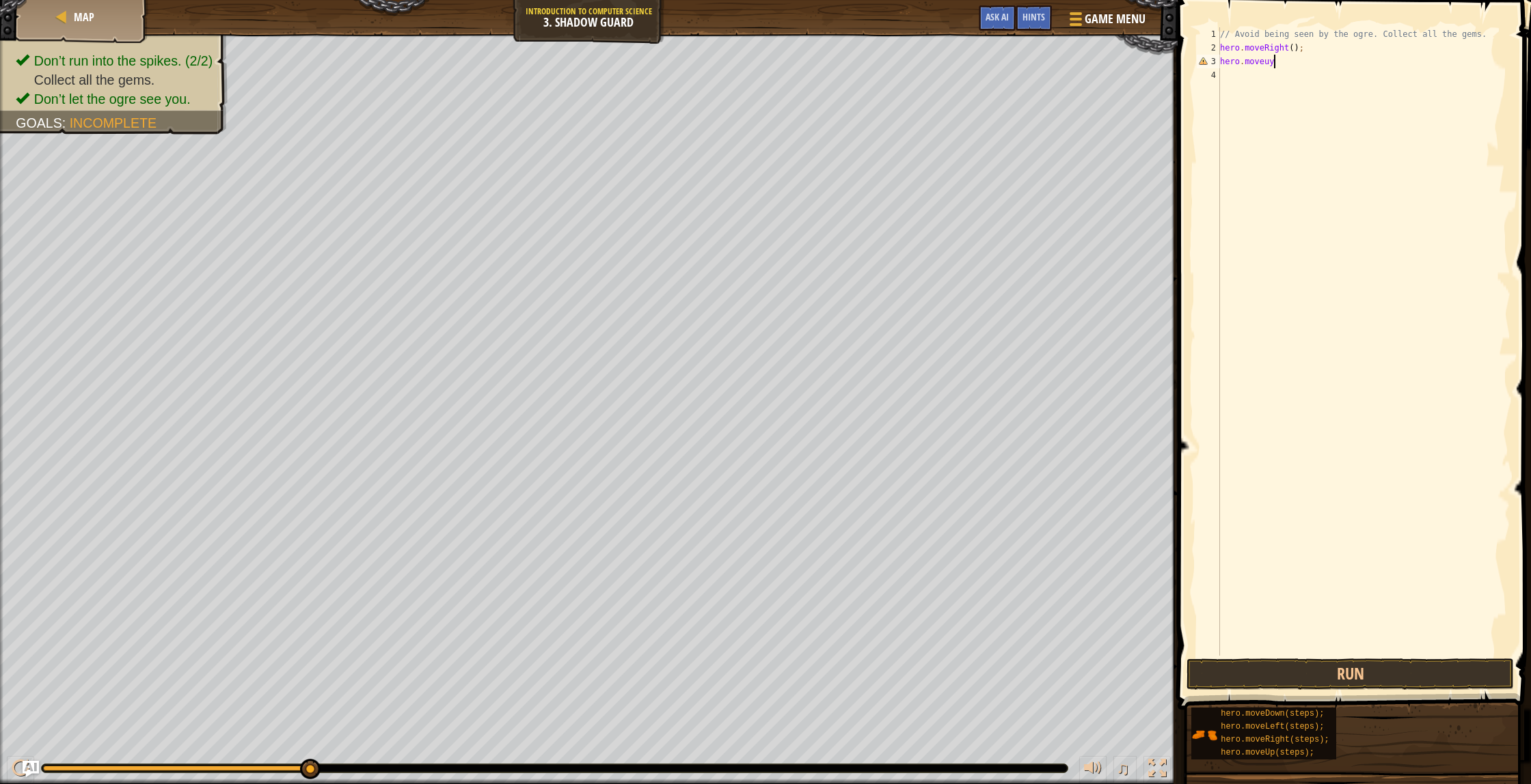
scroll to position [6, 4]
type textarea "hero.moveup"
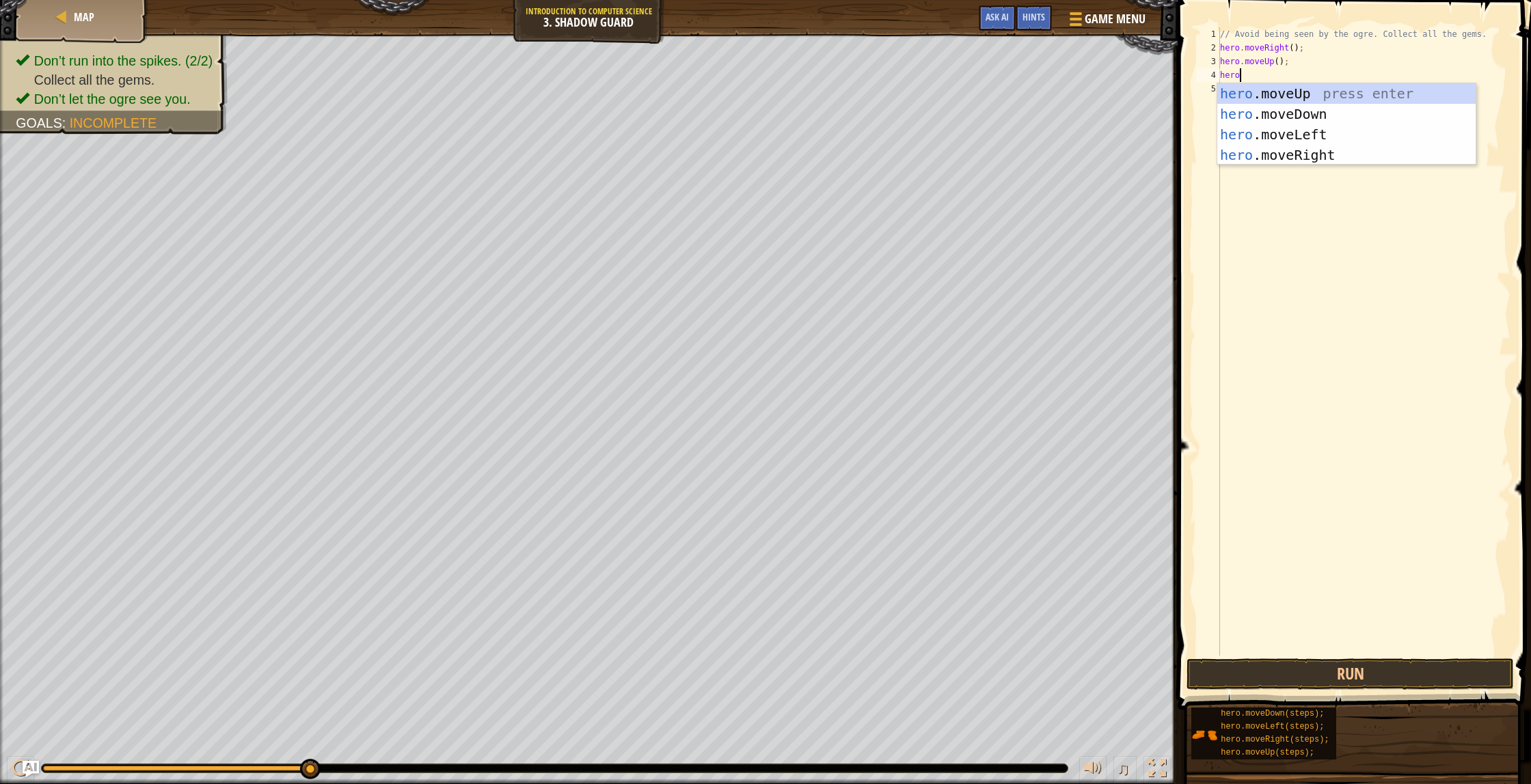
scroll to position [6, 2]
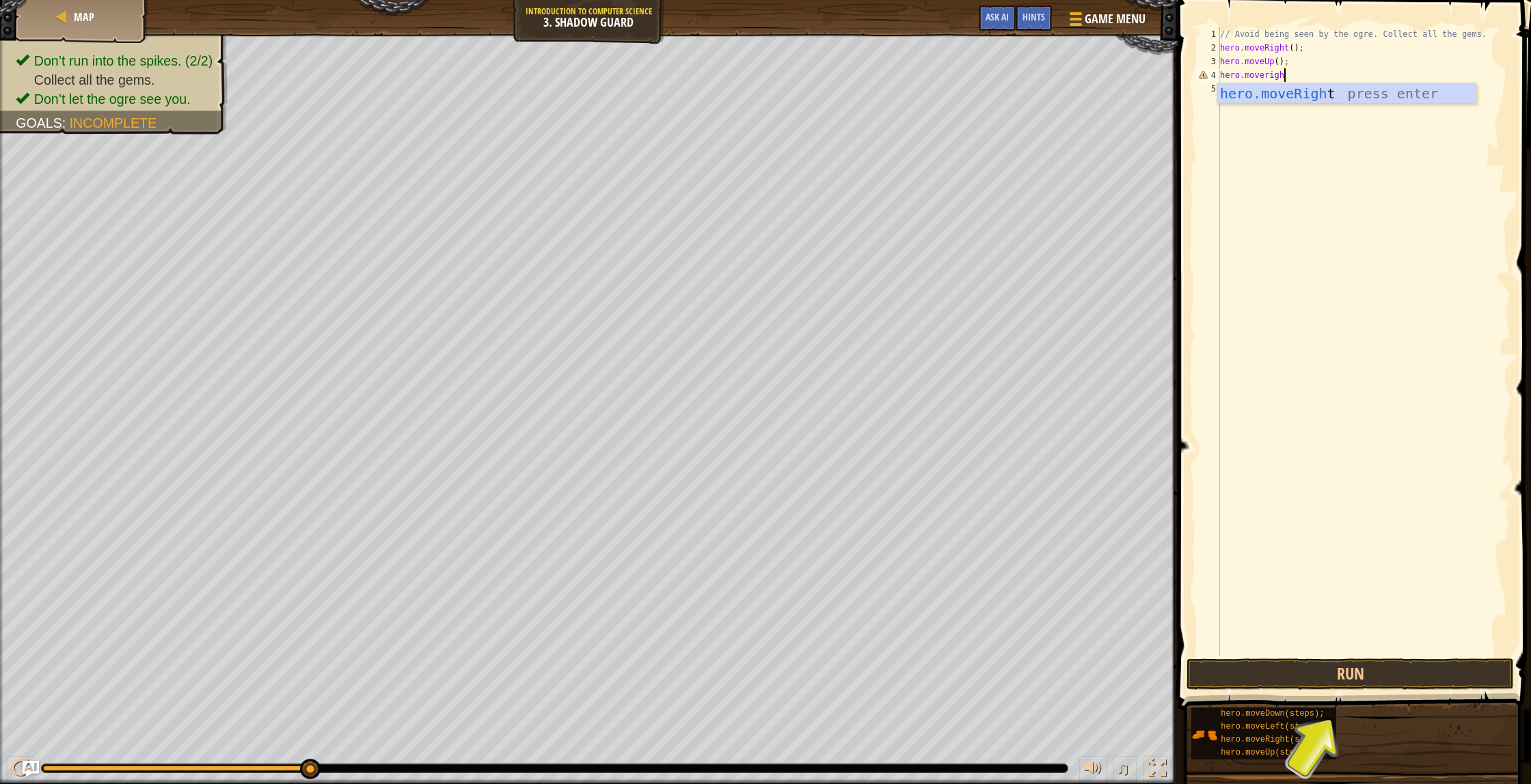
type textarea "hero.moveright"
click at [1351, 671] on button "Run" at bounding box center [1349, 674] width 327 height 32
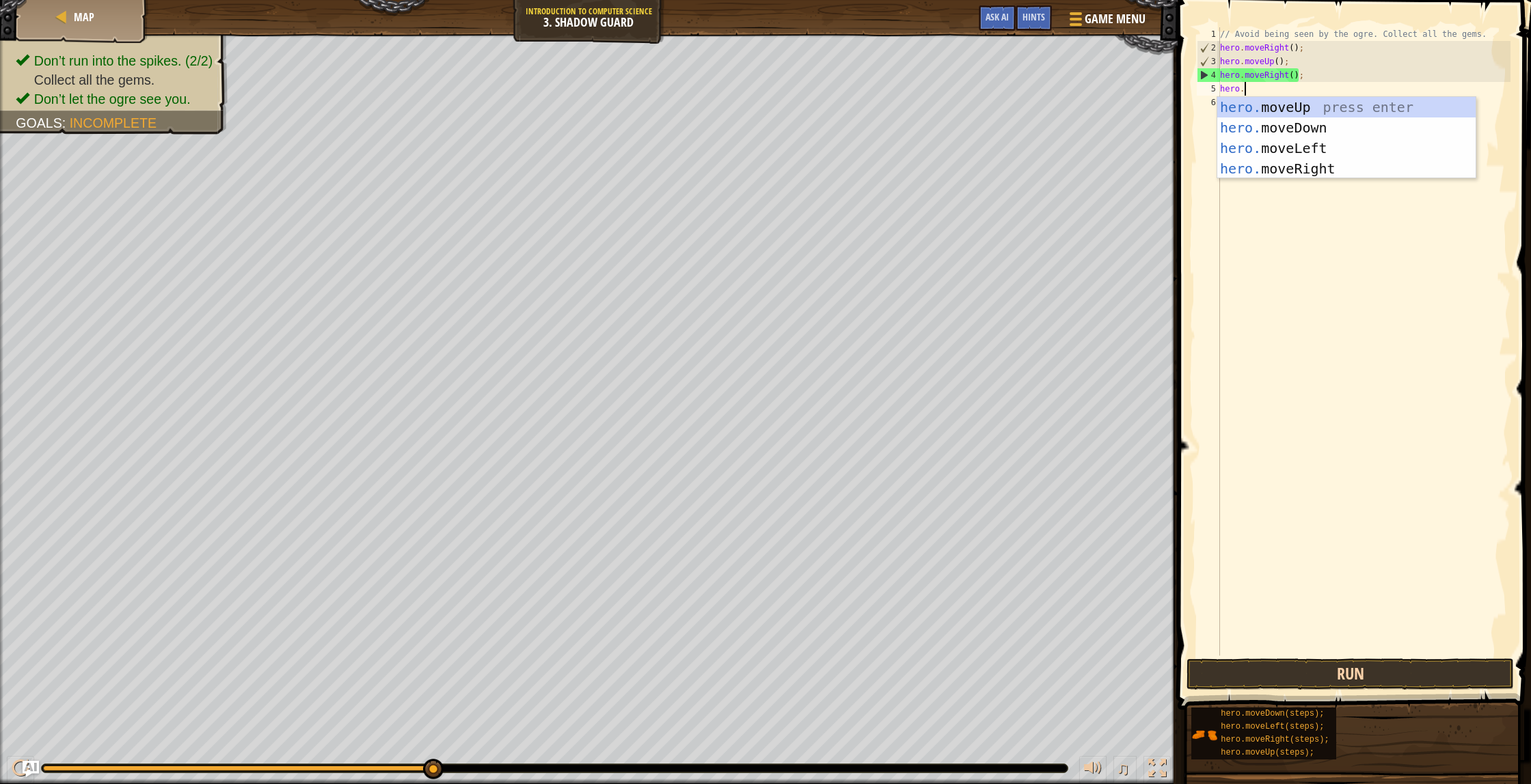
scroll to position [6, 2]
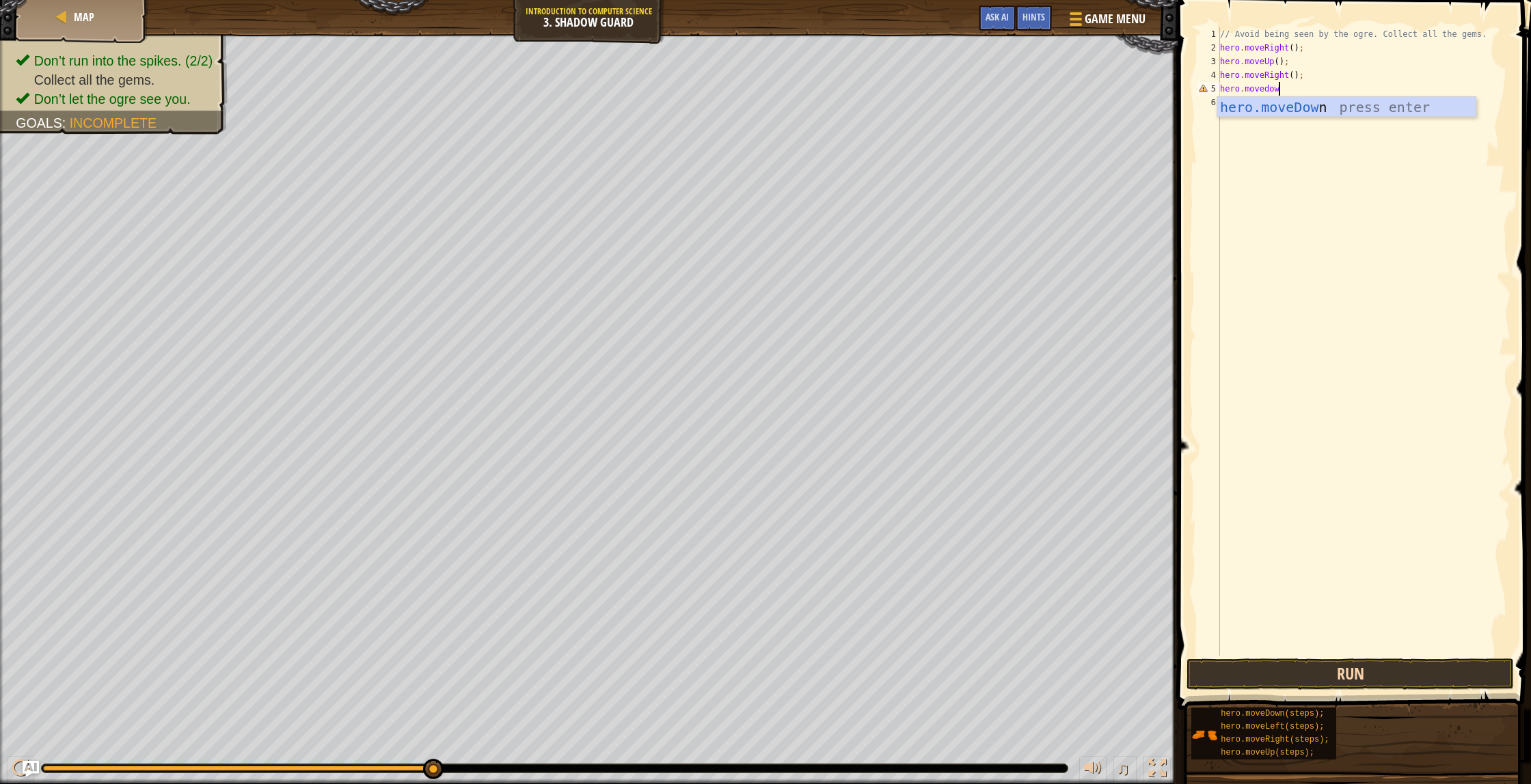
type textarea "hero.movedown"
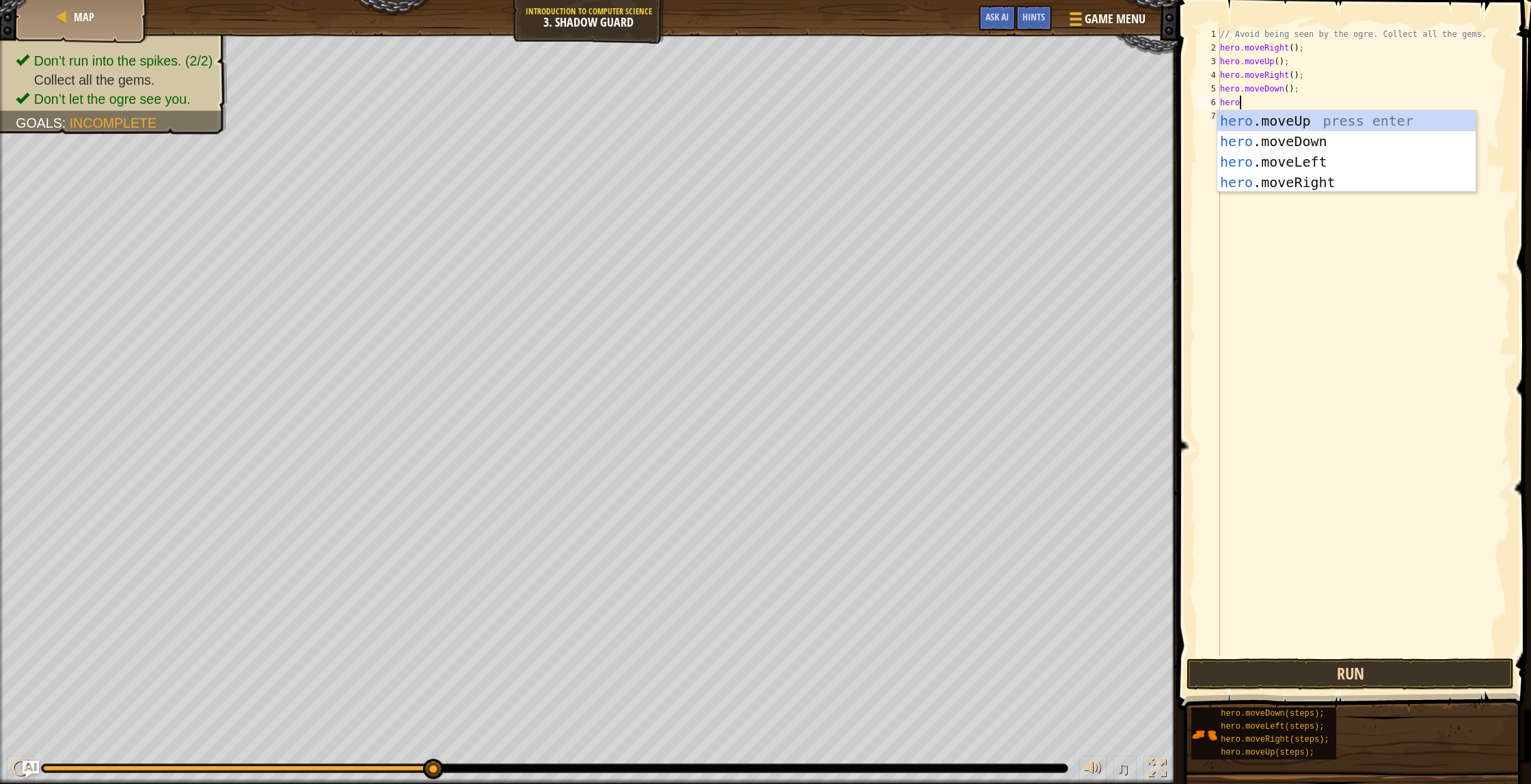
scroll to position [6, 1]
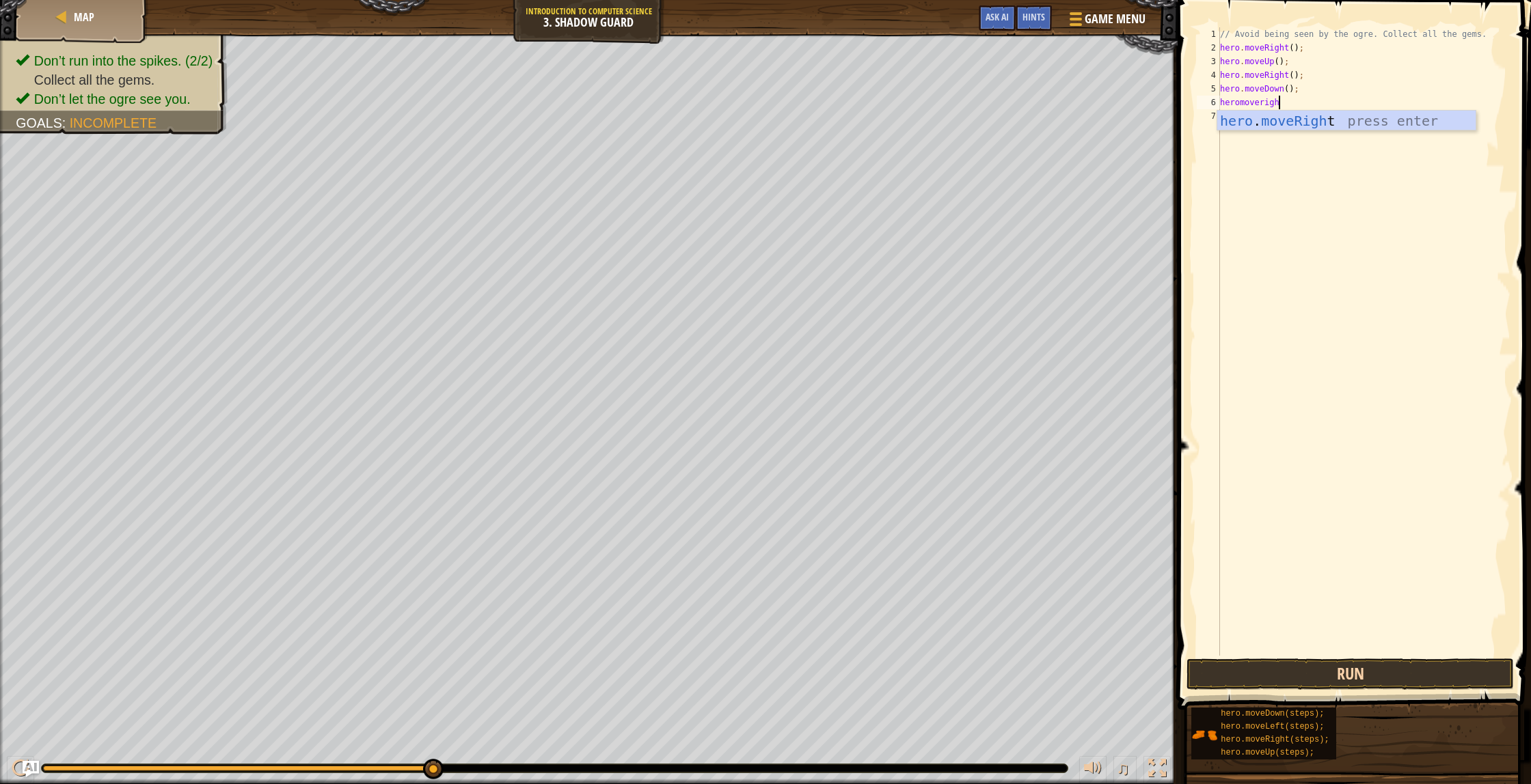
type textarea "heromoveright"
click at [1310, 676] on button "Run" at bounding box center [1349, 674] width 327 height 32
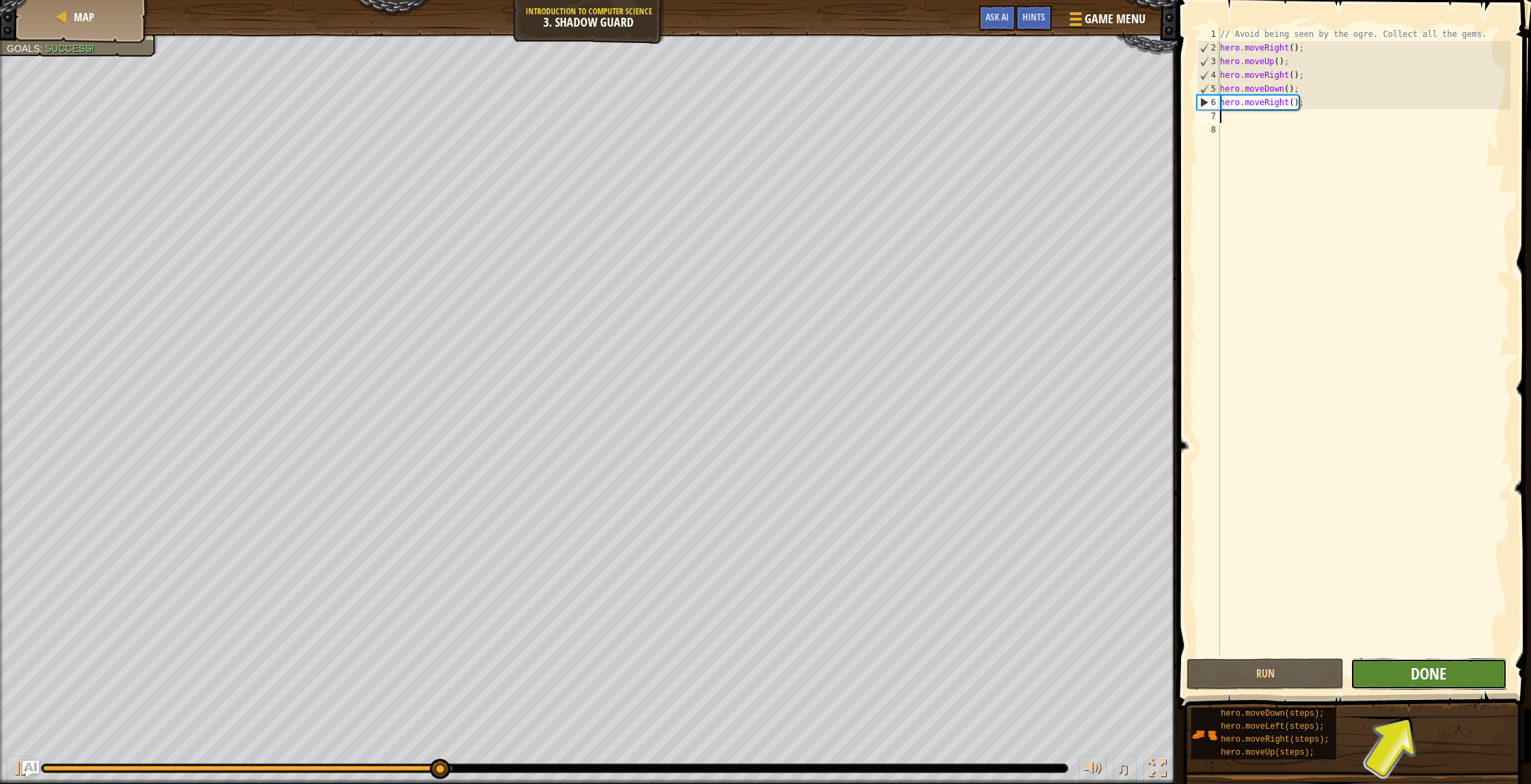
click at [1431, 670] on span "Done" at bounding box center [1428, 673] width 35 height 22
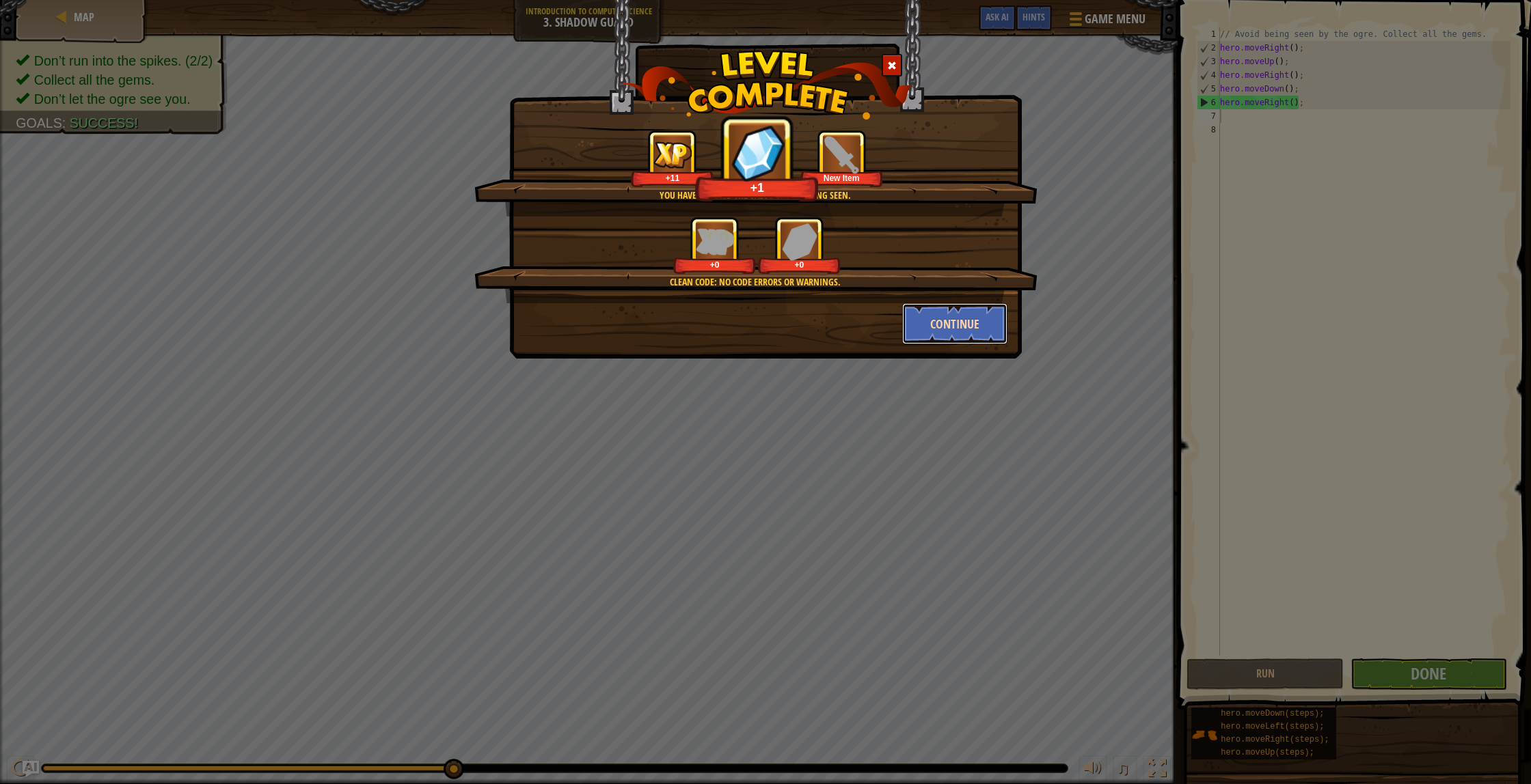
click at [952, 314] on button "Continue" at bounding box center [955, 324] width 106 height 41
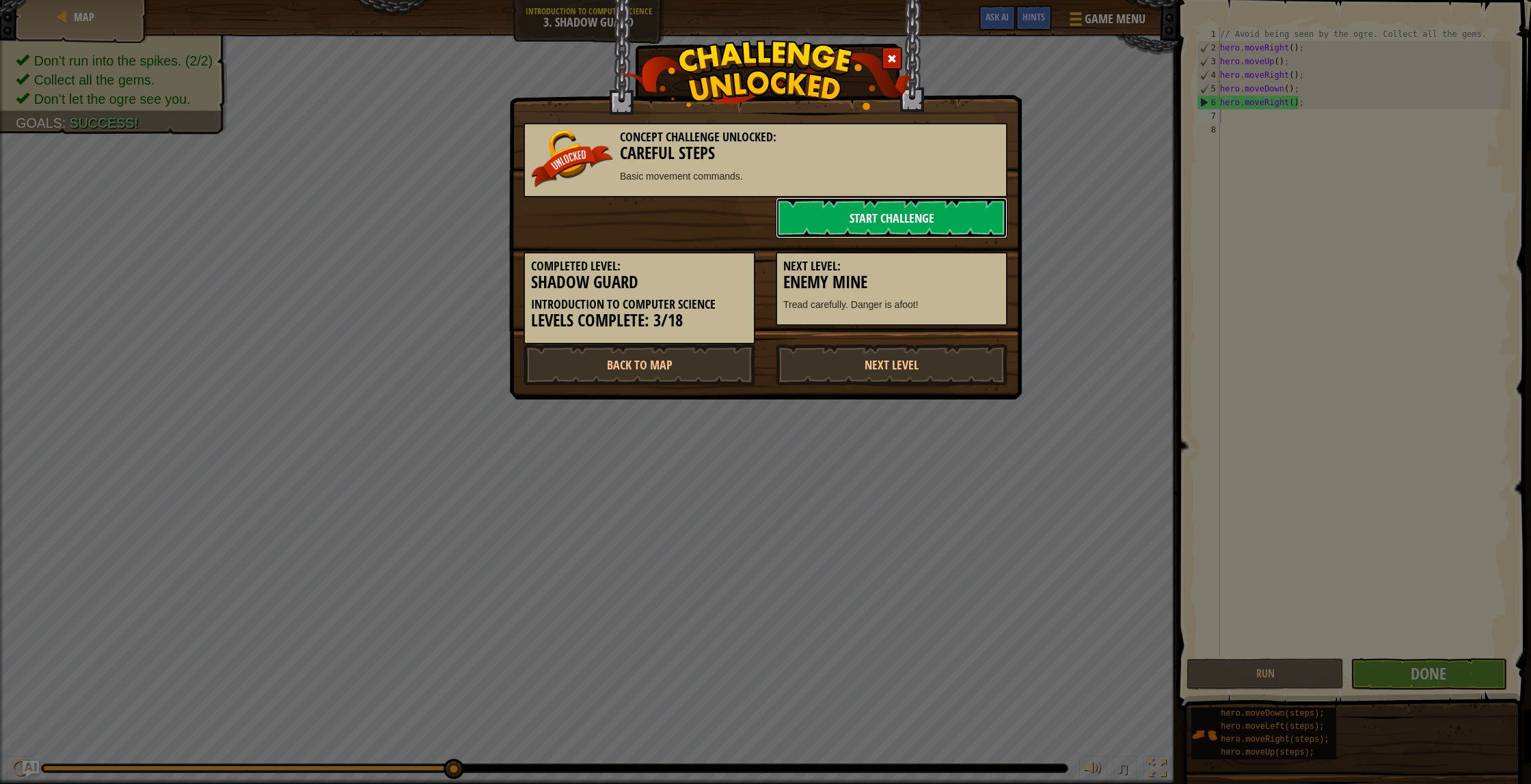
click at [941, 228] on link "Start Challenge" at bounding box center [891, 218] width 232 height 41
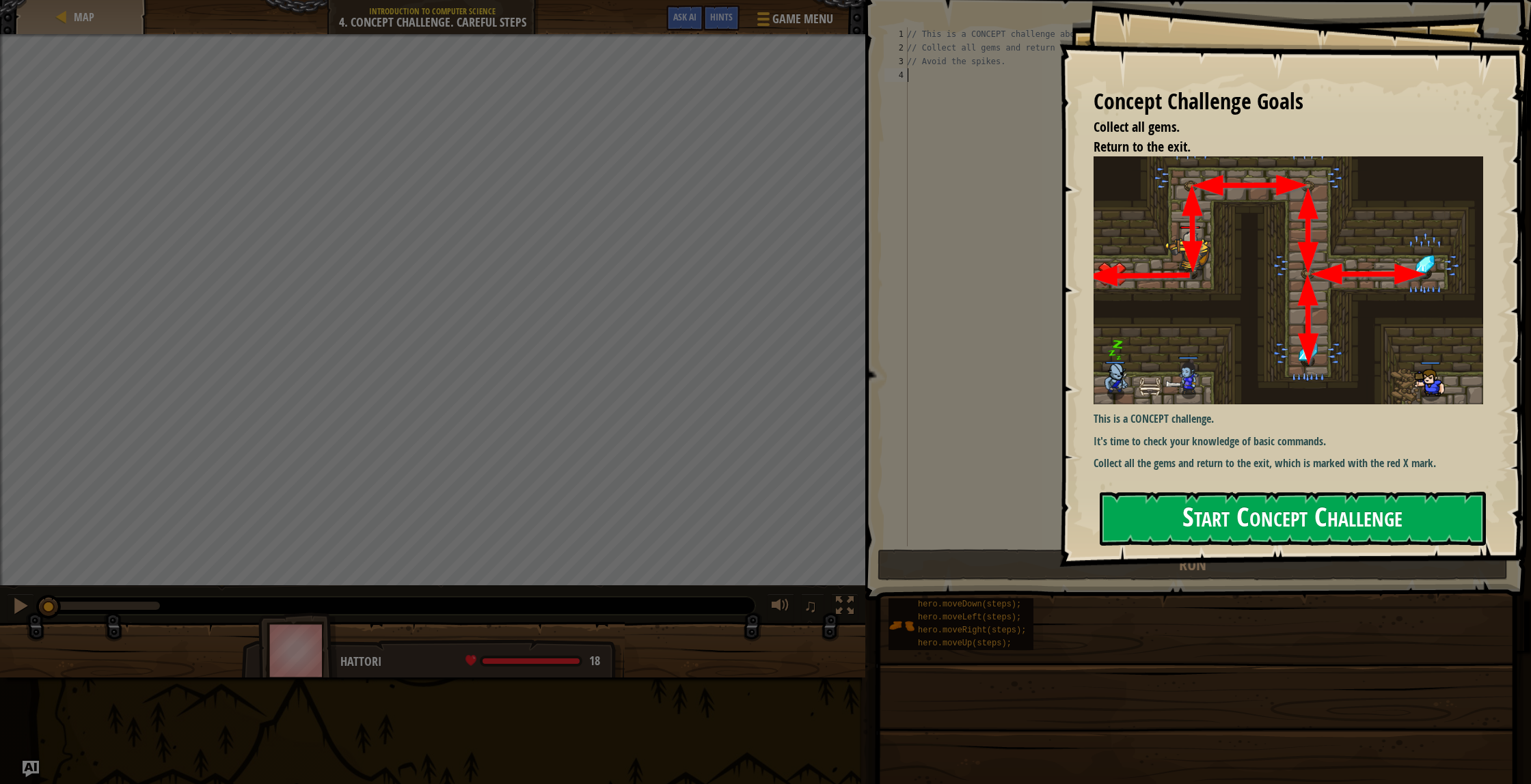
click at [1316, 510] on button "Start Concept Challenge" at bounding box center [1293, 519] width 387 height 54
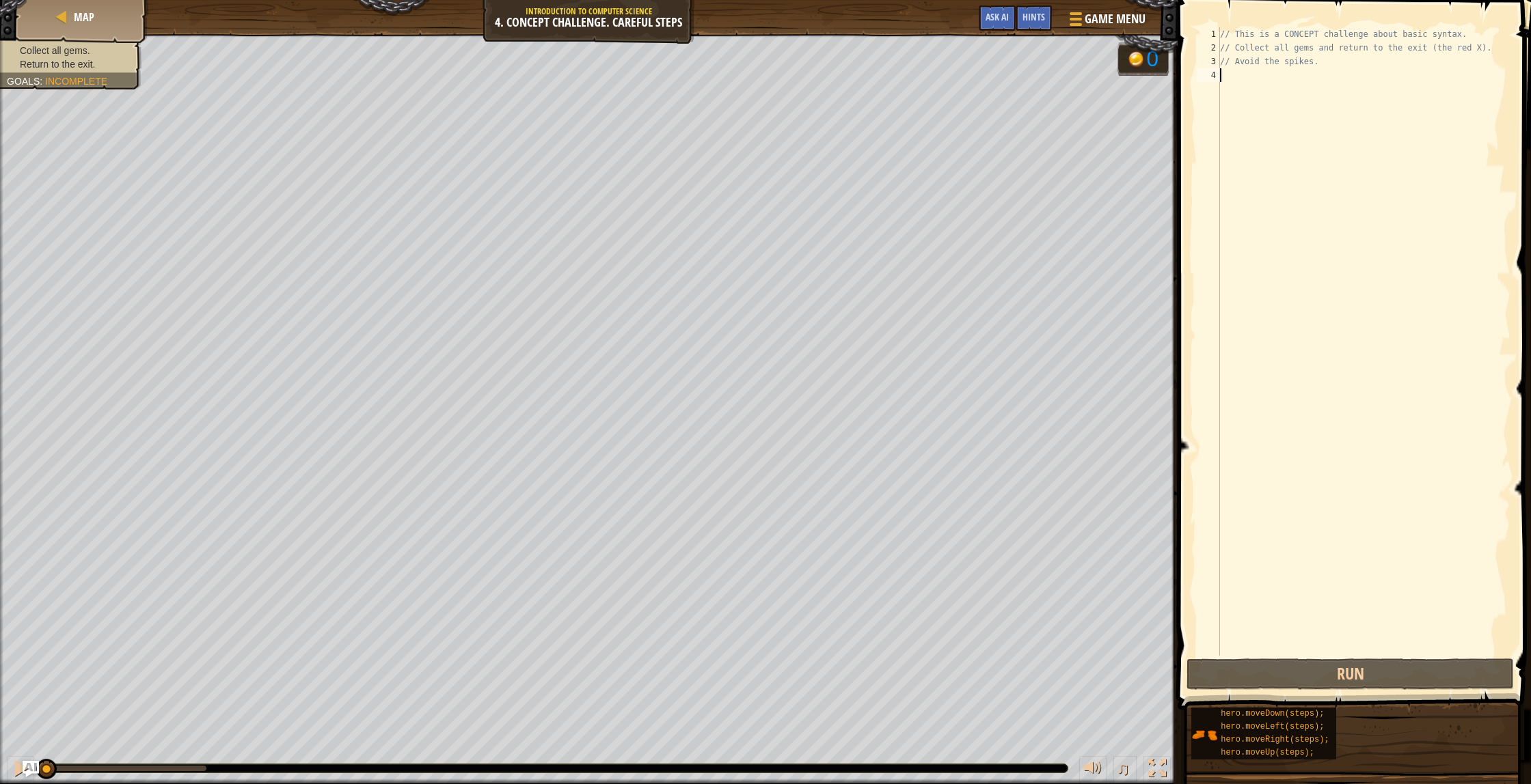
click at [1318, 65] on div "// This is a CONCEPT challenge about basic syntax. // Collect all gems and retu…" at bounding box center [1363, 355] width 294 height 655
type textarea "/"
click at [1294, 670] on button "Run" at bounding box center [1349, 674] width 327 height 32
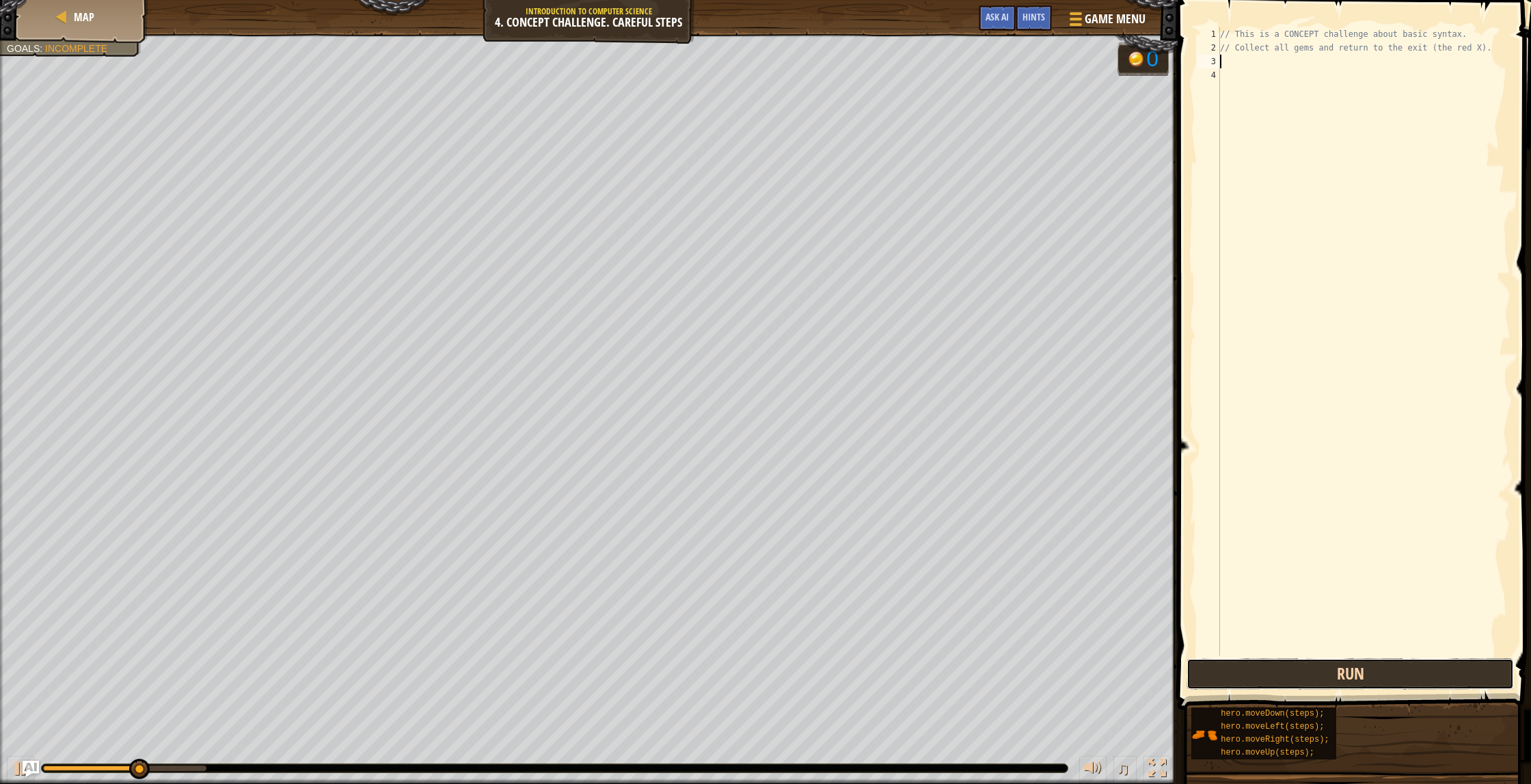
click at [1294, 670] on button "Run" at bounding box center [1349, 674] width 327 height 32
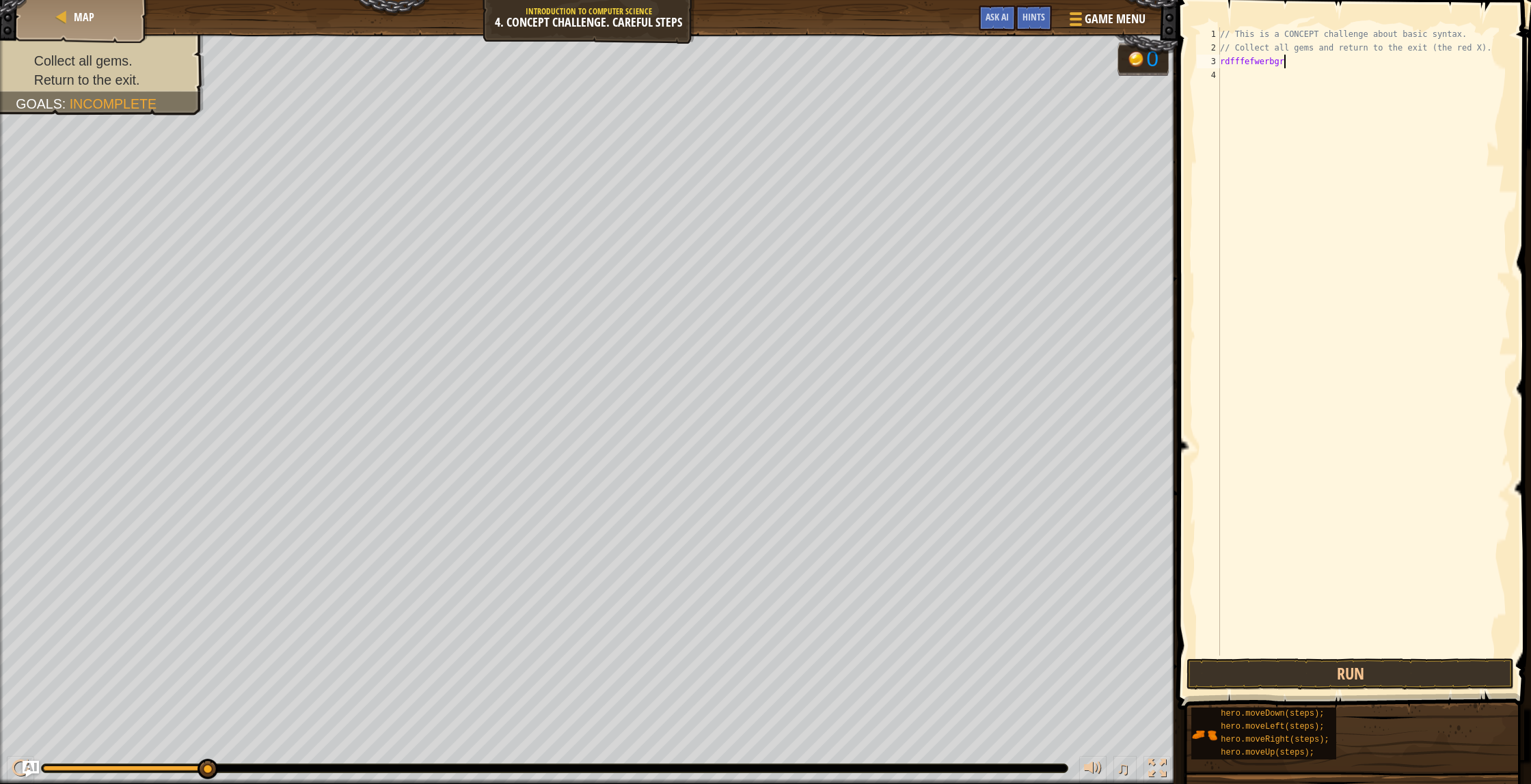
scroll to position [6, 5]
type textarea "rdfffefwerbgreg"
click at [1206, 675] on button "Run" at bounding box center [1349, 674] width 327 height 32
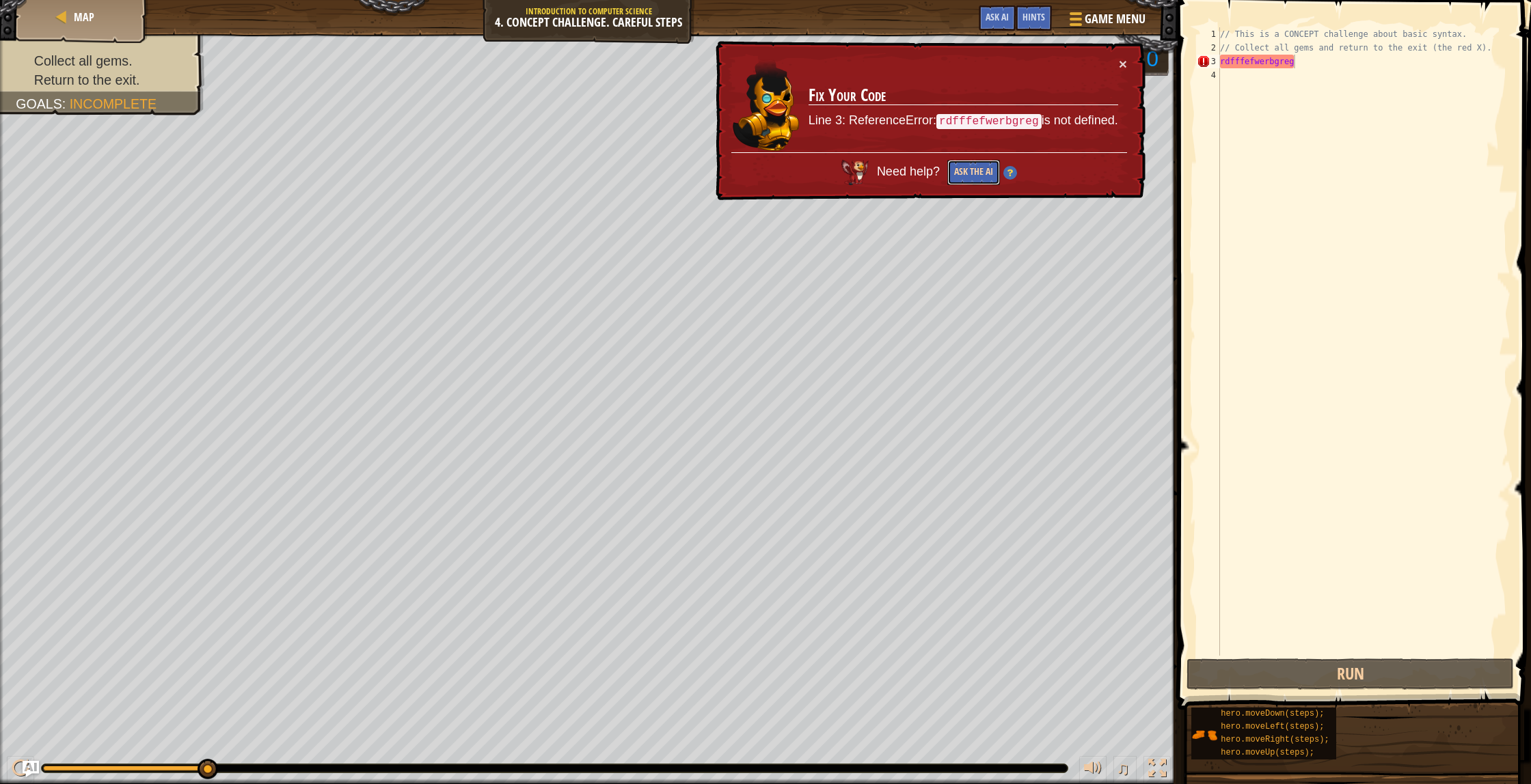
click at [967, 179] on button "Ask the AI" at bounding box center [973, 172] width 53 height 26
